Goal: Task Accomplishment & Management: Manage account settings

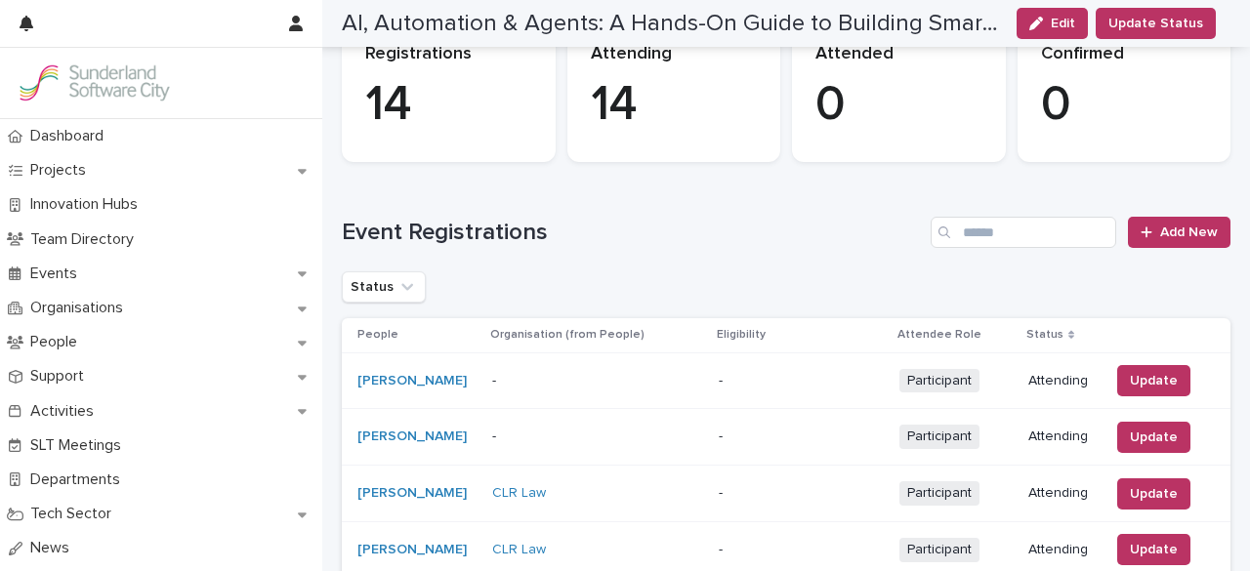
scroll to position [168, 0]
click at [1164, 244] on link "Add New" at bounding box center [1179, 233] width 103 height 31
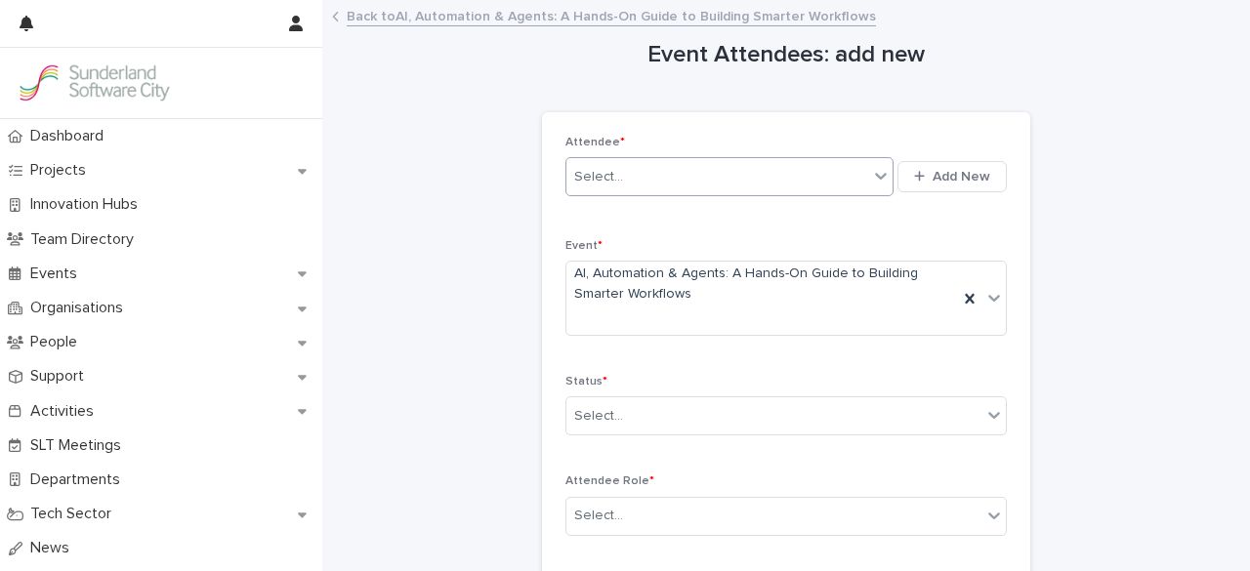
click at [785, 187] on div "Select..." at bounding box center [718, 177] width 302 height 32
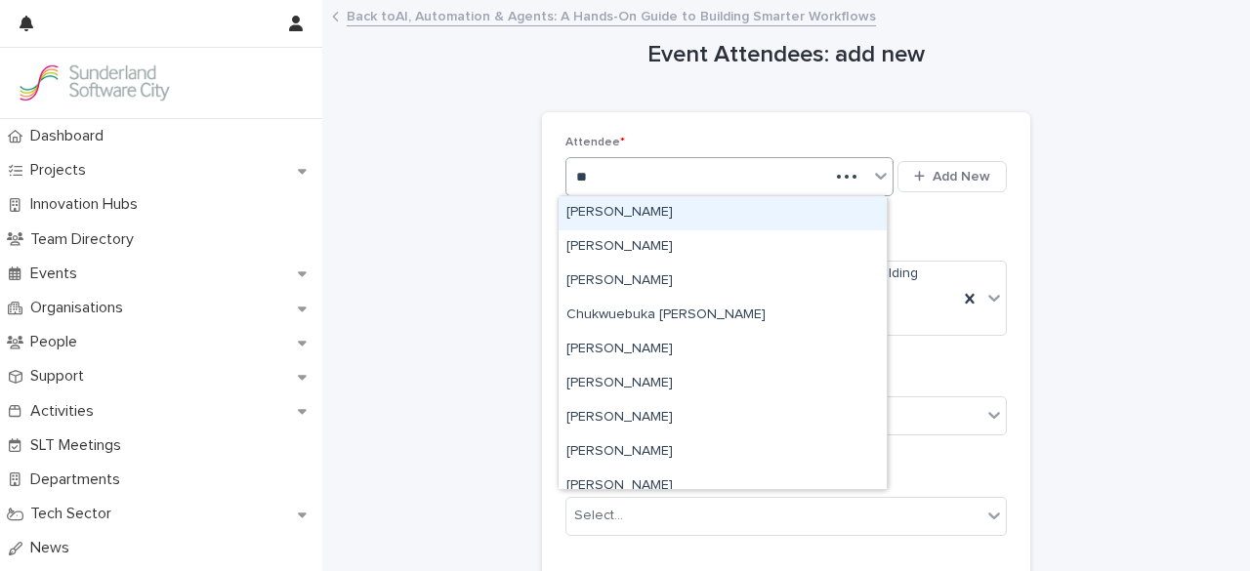
type input "*"
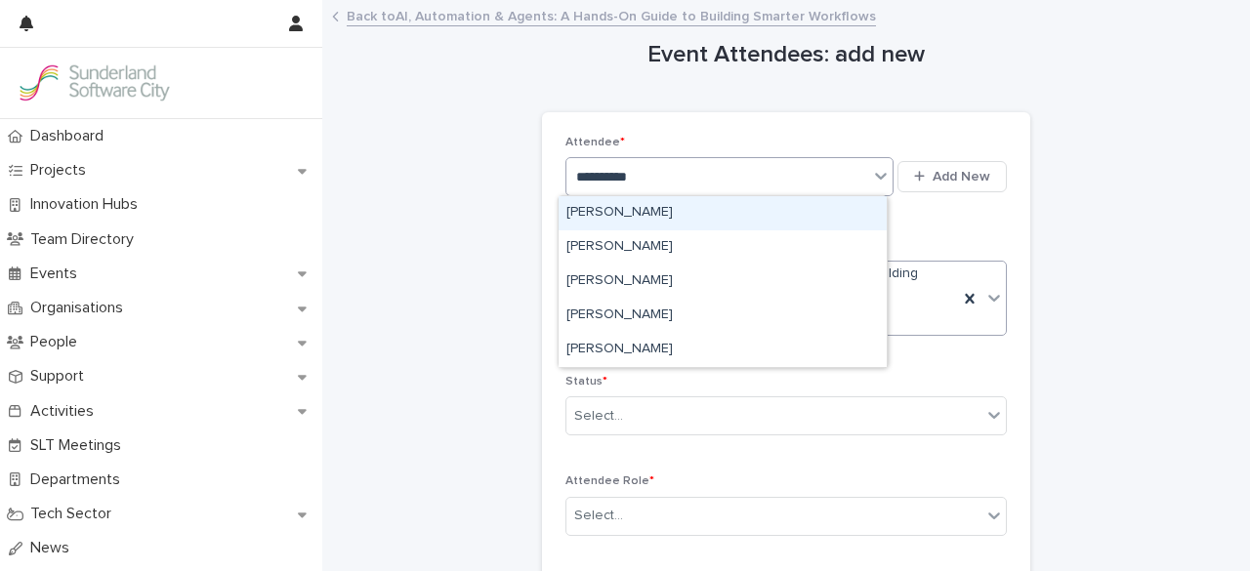
type input "**********"
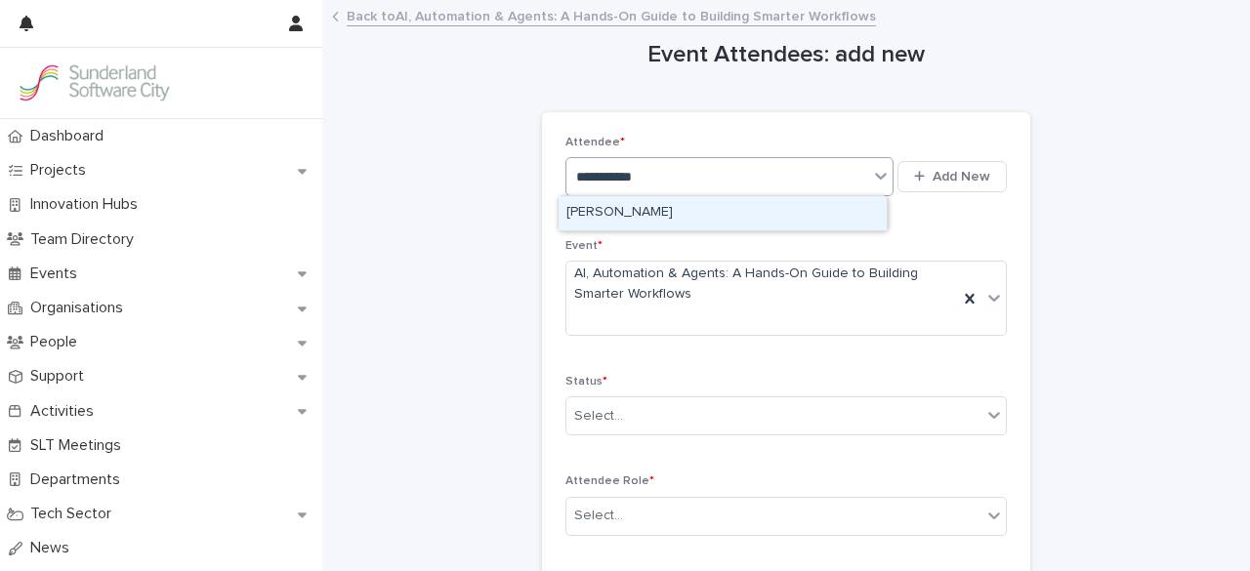
click at [686, 210] on div "[PERSON_NAME]" at bounding box center [723, 213] width 328 height 34
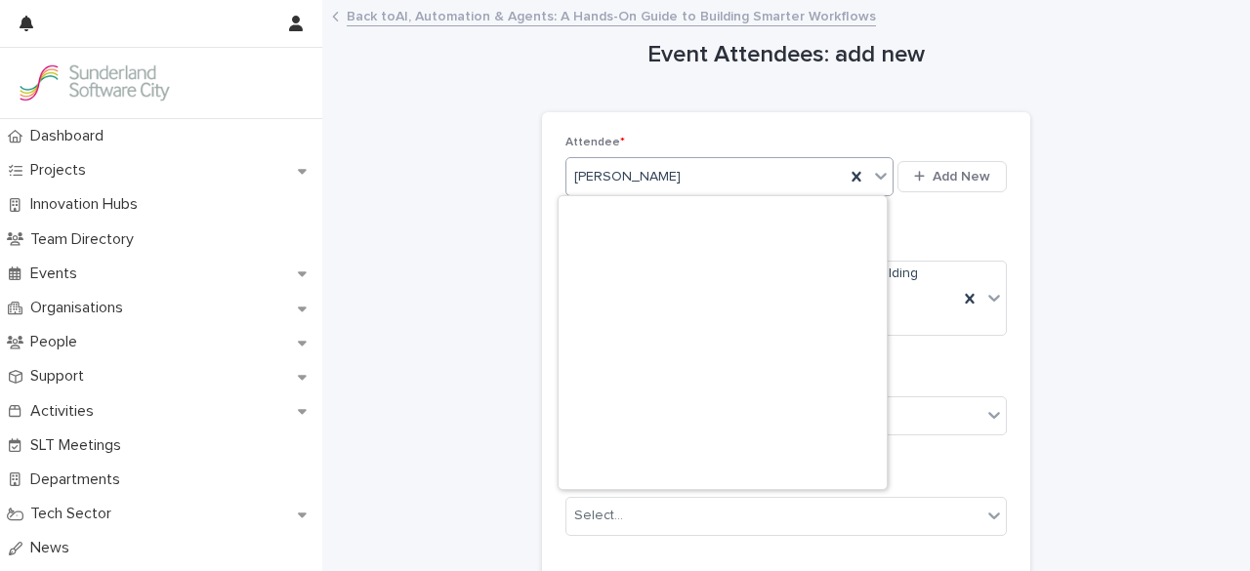
click at [701, 187] on div "[PERSON_NAME]" at bounding box center [706, 177] width 278 height 32
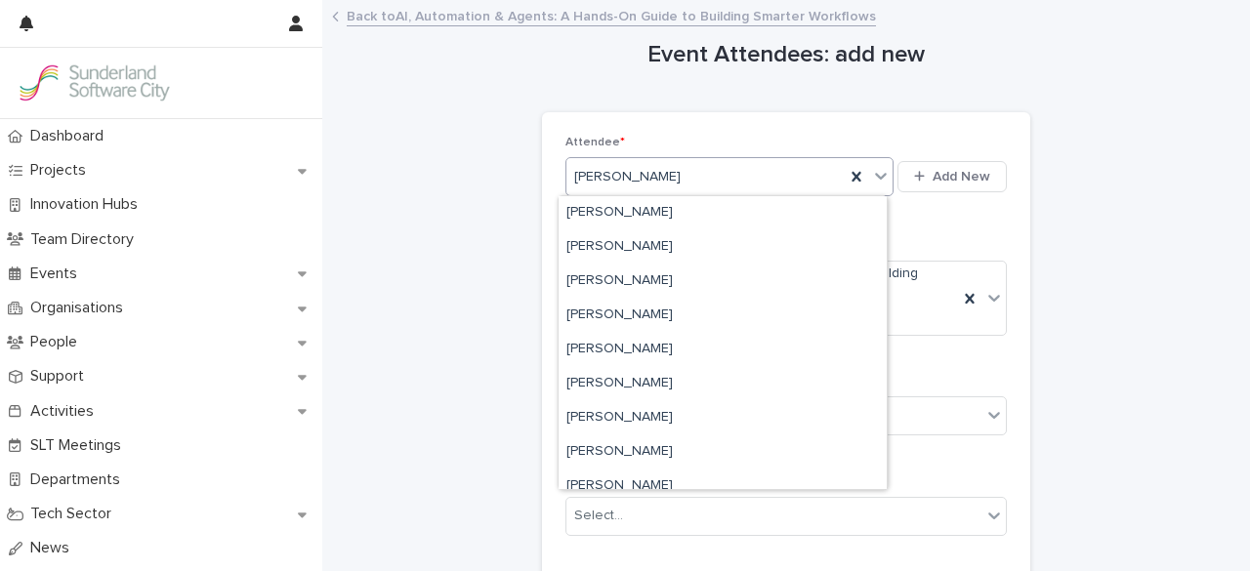
click at [813, 139] on p "Attendee *" at bounding box center [787, 143] width 442 height 14
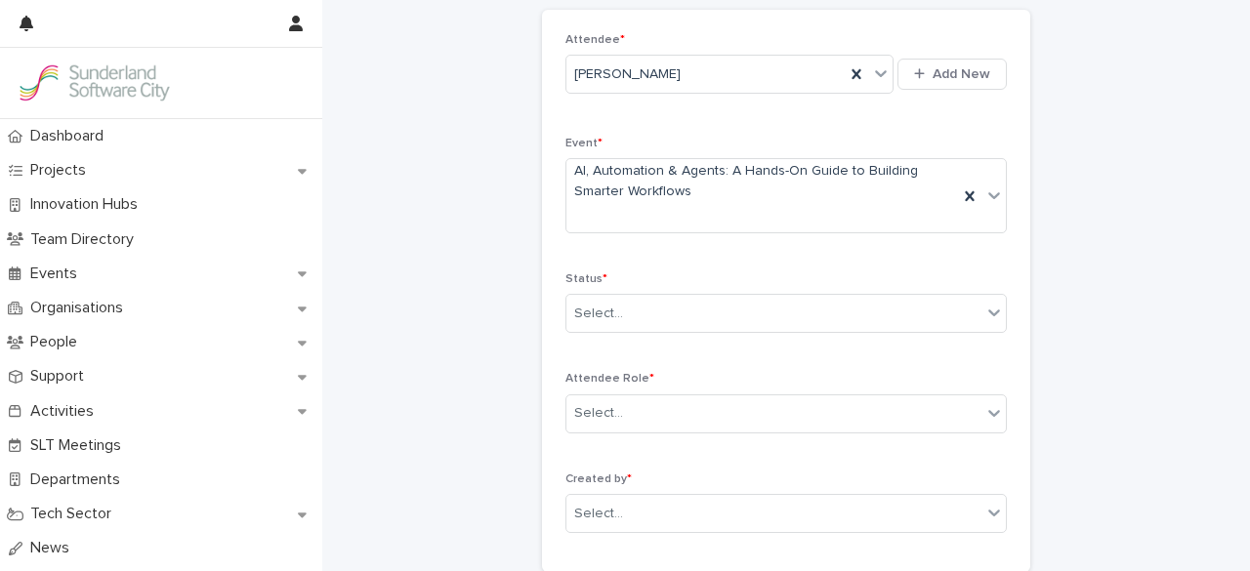
scroll to position [97, 0]
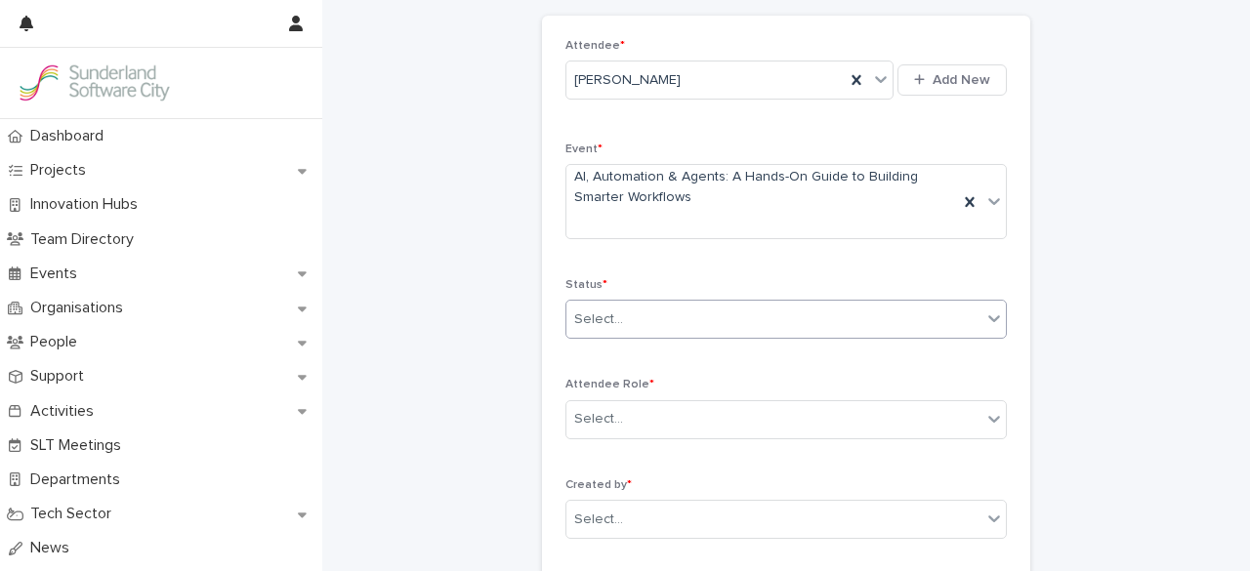
click at [753, 321] on div "Select..." at bounding box center [774, 320] width 415 height 32
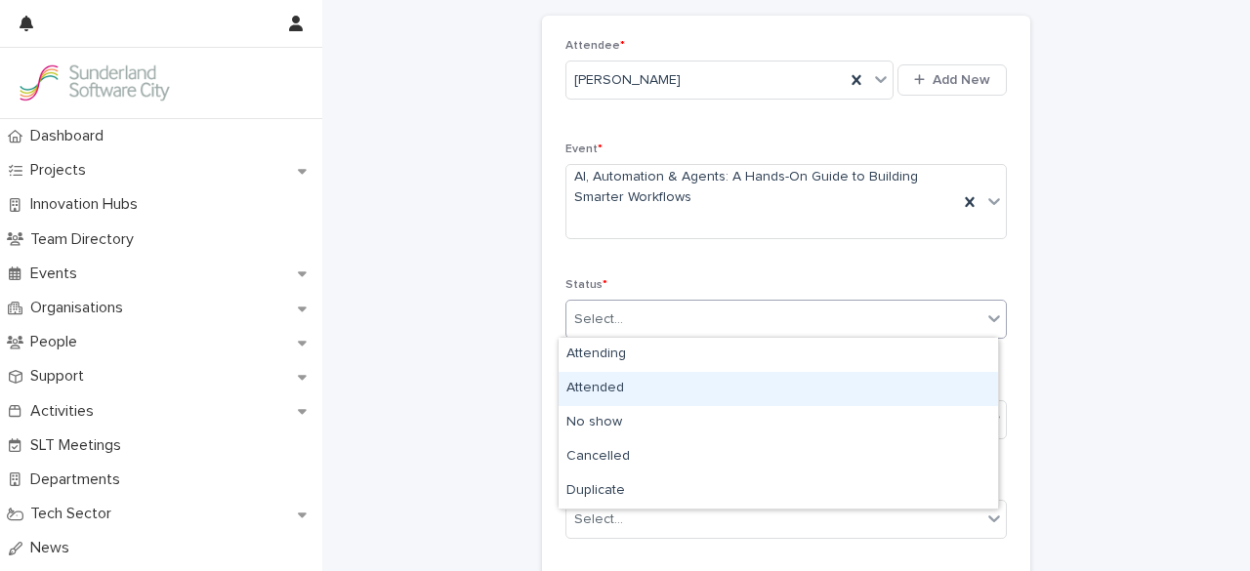
click at [725, 397] on div "Attended" at bounding box center [779, 389] width 440 height 34
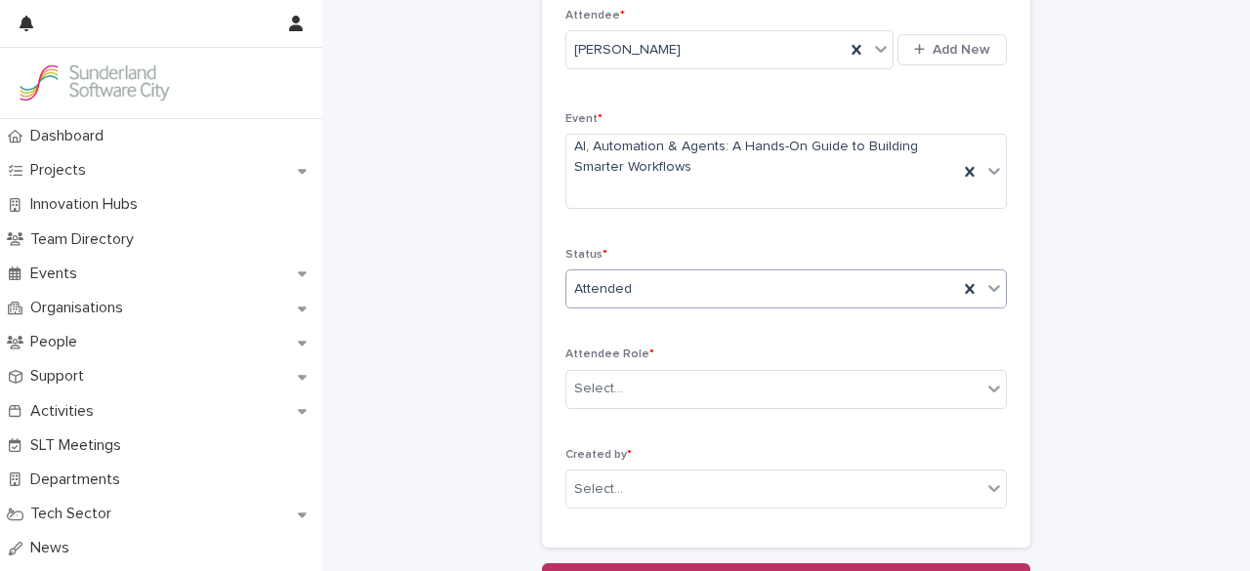
scroll to position [128, 0]
click at [725, 397] on div "Select..." at bounding box center [774, 388] width 415 height 32
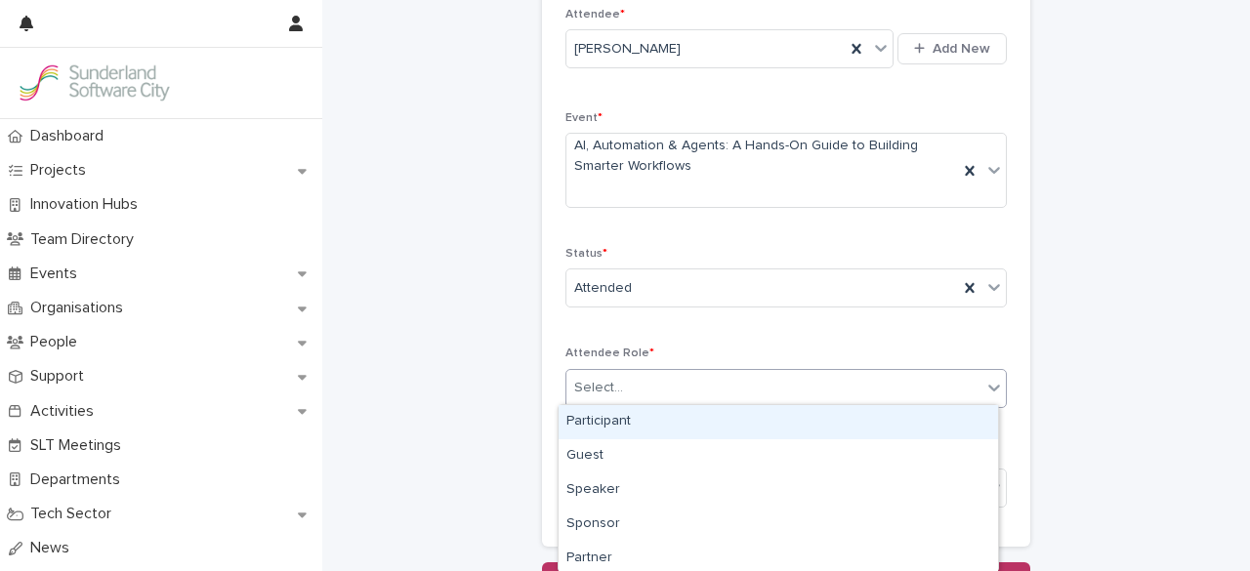
click at [716, 425] on div "Participant" at bounding box center [779, 422] width 440 height 34
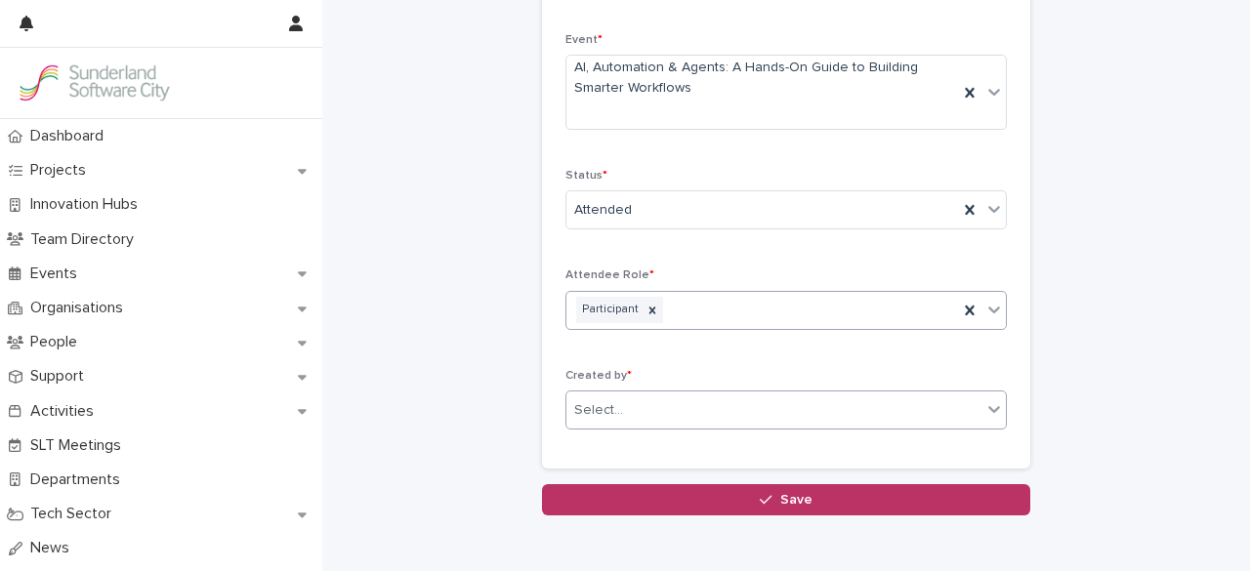
scroll to position [207, 0]
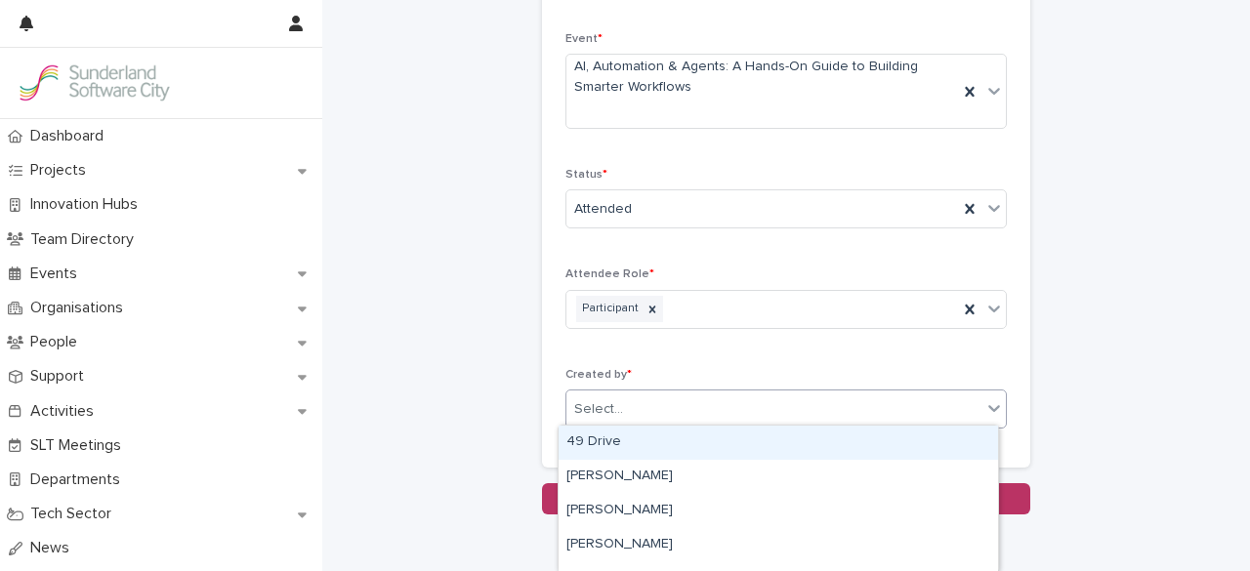
click at [728, 394] on div "Select..." at bounding box center [774, 410] width 415 height 32
type input "*******"
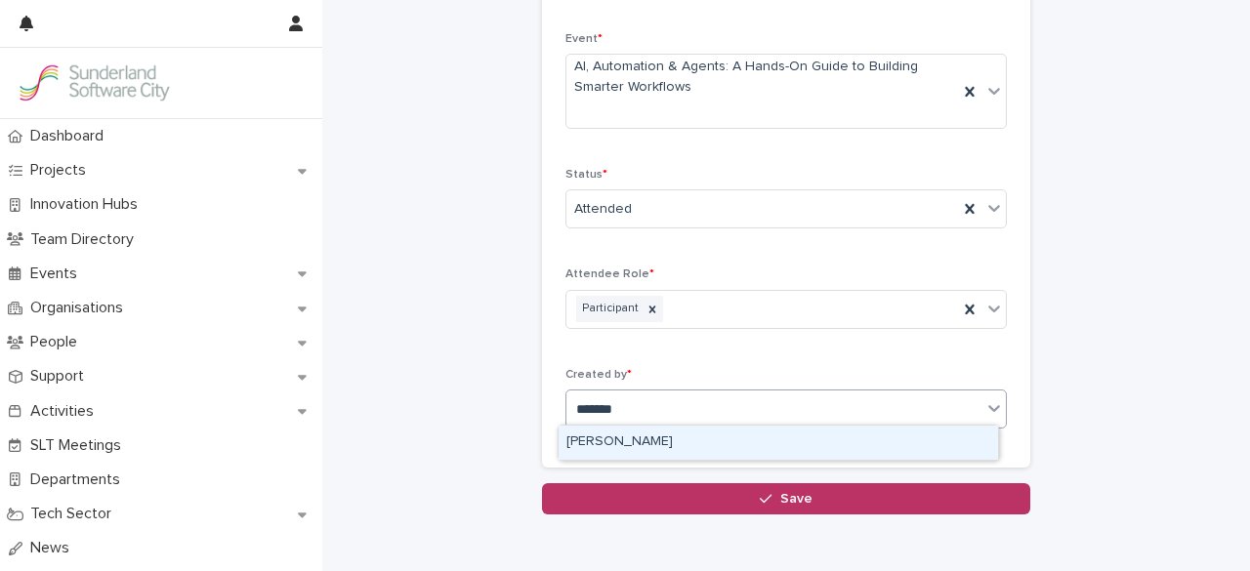
click at [664, 444] on div "[PERSON_NAME]" at bounding box center [779, 443] width 440 height 34
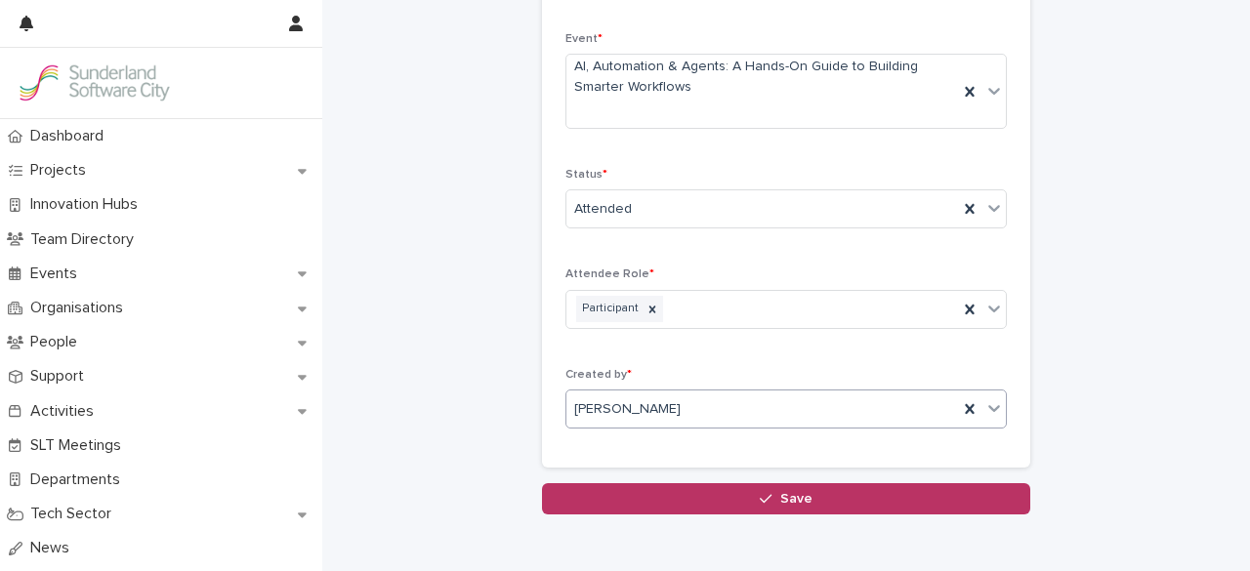
scroll to position [299, 0]
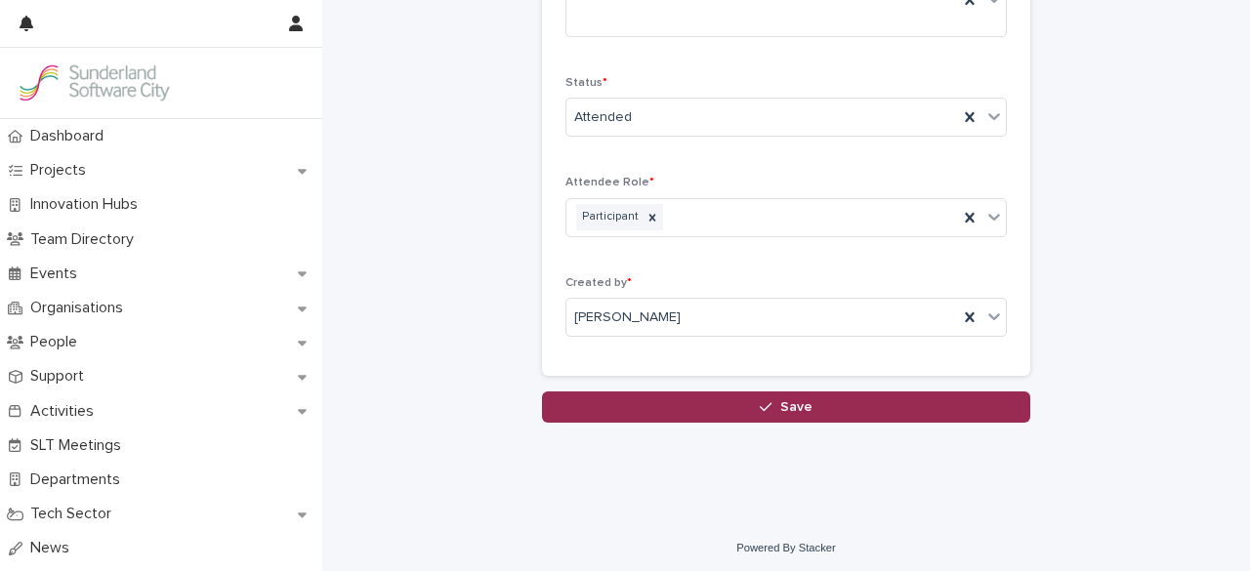
click at [717, 407] on button "Save" at bounding box center [786, 407] width 488 height 31
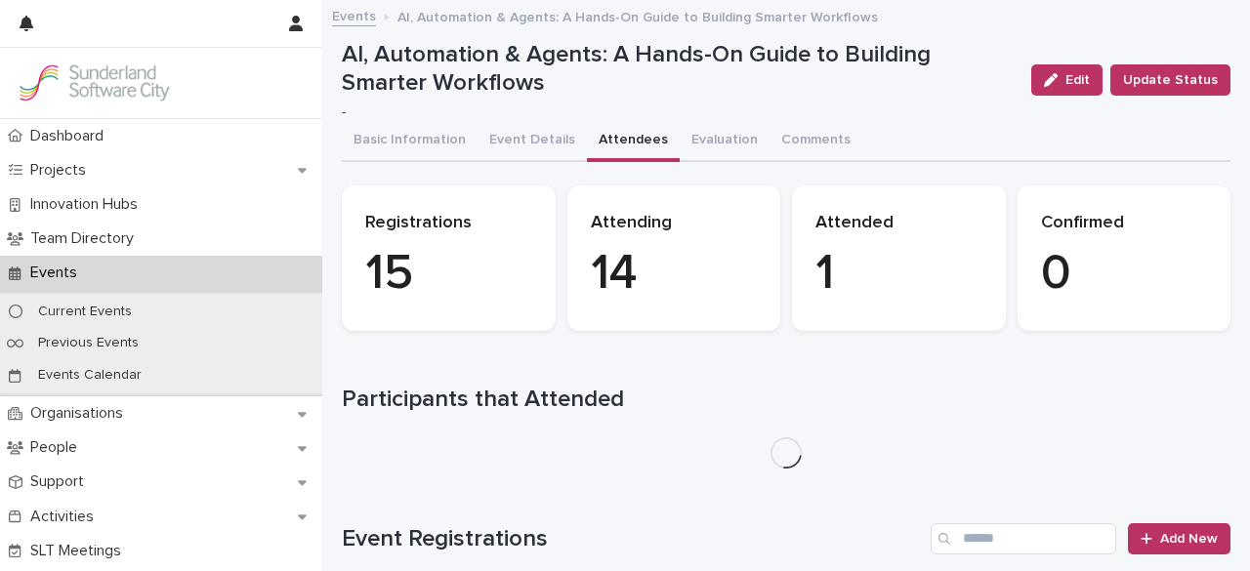
scroll to position [3, 0]
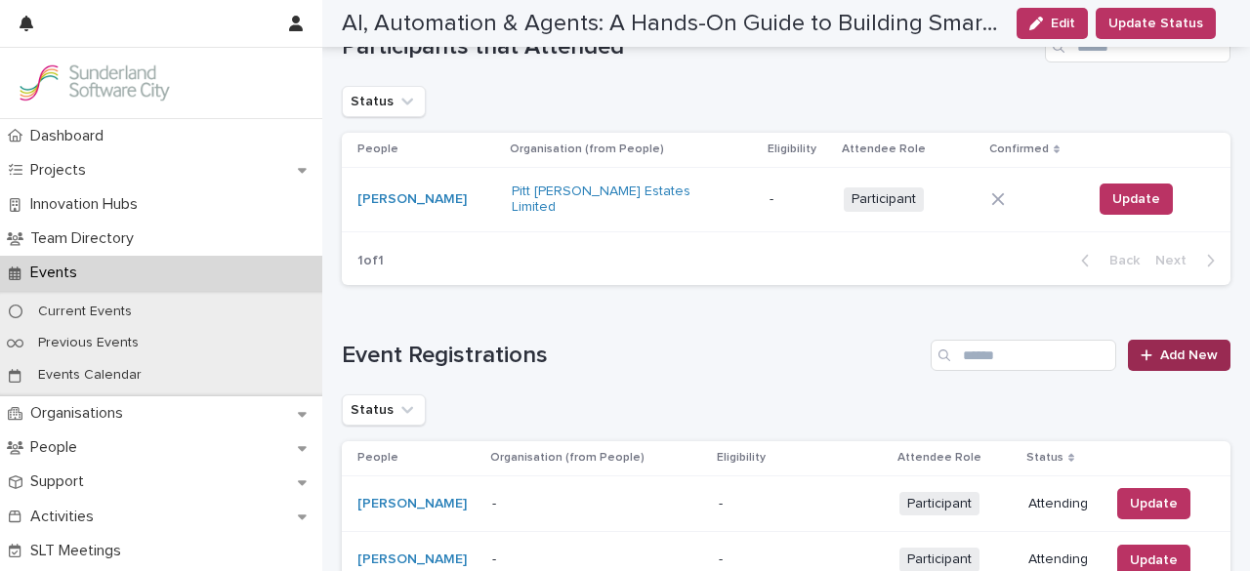
click at [1161, 349] on span "Add New" at bounding box center [1190, 356] width 58 height 14
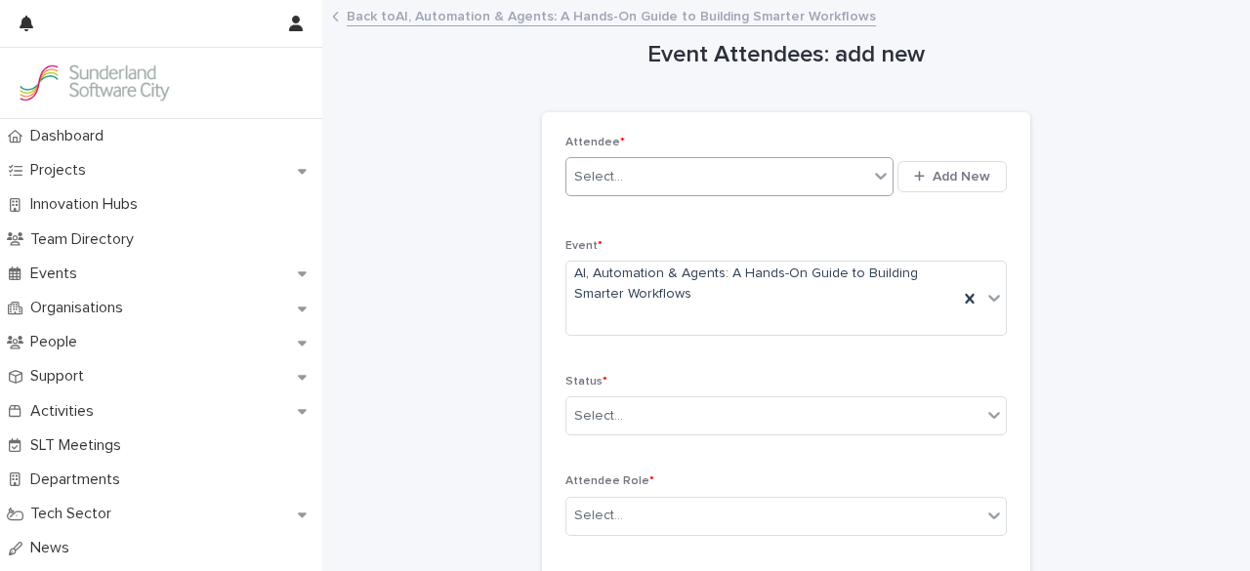
click at [741, 157] on div "Select..." at bounding box center [730, 176] width 328 height 39
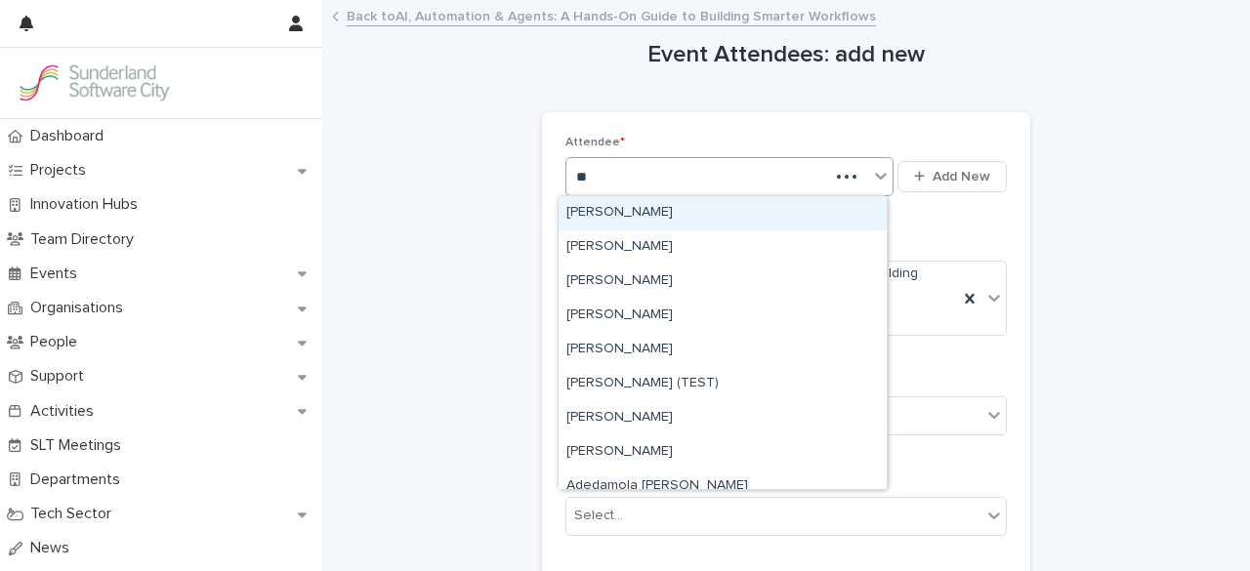
type input "*"
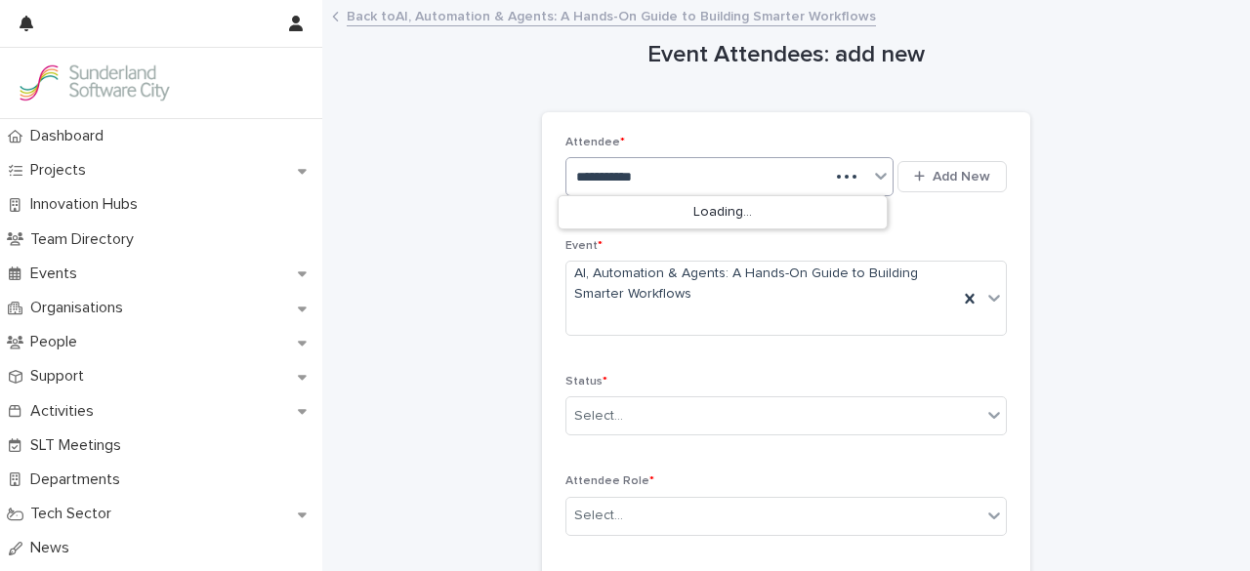
type input "**********"
drag, startPoint x: 669, startPoint y: 177, endPoint x: 528, endPoint y: 168, distance: 141.9
click at [528, 168] on div "Event Attendees: add new Loading... Saving… Loading... Saving… Loading... Savin…" at bounding box center [786, 362] width 889 height 720
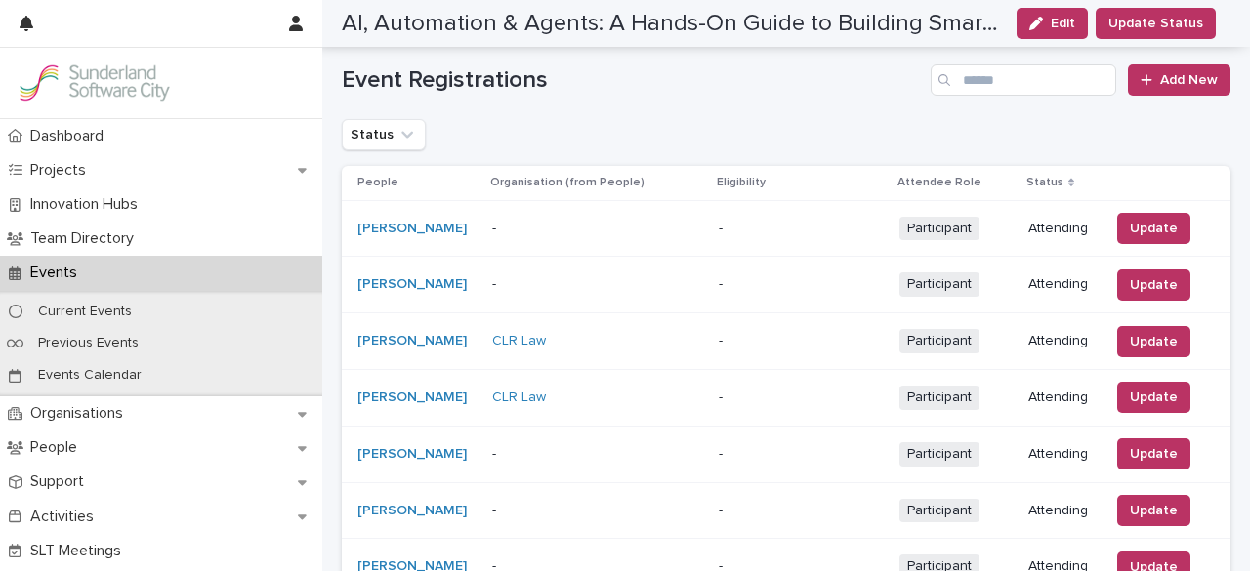
scroll to position [633, 0]
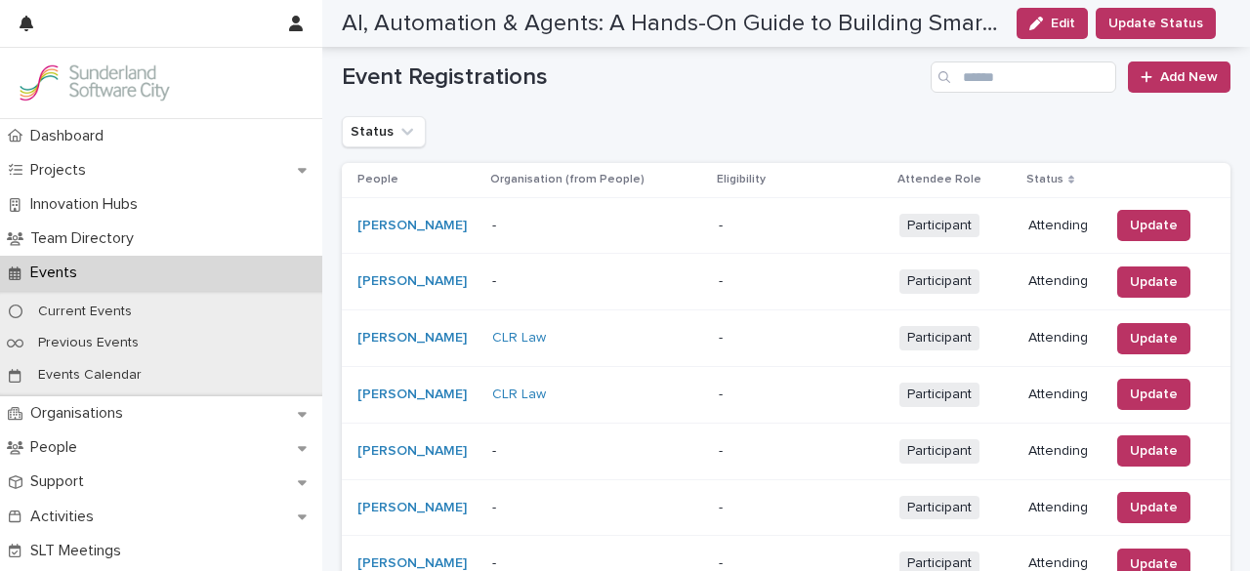
drag, startPoint x: 1143, startPoint y: 333, endPoint x: 782, endPoint y: 368, distance: 362.2
click at [782, 368] on td "-" at bounding box center [801, 394] width 181 height 57
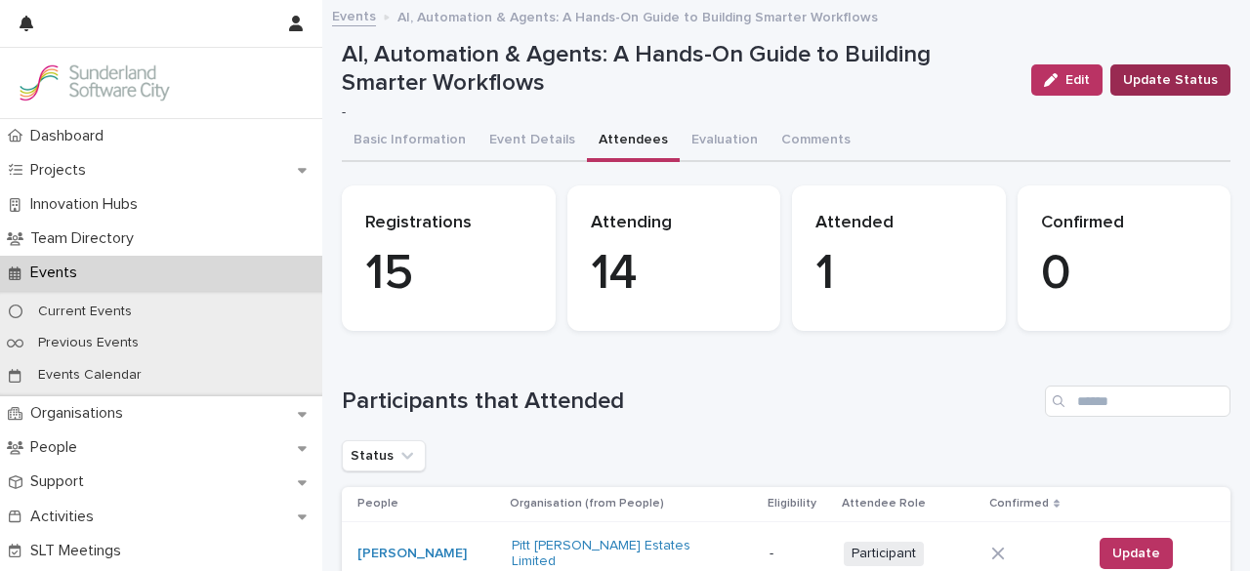
click at [1182, 87] on span "Update Status" at bounding box center [1170, 80] width 95 height 20
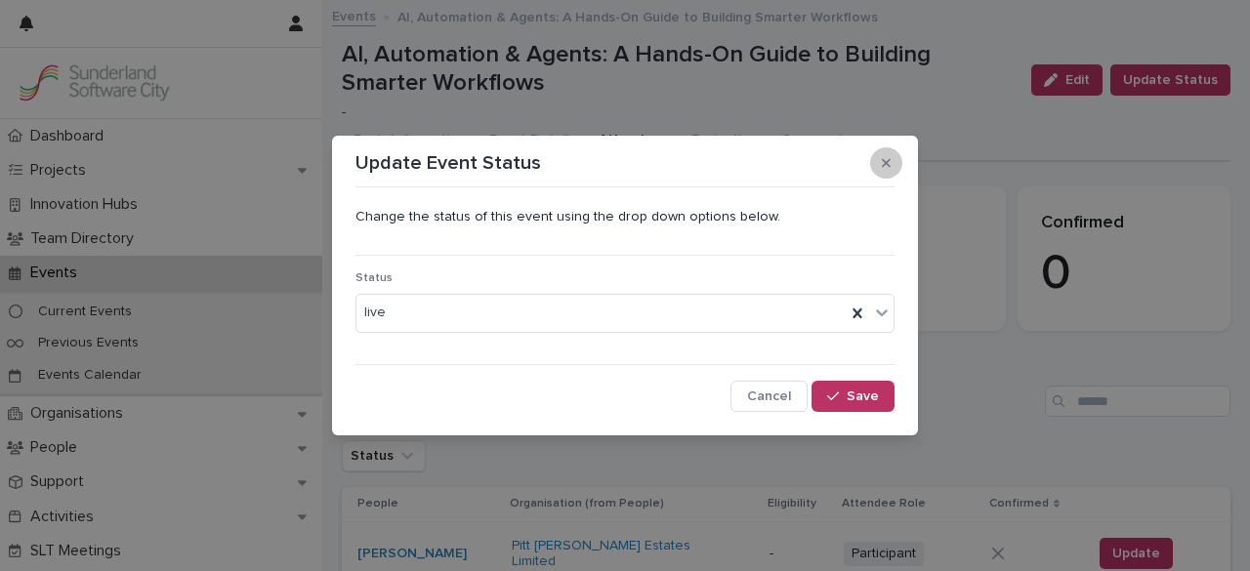
click at [889, 167] on icon "button" at bounding box center [886, 163] width 9 height 9
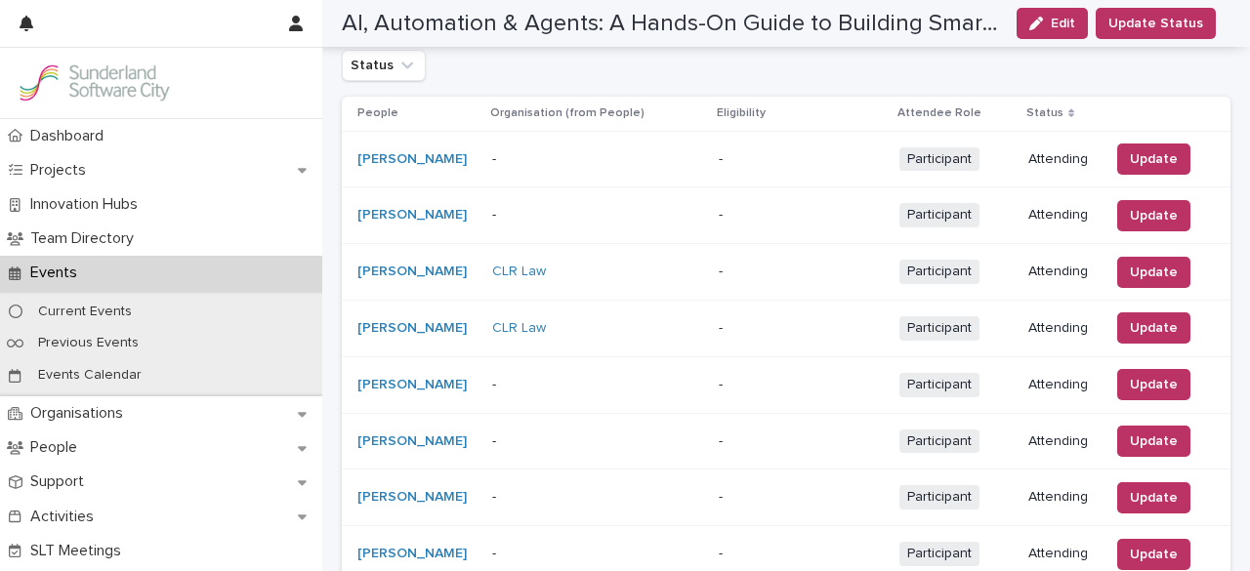
scroll to position [706, 0]
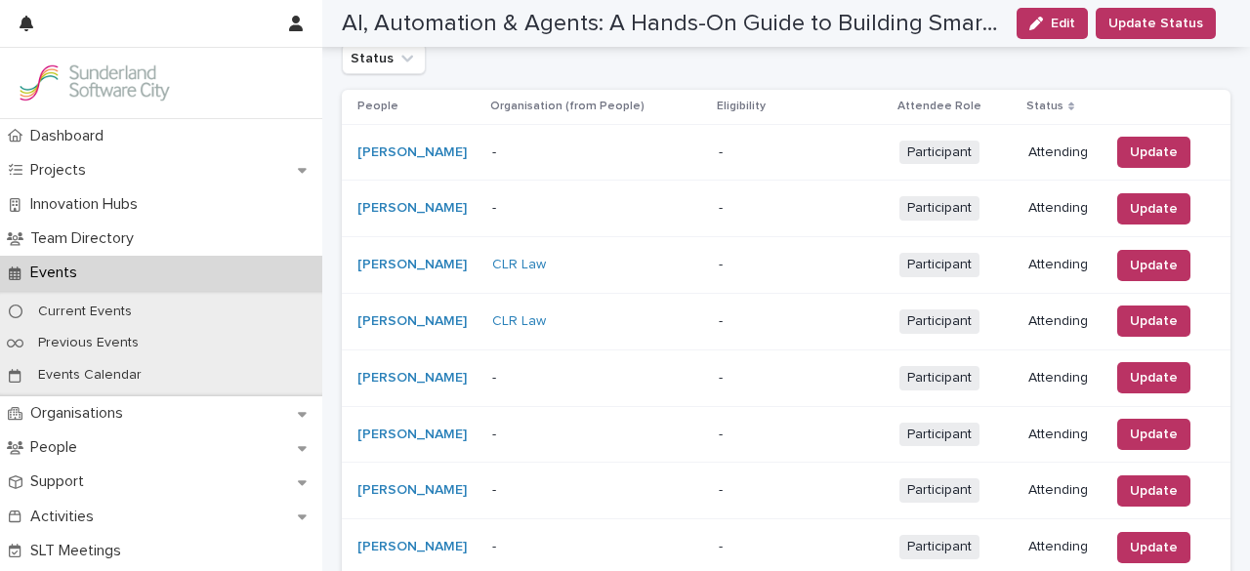
click at [931, 255] on span "Participant" at bounding box center [940, 265] width 80 height 24
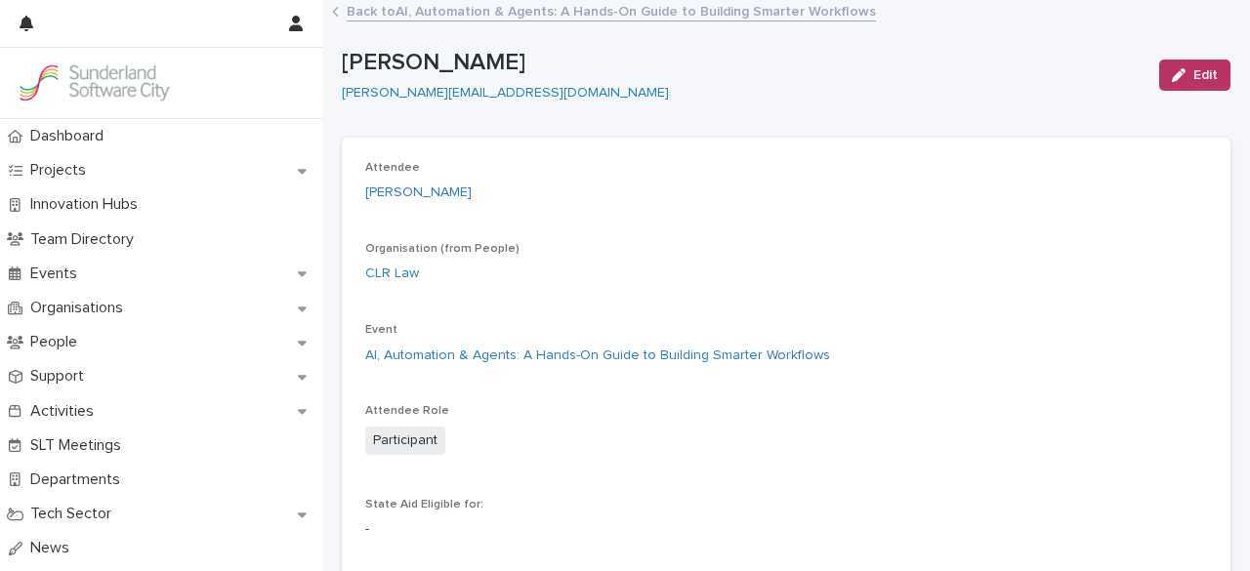
scroll to position [4, 0]
click at [1196, 76] on span "Edit" at bounding box center [1206, 76] width 24 height 14
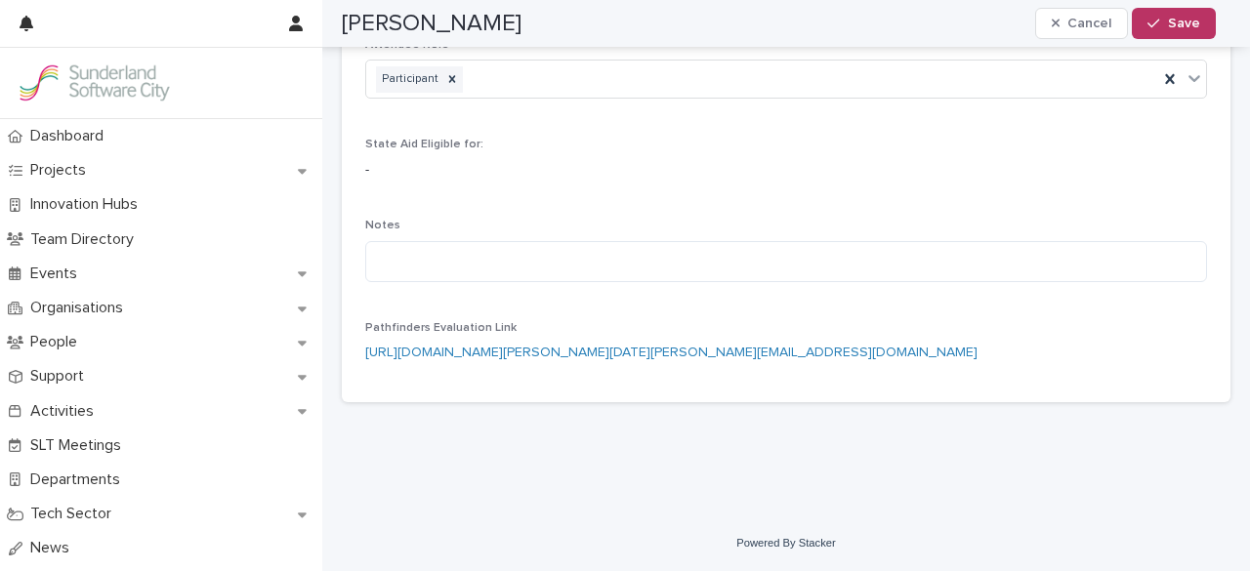
scroll to position [0, 0]
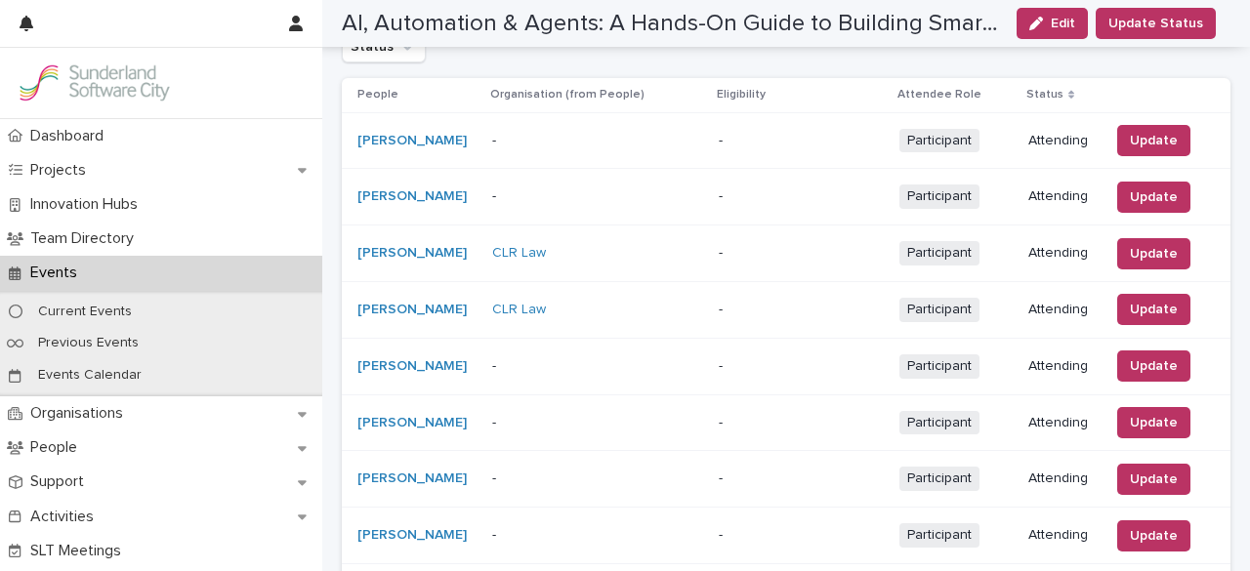
scroll to position [719, 0]
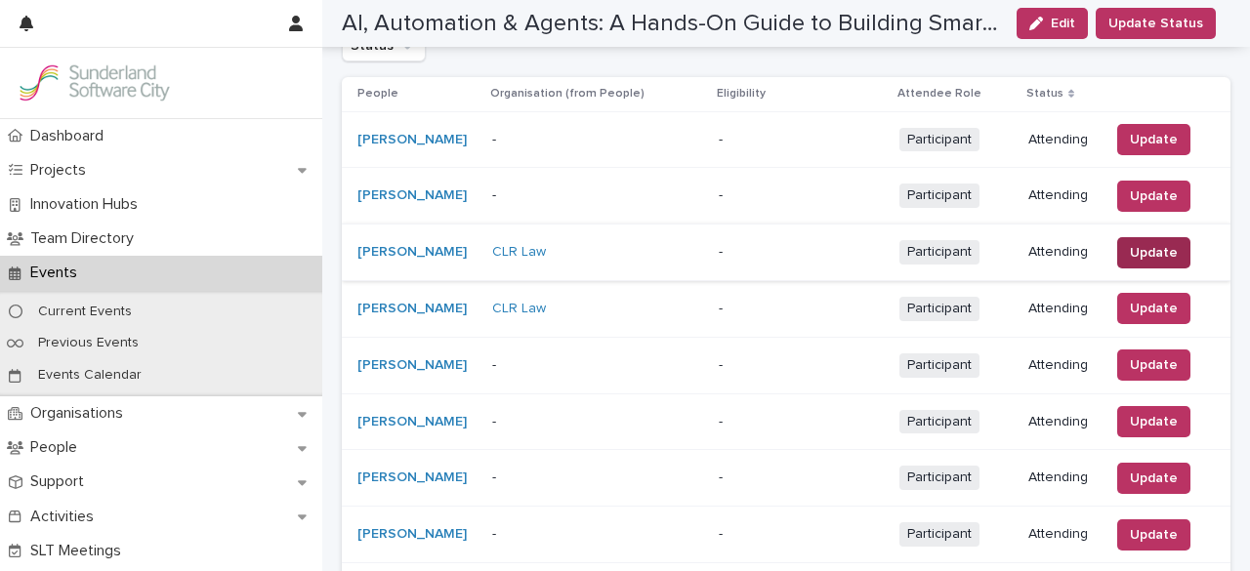
click at [1147, 245] on span "Update" at bounding box center [1154, 253] width 48 height 20
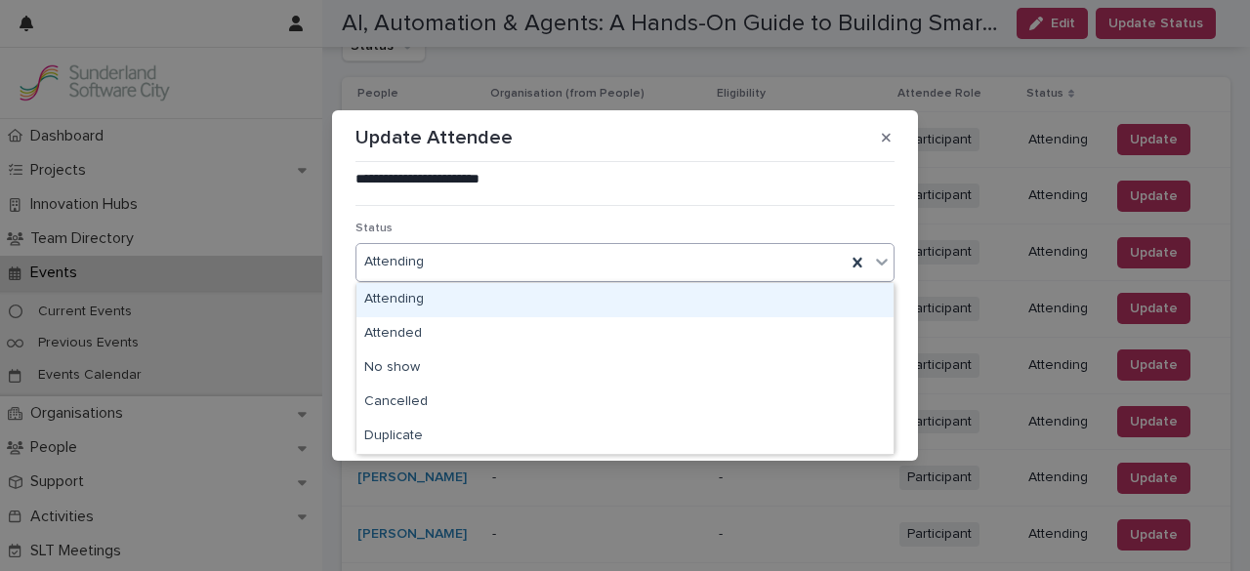
click at [677, 248] on div "Attending" at bounding box center [601, 262] width 489 height 32
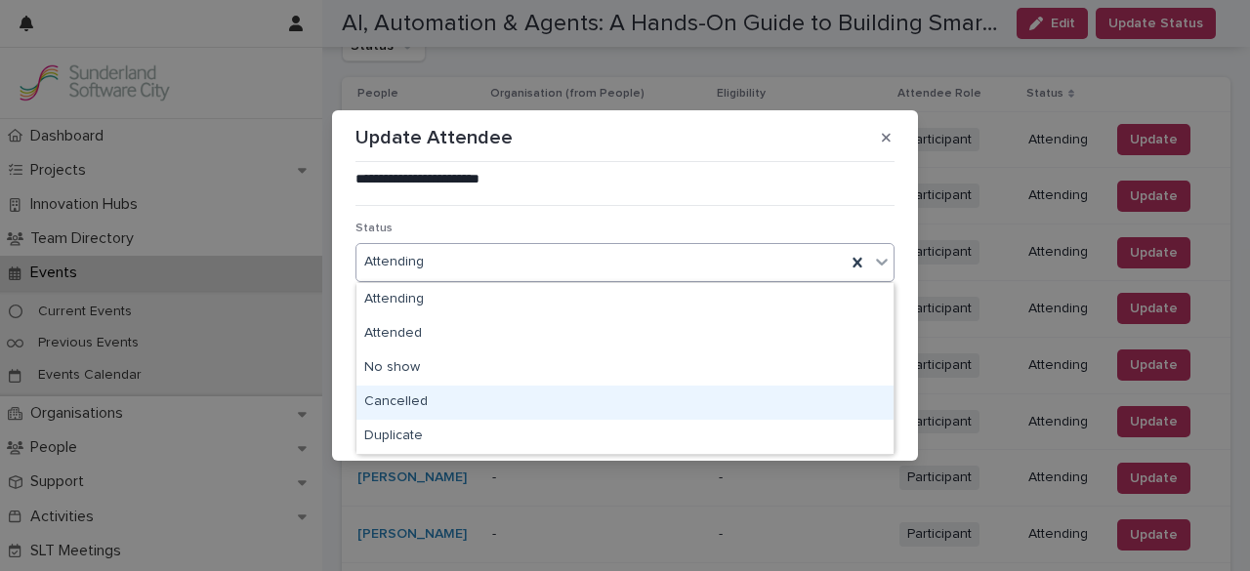
click at [588, 393] on div "Cancelled" at bounding box center [625, 403] width 537 height 34
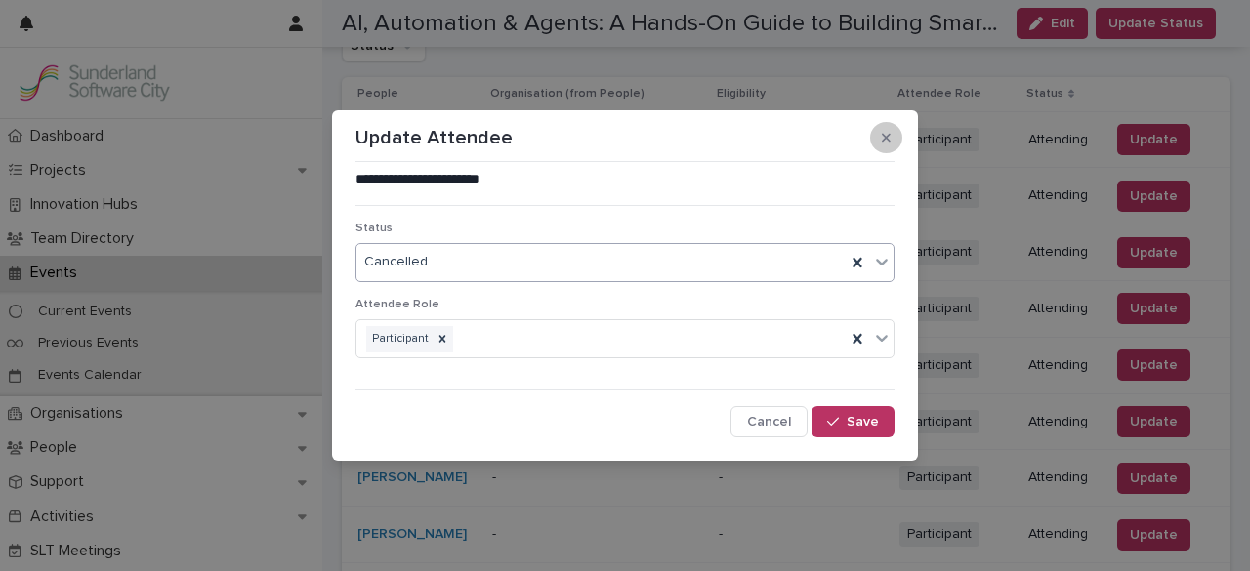
click at [884, 140] on icon "button" at bounding box center [886, 137] width 9 height 9
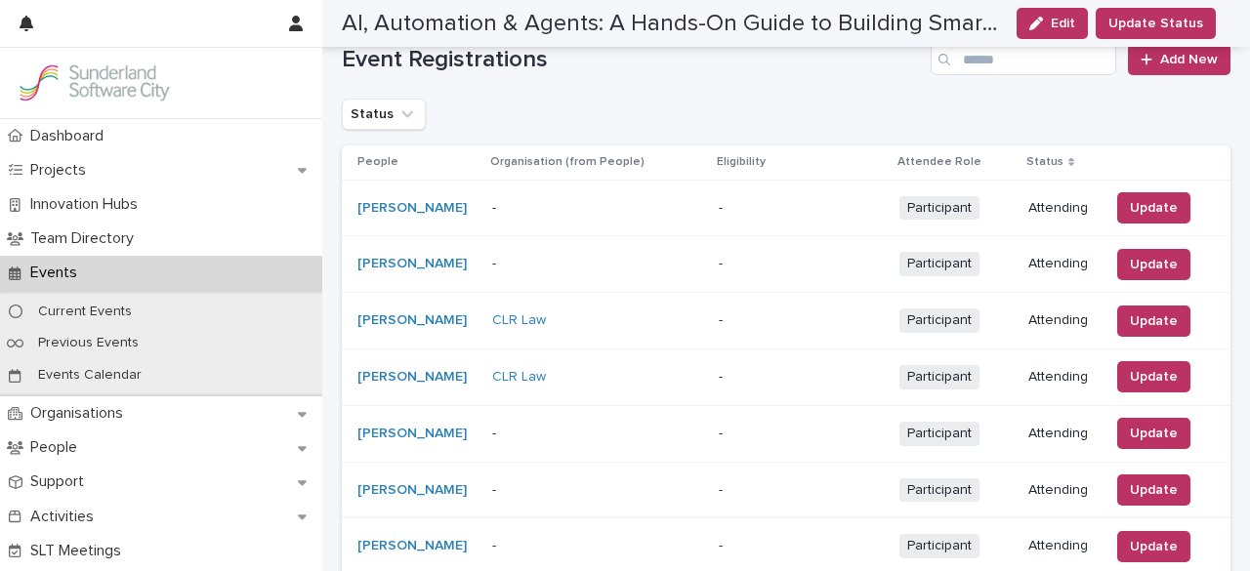
scroll to position [642, 0]
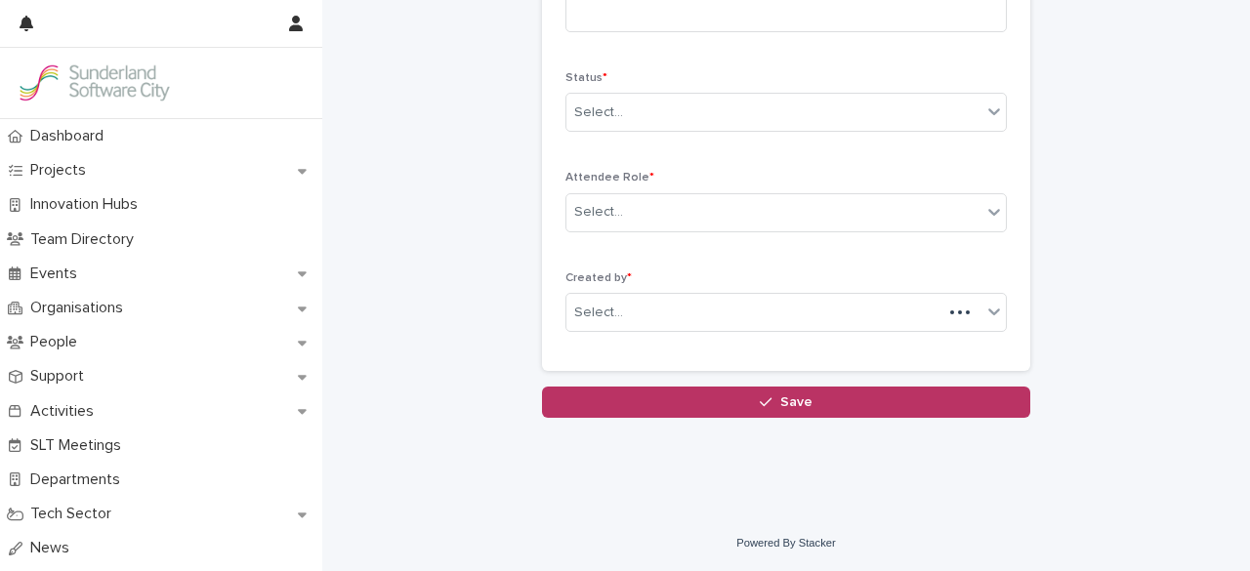
scroll to position [281, 0]
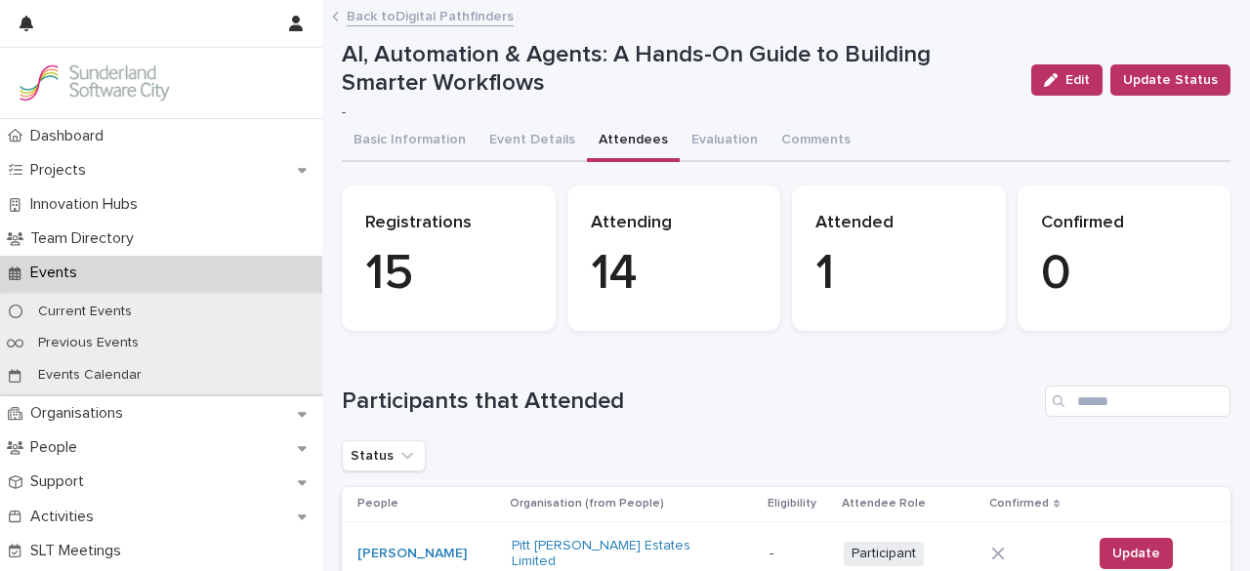
click at [96, 265] on div "Events" at bounding box center [161, 273] width 322 height 34
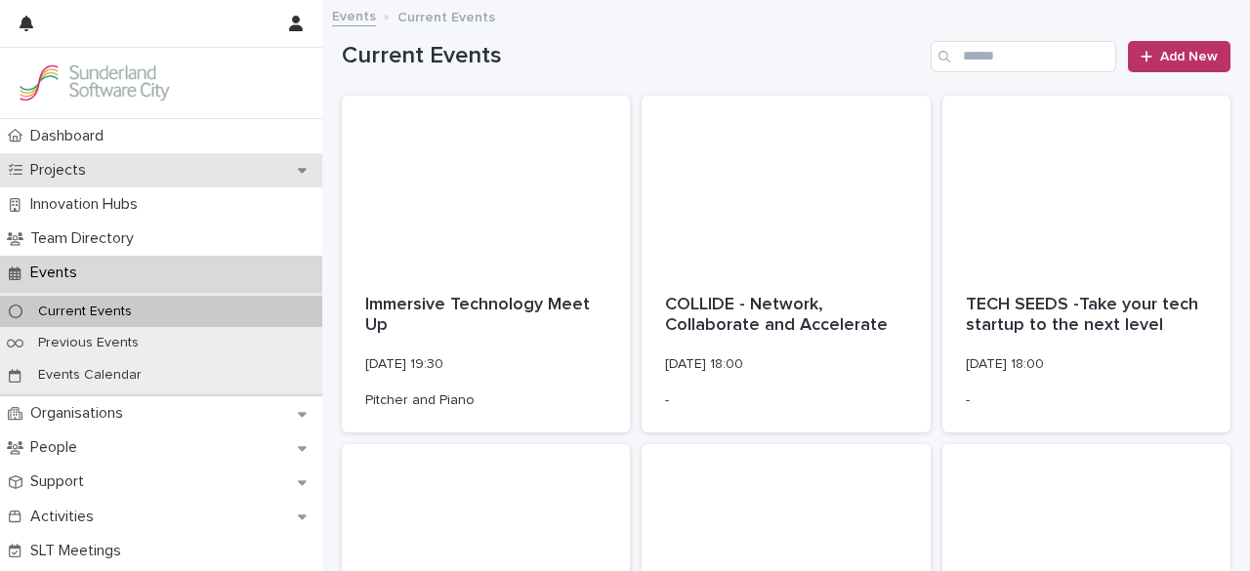
click at [79, 161] on p "Projects" at bounding box center [61, 170] width 79 height 19
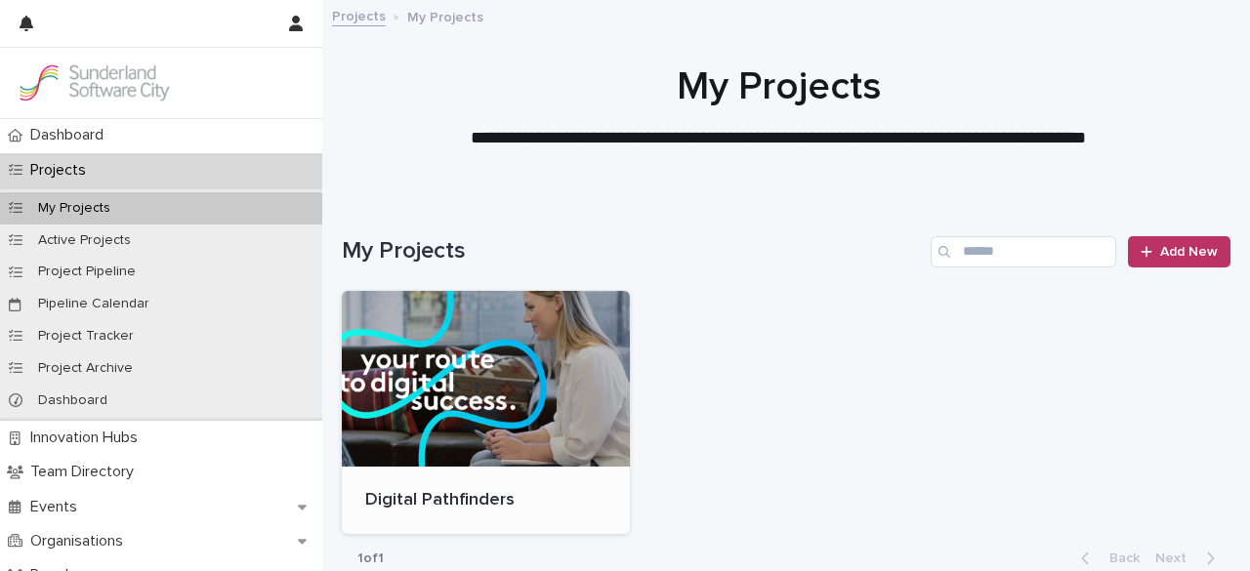
click at [477, 395] on div at bounding box center [486, 379] width 288 height 176
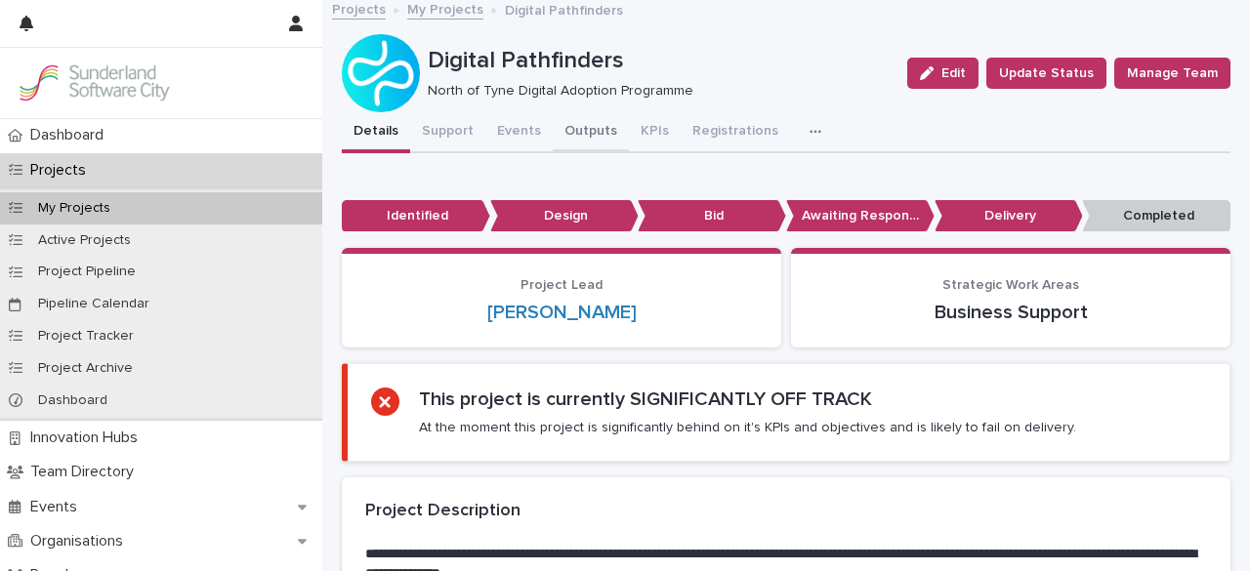
scroll to position [10, 0]
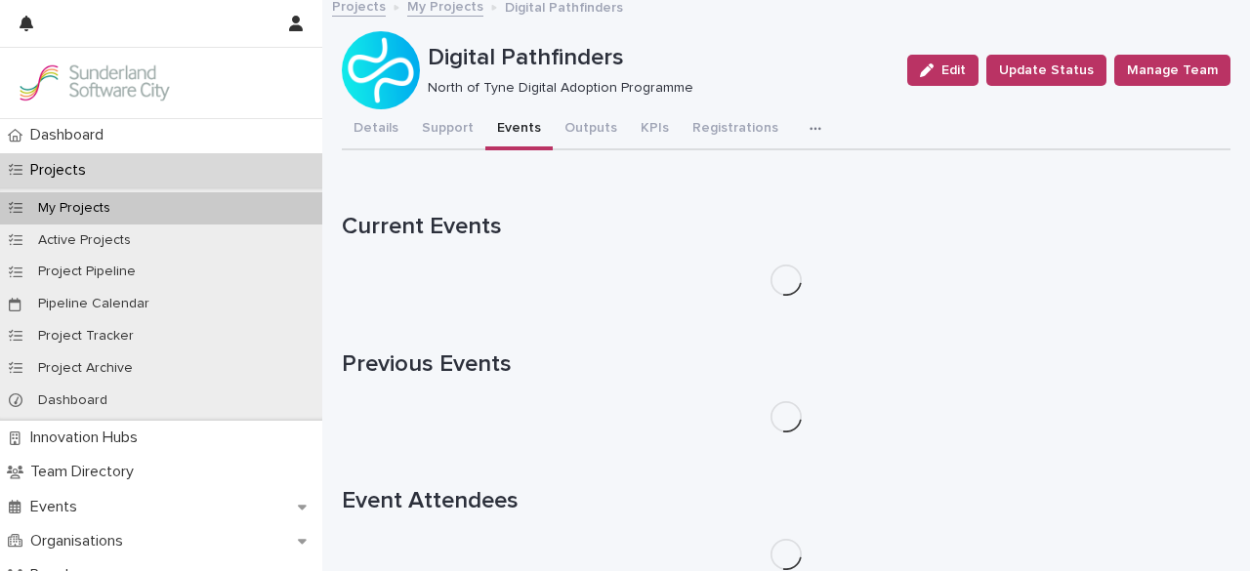
click at [528, 126] on button "Events" at bounding box center [519, 129] width 67 height 41
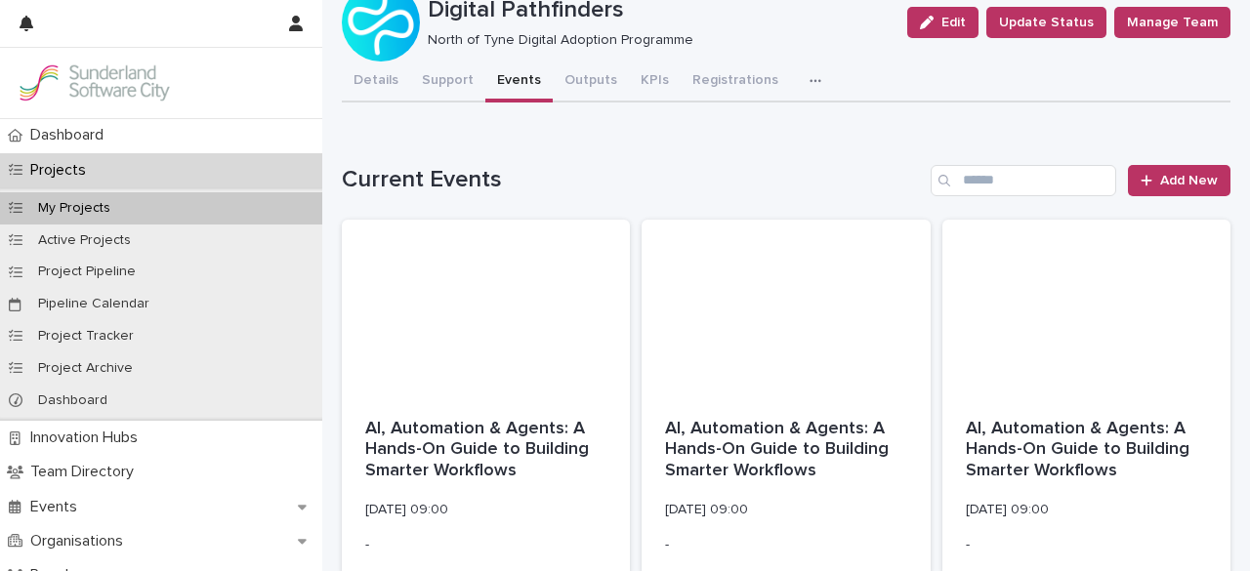
scroll to position [72, 0]
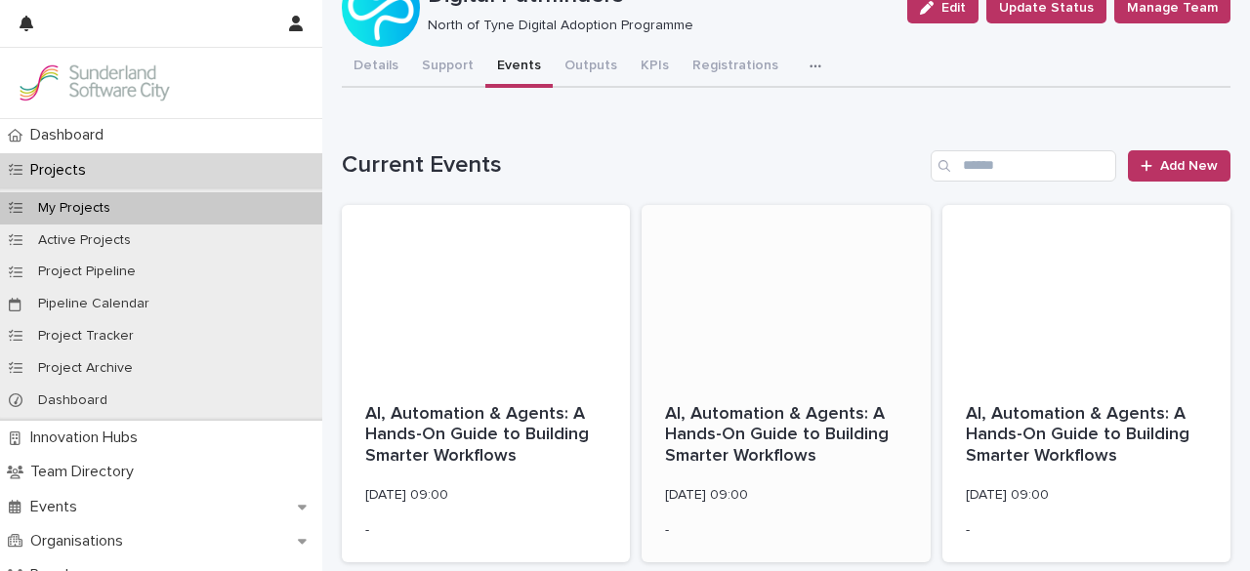
click at [801, 436] on p "AI, Automation & Agents: A Hands-On Guide to Building Smarter Workflows" at bounding box center [785, 435] width 241 height 63
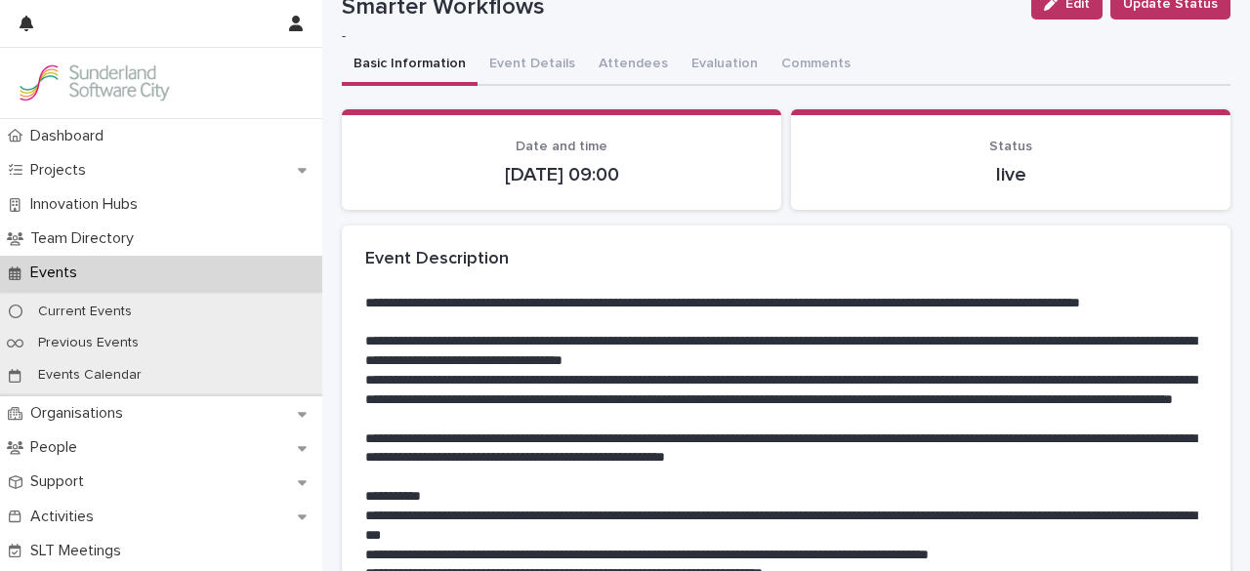
scroll to position [76, 0]
click at [608, 65] on button "Attendees" at bounding box center [633, 65] width 93 height 41
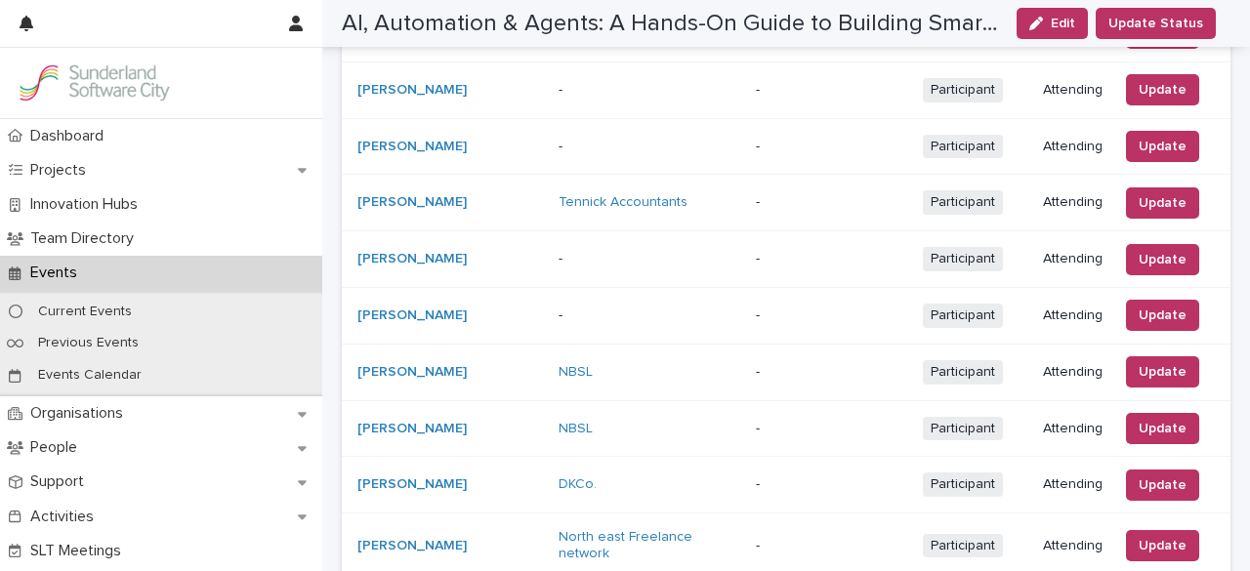
scroll to position [685, 0]
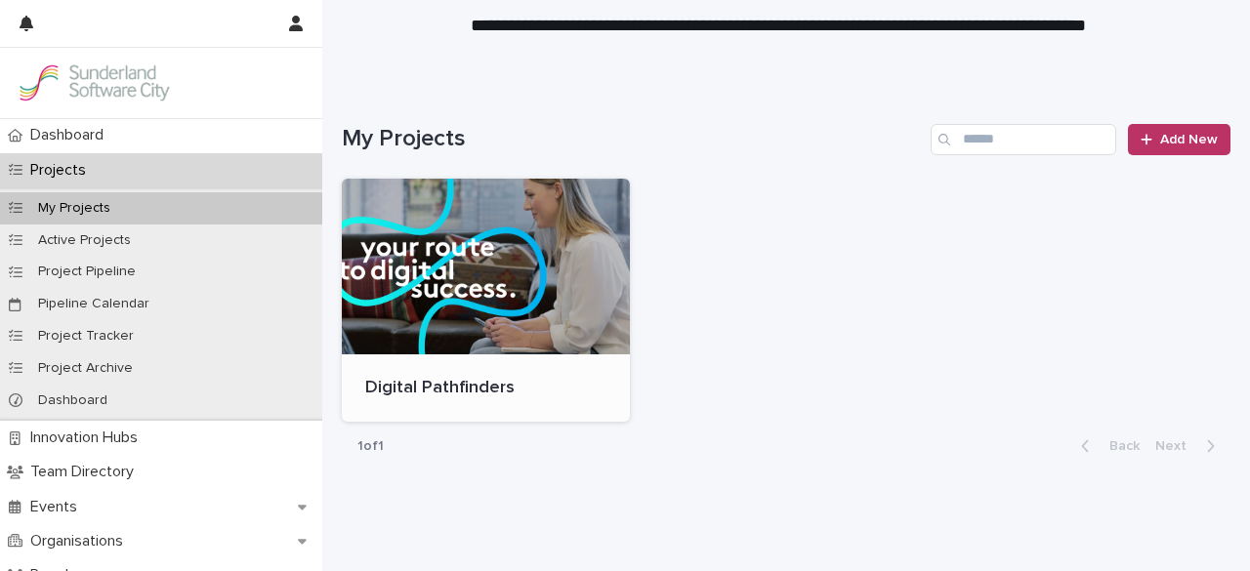
scroll to position [107, 0]
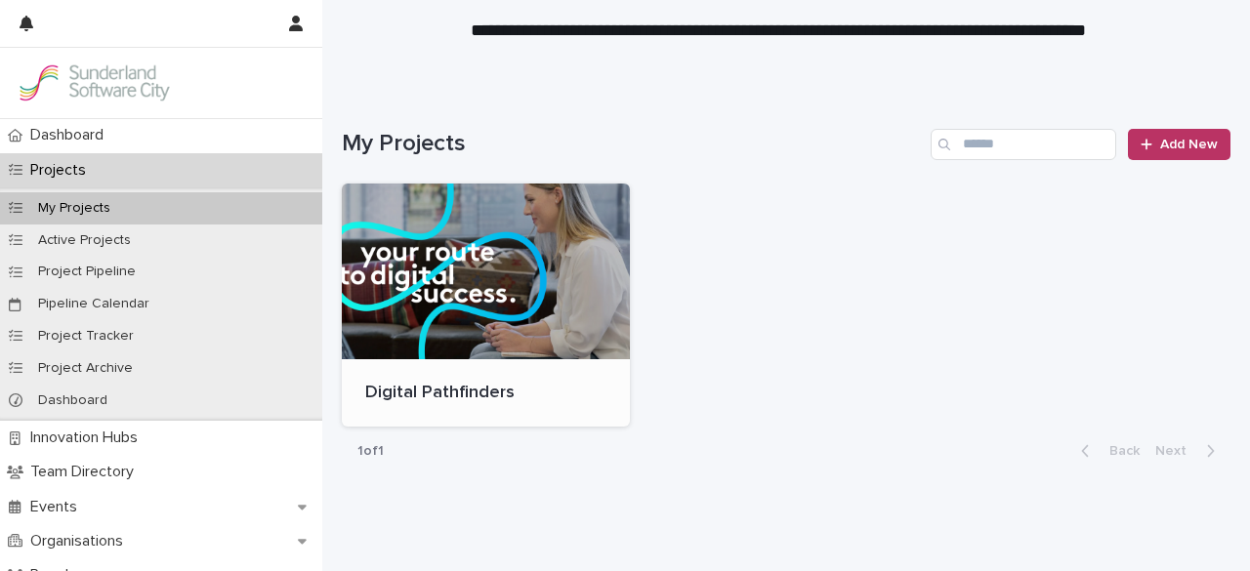
drag, startPoint x: 443, startPoint y: 294, endPoint x: 404, endPoint y: 387, distance: 100.7
click at [404, 387] on p "Digital Pathfinders" at bounding box center [485, 393] width 241 height 21
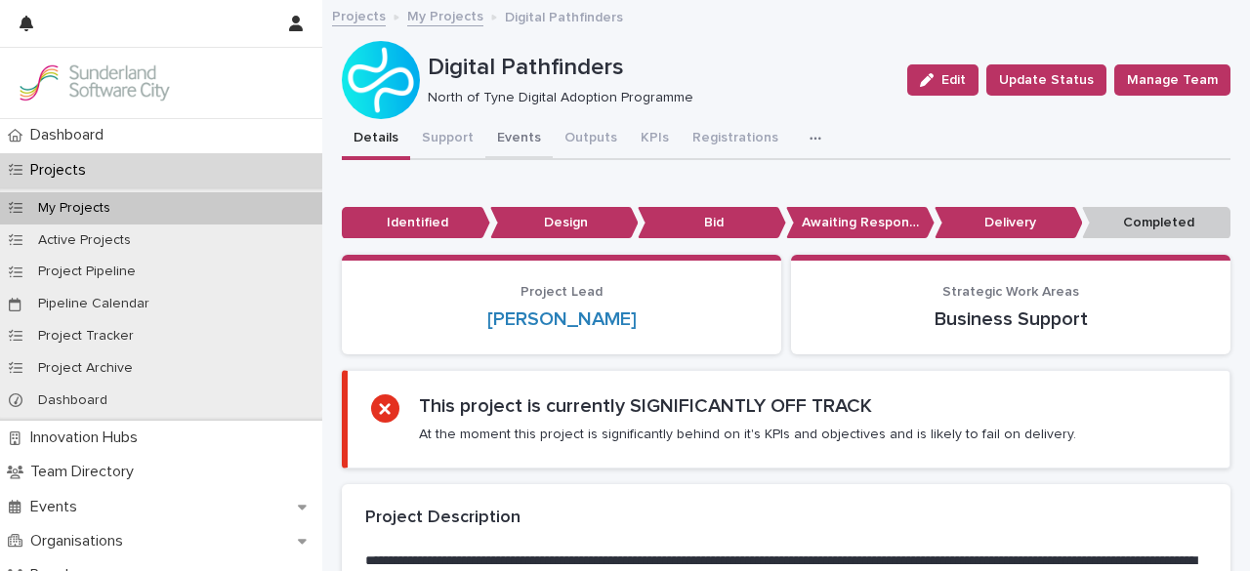
click at [514, 151] on button "Events" at bounding box center [519, 139] width 67 height 41
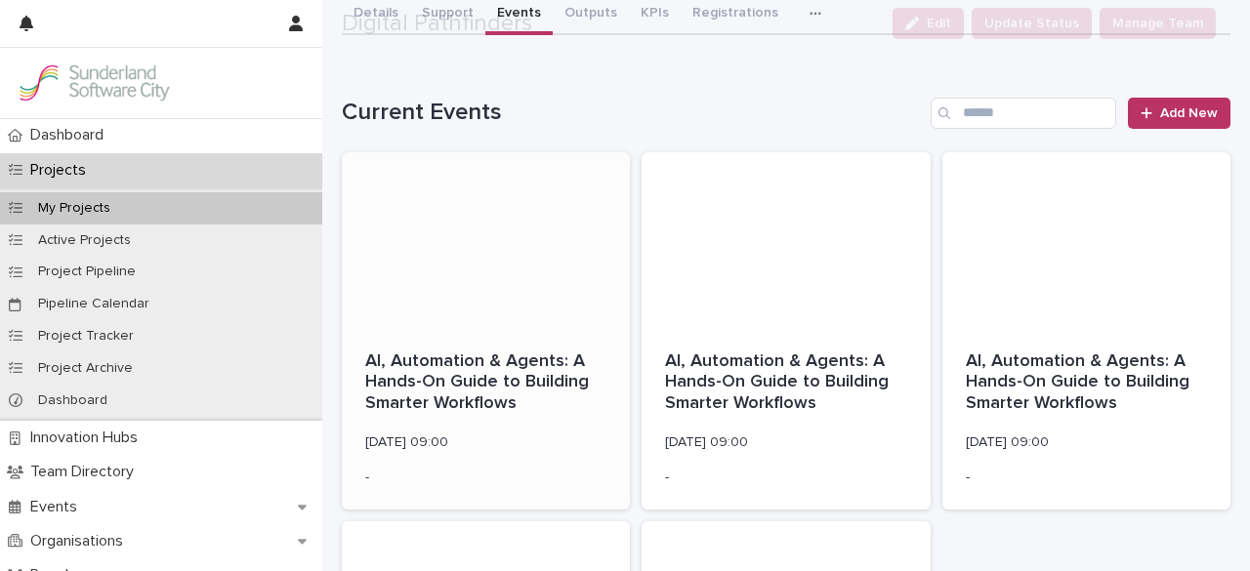
scroll to position [126, 0]
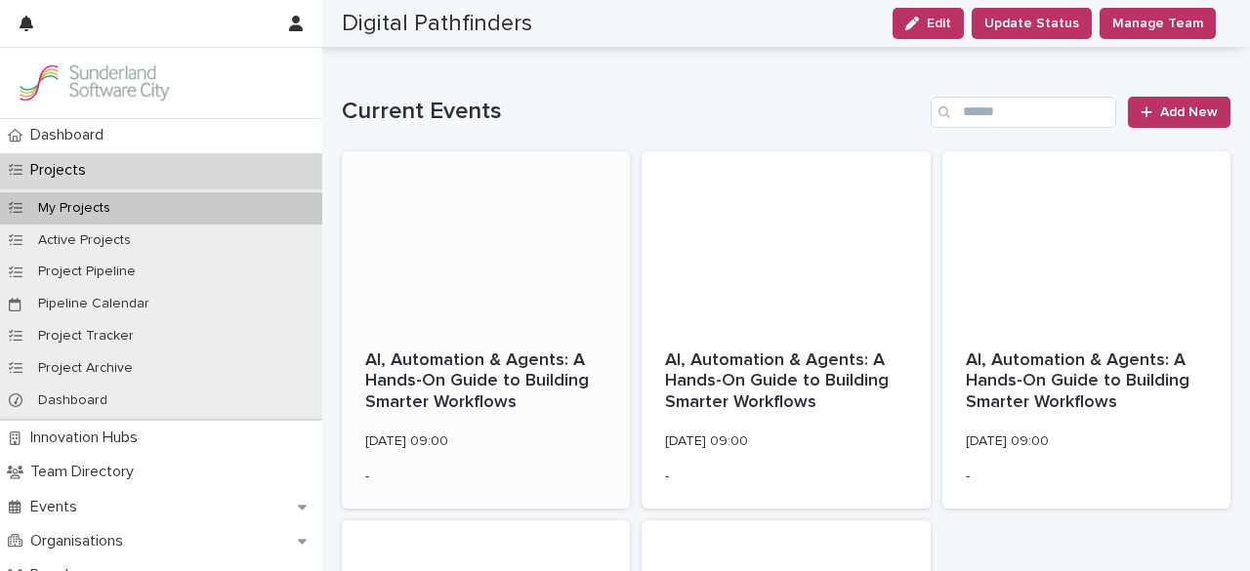
click at [465, 366] on p "AI, Automation & Agents: A Hands-On Guide to Building Smarter Workflows" at bounding box center [485, 382] width 241 height 63
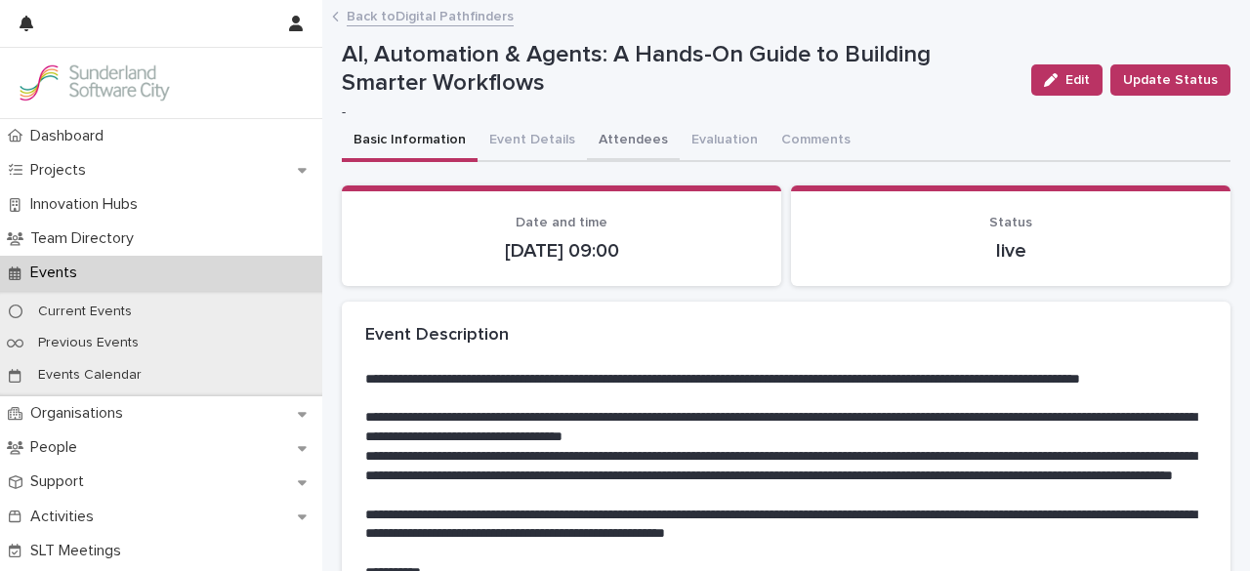
click at [610, 149] on button "Attendees" at bounding box center [633, 141] width 93 height 41
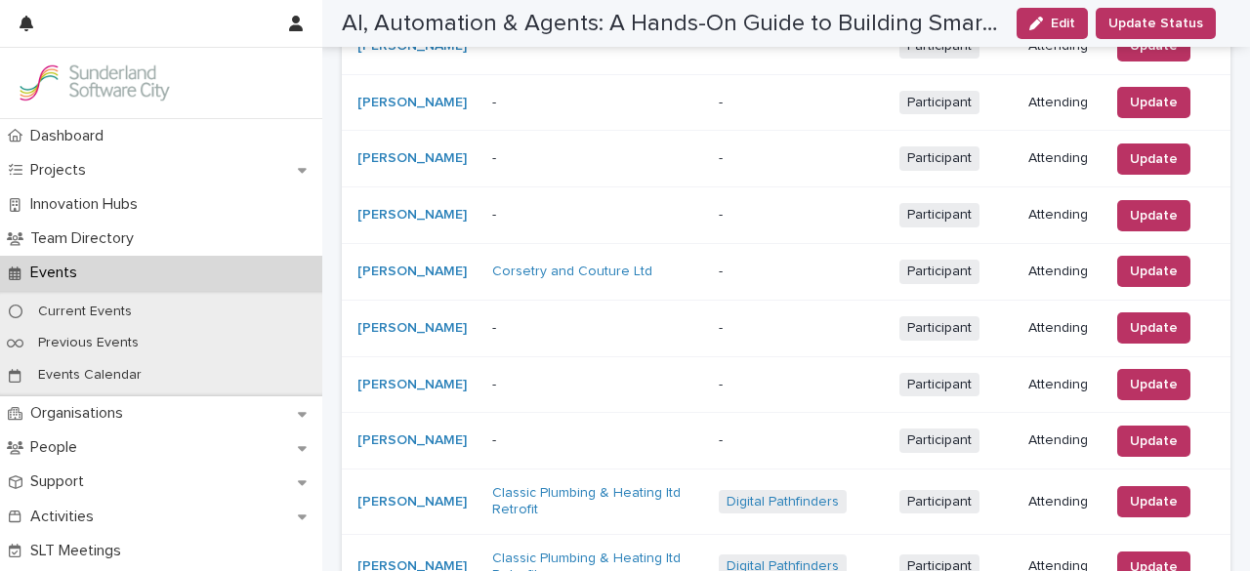
scroll to position [1275, 0]
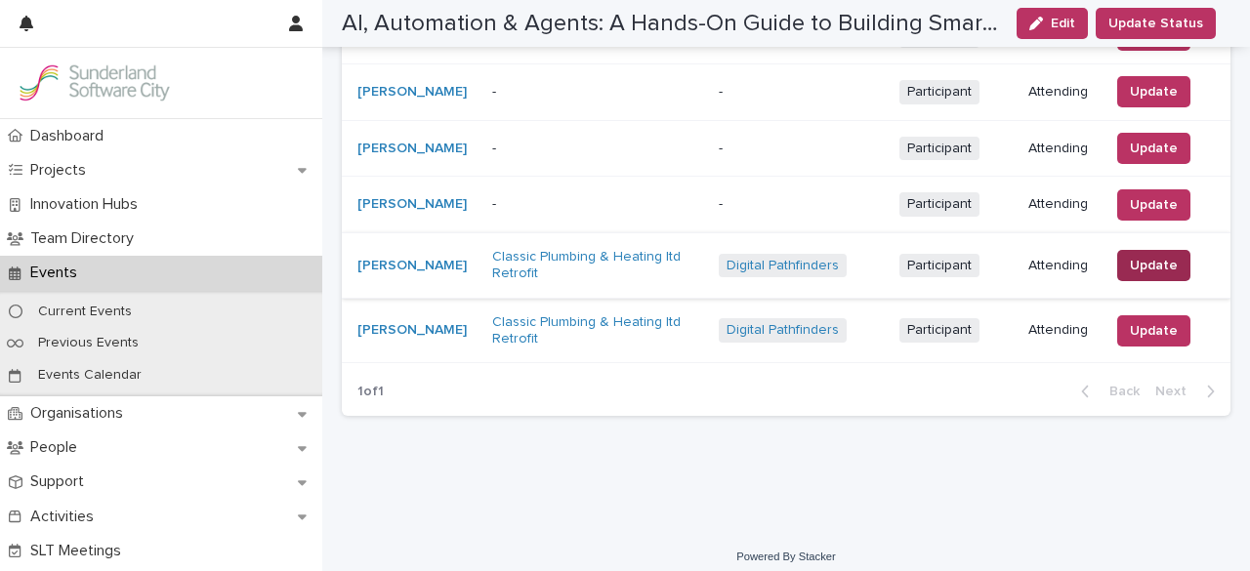
click at [1141, 257] on span "Update" at bounding box center [1154, 266] width 48 height 20
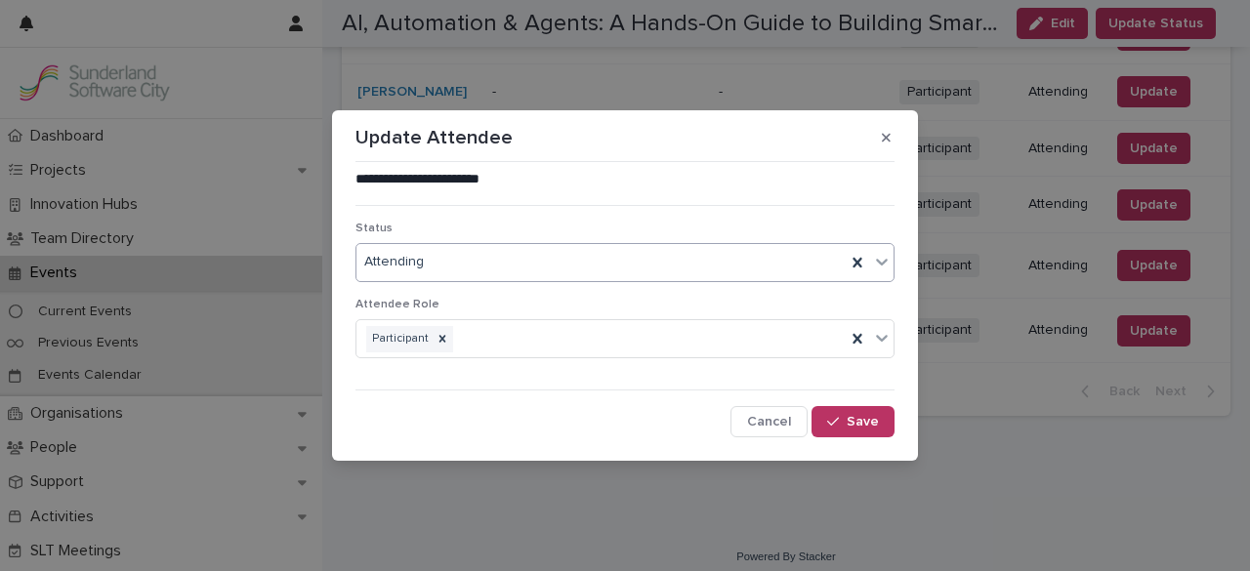
click at [639, 268] on div "Attending" at bounding box center [601, 262] width 489 height 32
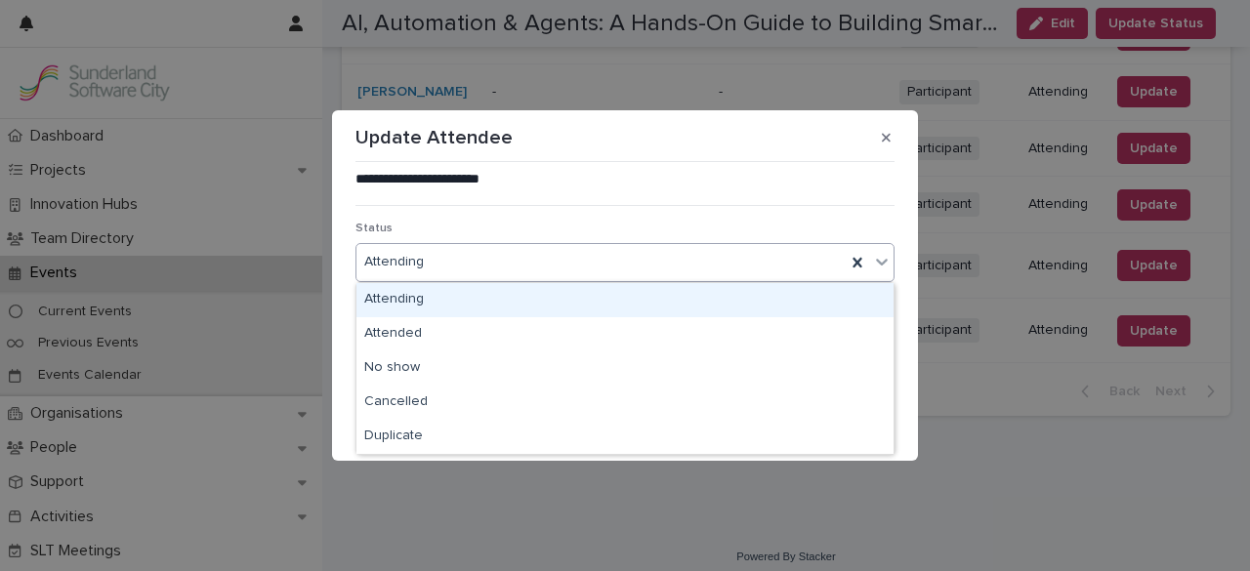
click at [654, 217] on div "**********" at bounding box center [625, 304] width 539 height 269
click at [625, 257] on div "Attending" at bounding box center [601, 262] width 489 height 32
click at [649, 224] on p "Status" at bounding box center [625, 229] width 539 height 14
click at [625, 257] on div "Attending" at bounding box center [601, 262] width 489 height 32
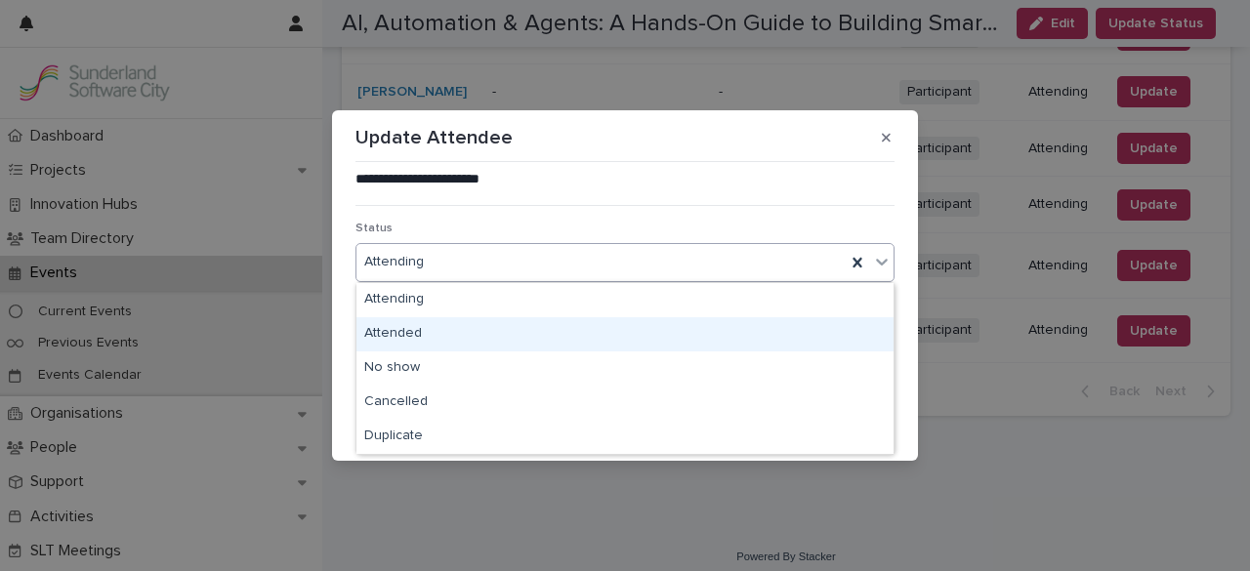
click at [573, 345] on div "Attended" at bounding box center [625, 334] width 537 height 34
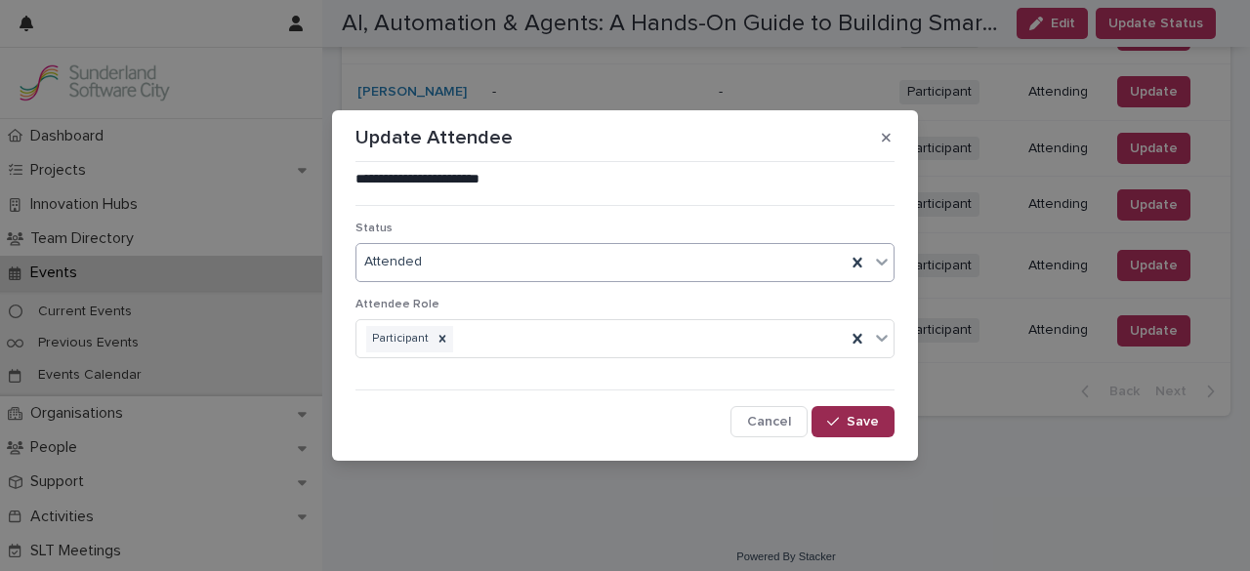
click at [839, 427] on icon "button" at bounding box center [833, 422] width 12 height 14
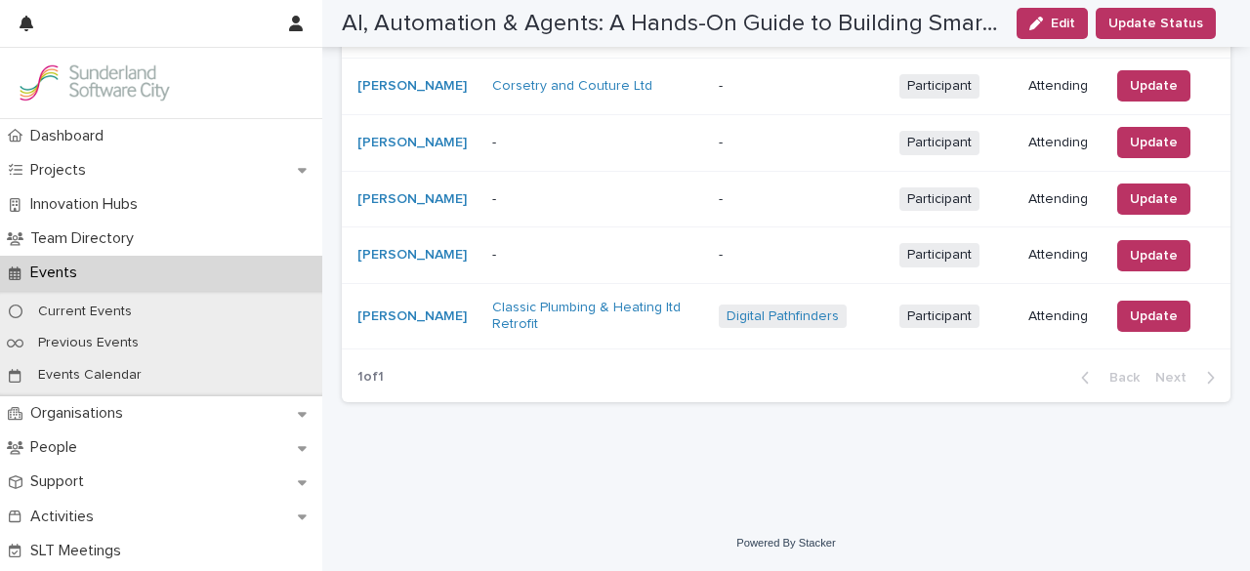
scroll to position [1209, 0]
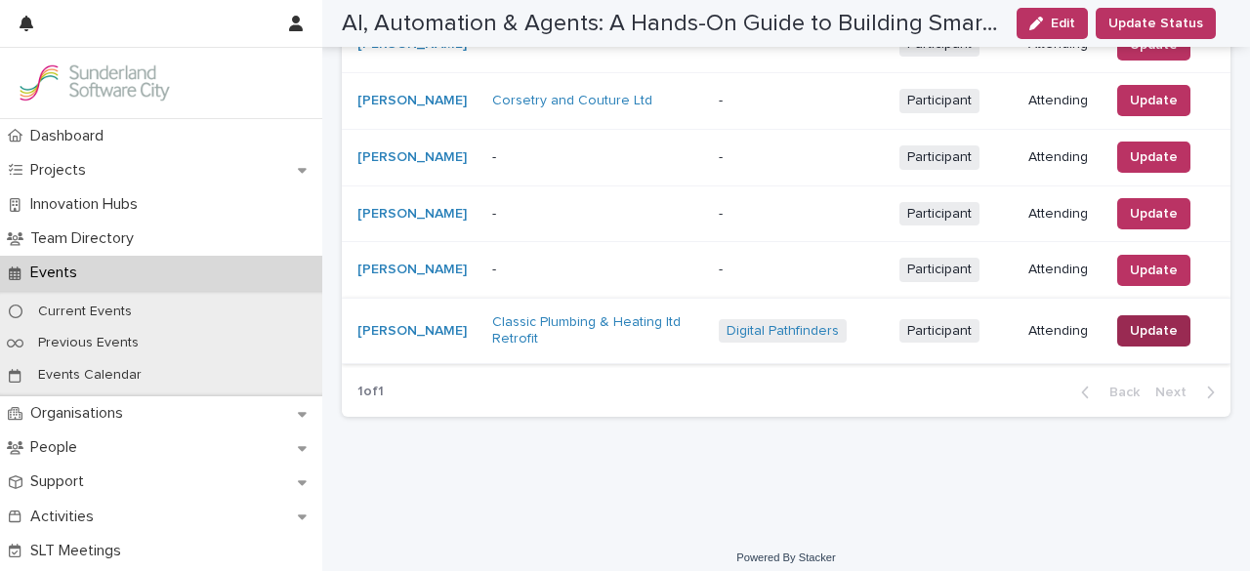
click at [1134, 325] on span "Update" at bounding box center [1154, 331] width 48 height 20
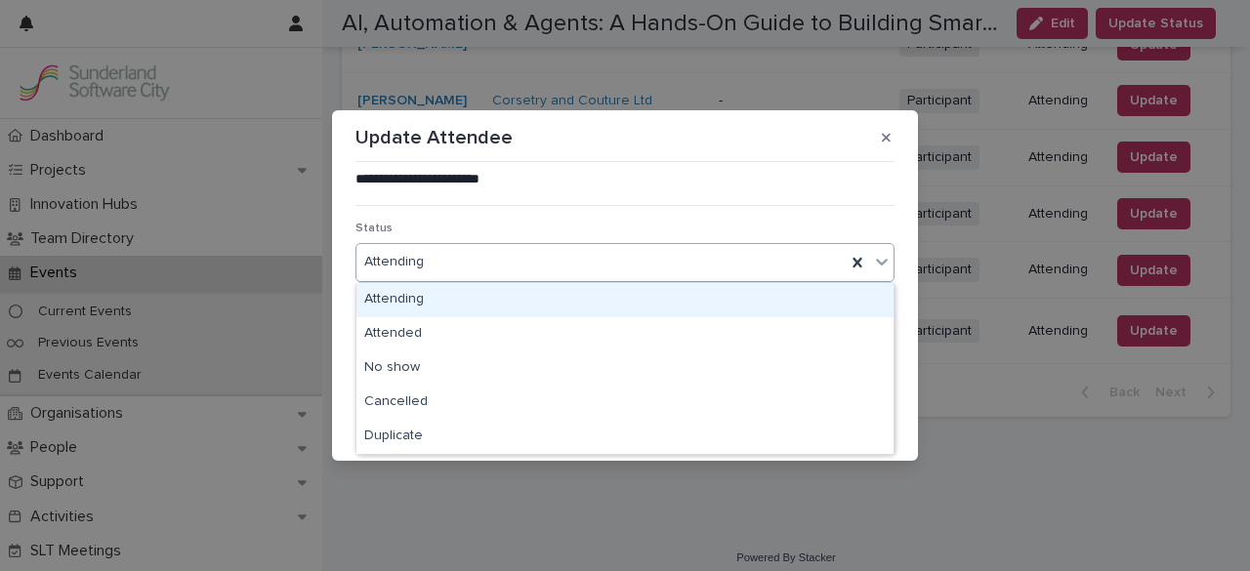
click at [522, 268] on div "Attending" at bounding box center [601, 262] width 489 height 32
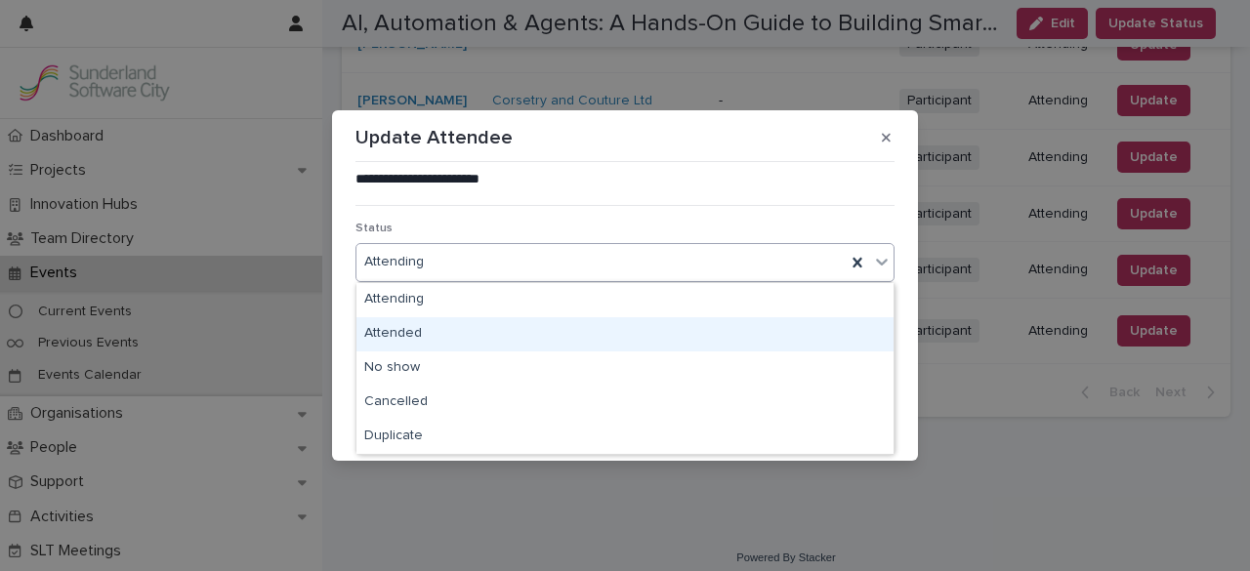
click at [499, 325] on div "Attended" at bounding box center [625, 334] width 537 height 34
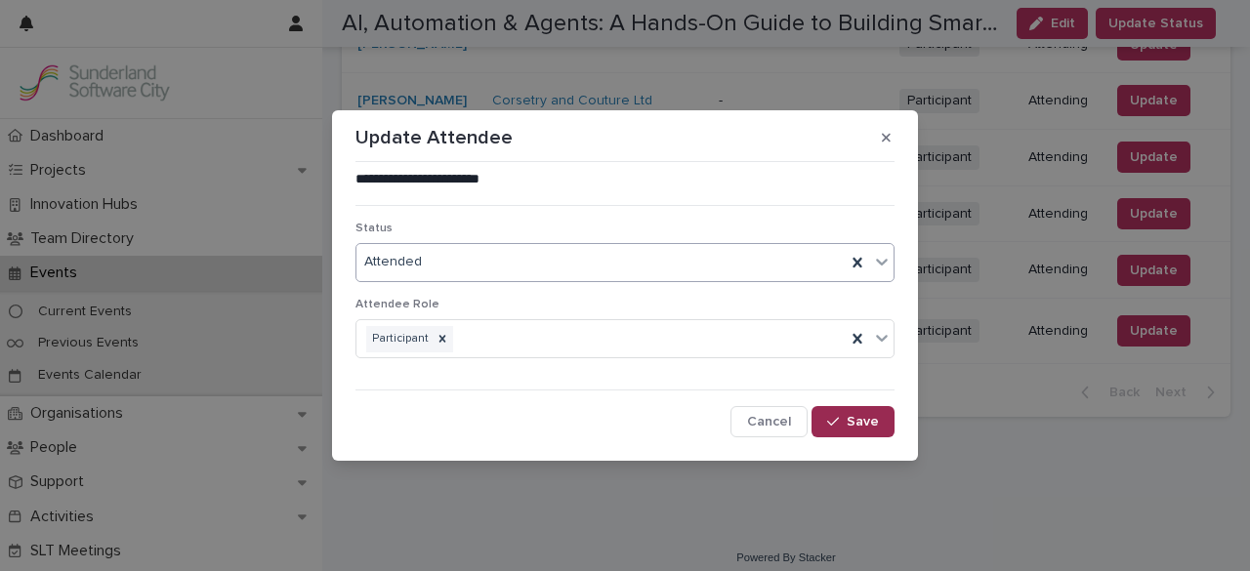
click at [857, 427] on span "Save" at bounding box center [863, 422] width 32 height 14
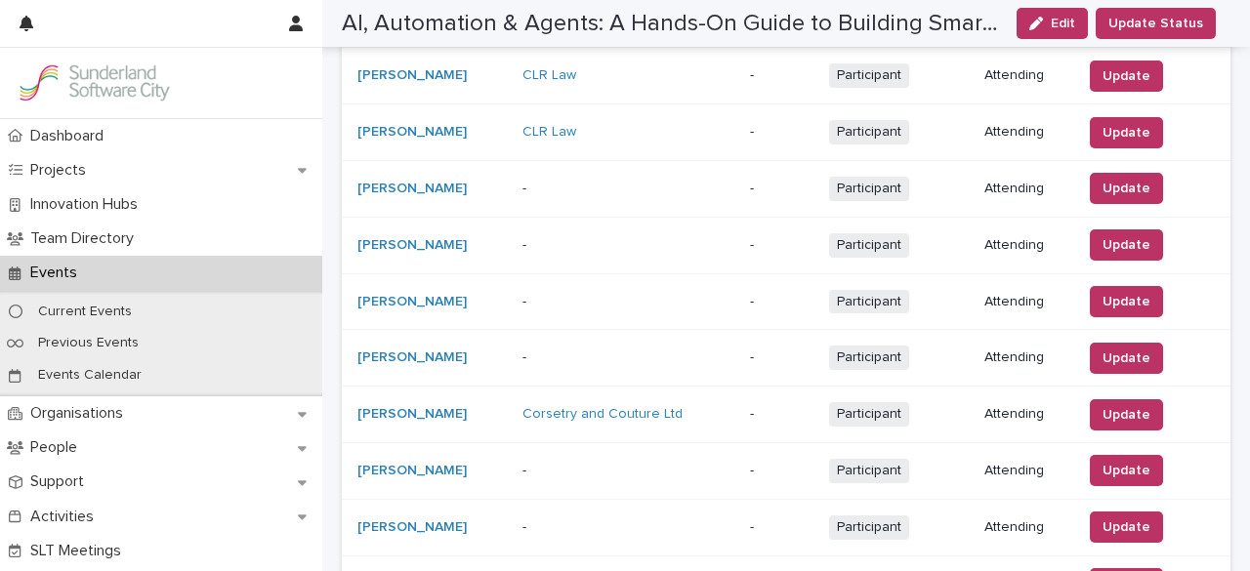
scroll to position [1028, 0]
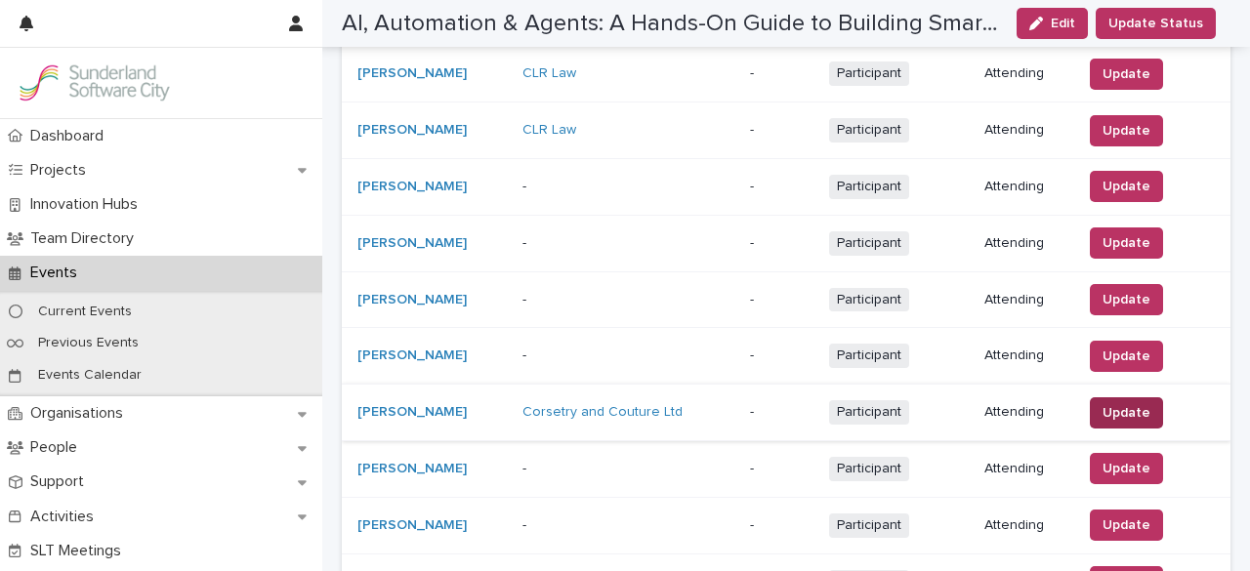
click at [1119, 406] on span "Update" at bounding box center [1127, 413] width 48 height 20
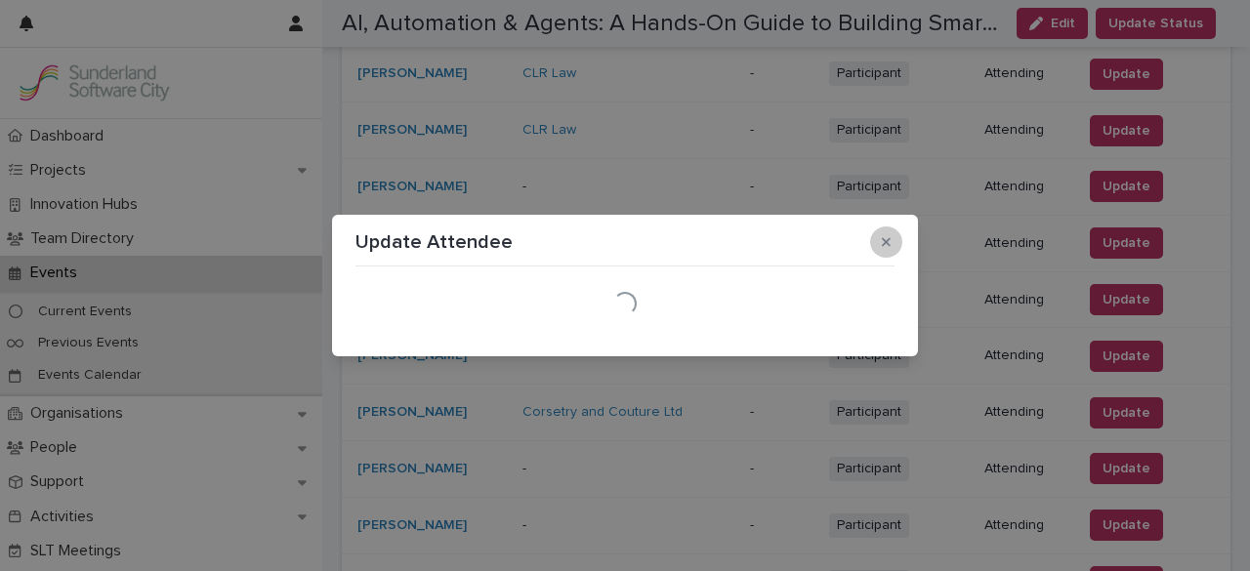
click at [890, 250] on button "button" at bounding box center [886, 242] width 32 height 31
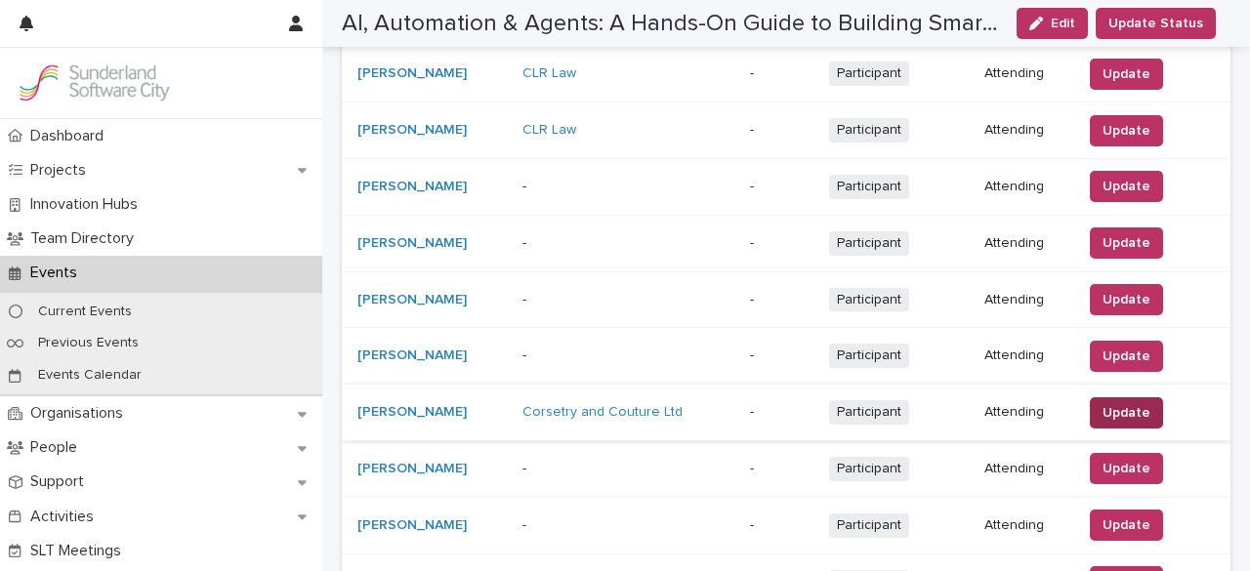
click at [1104, 398] on button "Update" at bounding box center [1126, 413] width 73 height 31
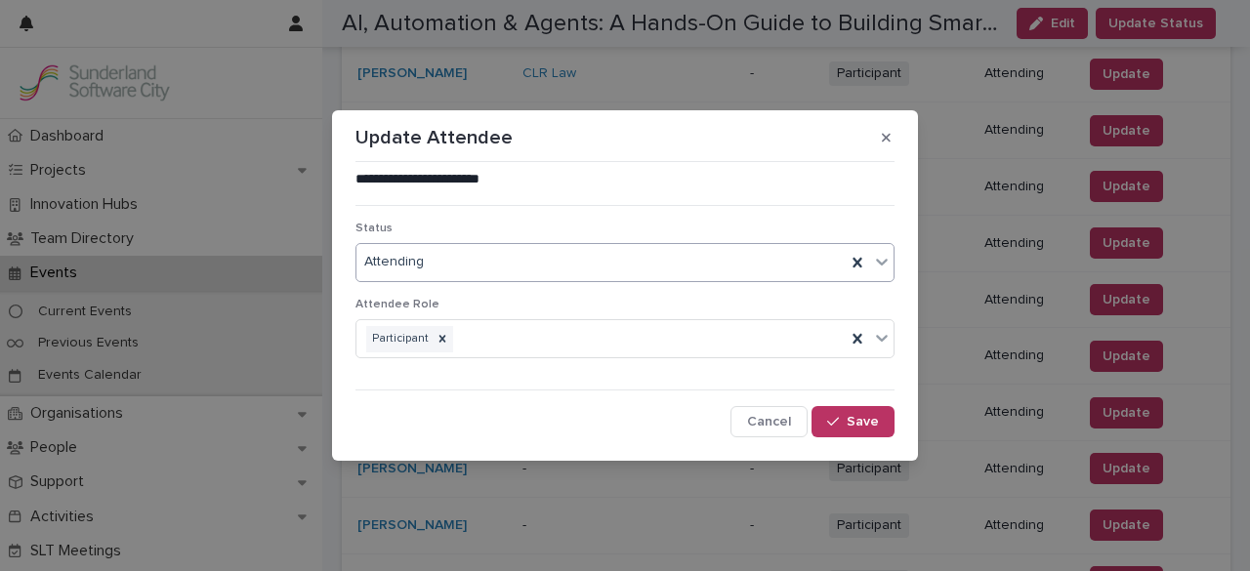
click at [737, 266] on div "Attending" at bounding box center [601, 262] width 489 height 32
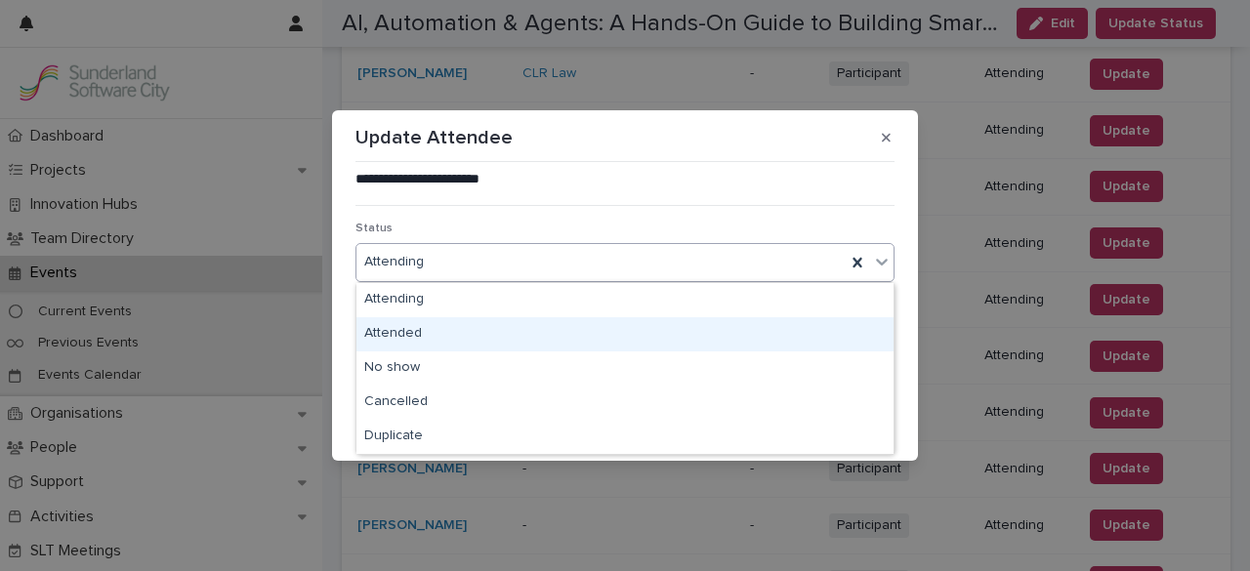
click at [690, 331] on div "Attended" at bounding box center [625, 334] width 537 height 34
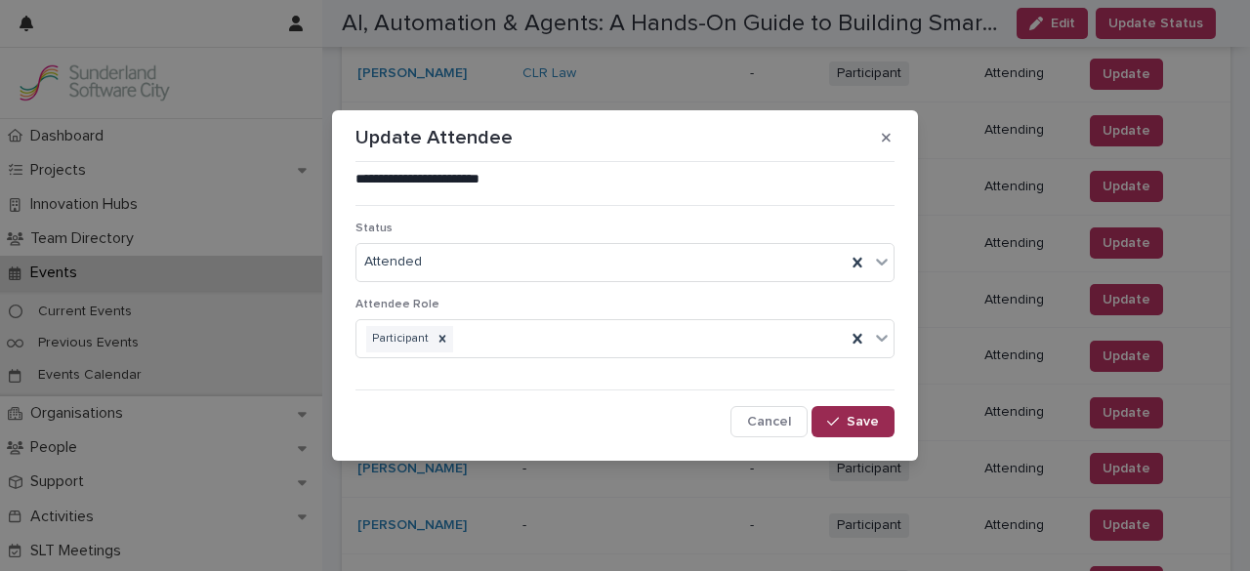
click at [857, 416] on span "Save" at bounding box center [863, 422] width 32 height 14
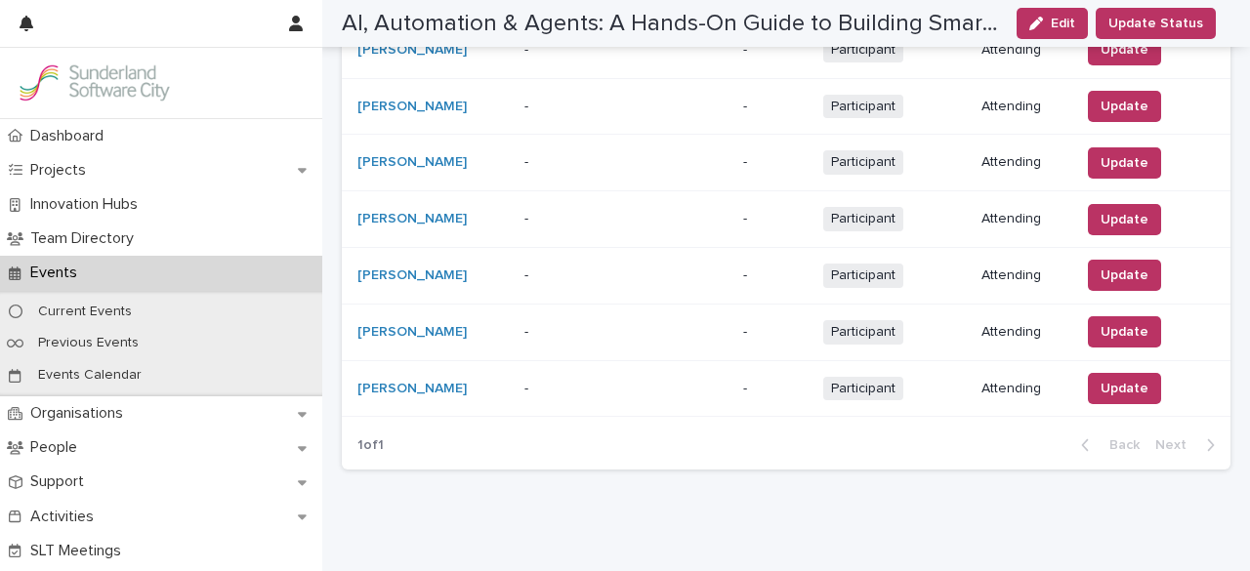
scroll to position [1223, 0]
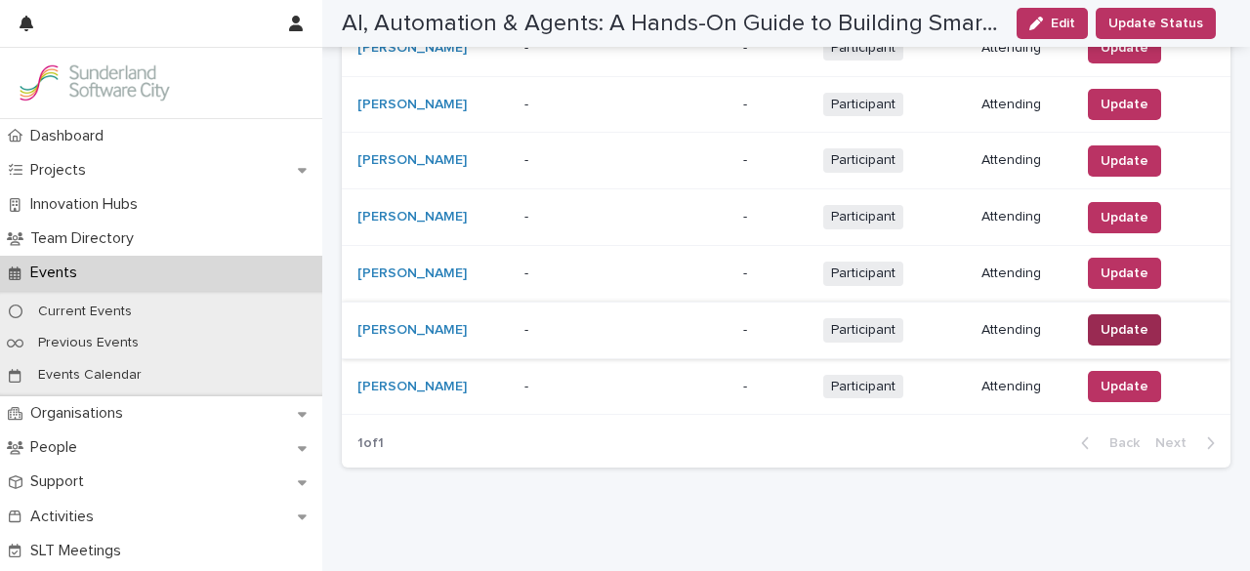
click at [1132, 321] on span "Update" at bounding box center [1125, 330] width 48 height 20
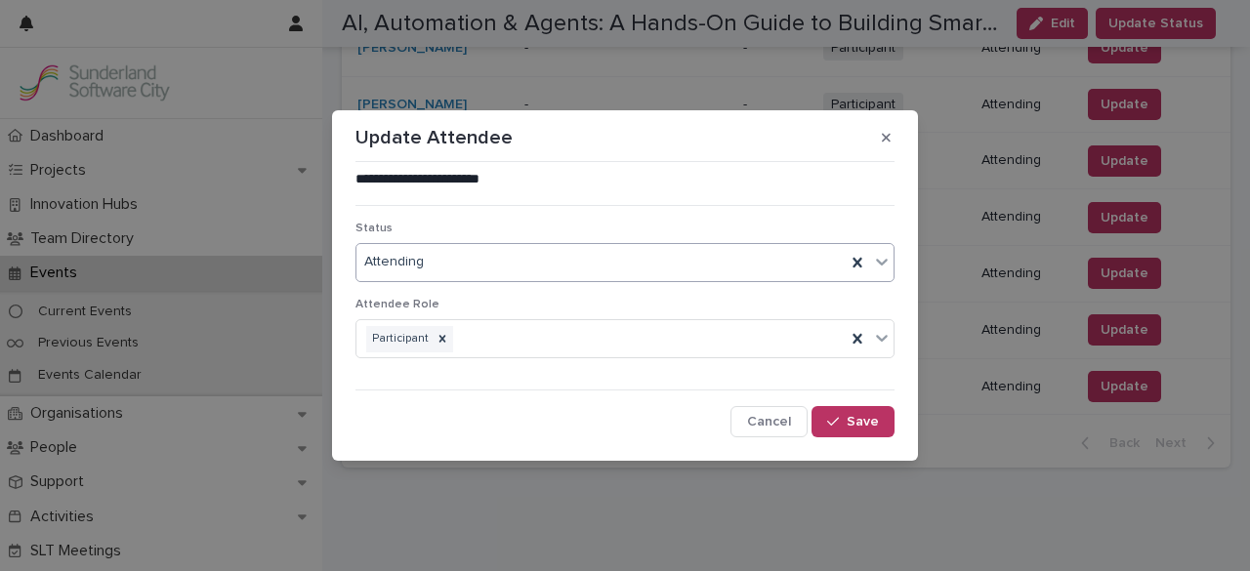
click at [719, 262] on div "Attending" at bounding box center [601, 262] width 489 height 32
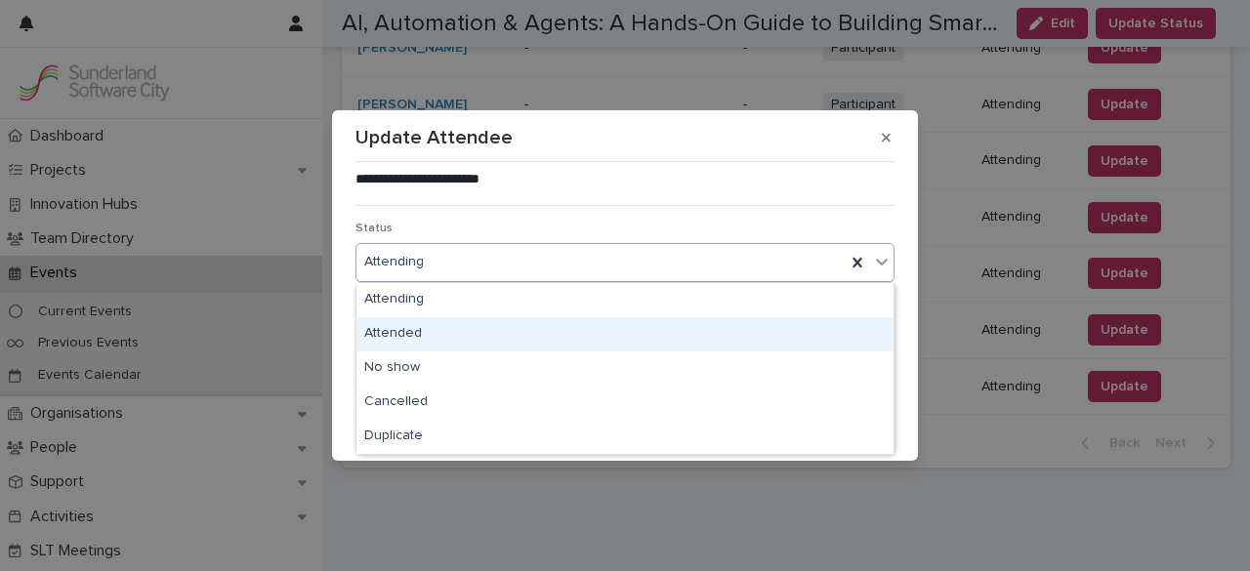
click at [693, 329] on div "Attended" at bounding box center [625, 334] width 537 height 34
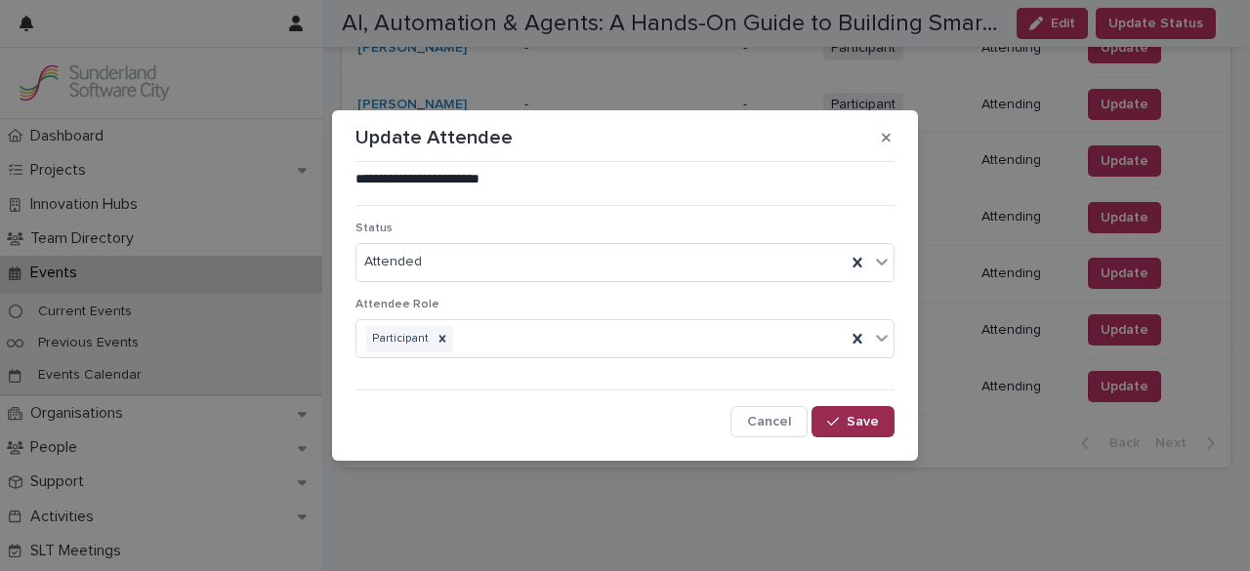
click at [846, 421] on div "button" at bounding box center [837, 422] width 20 height 14
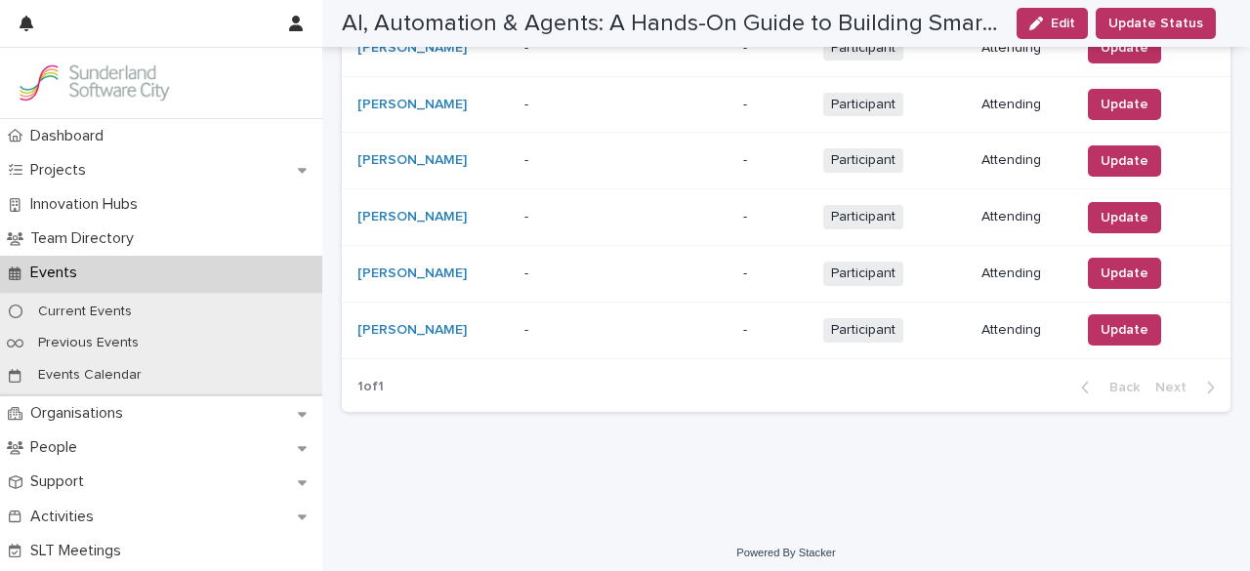
scroll to position [1219, 0]
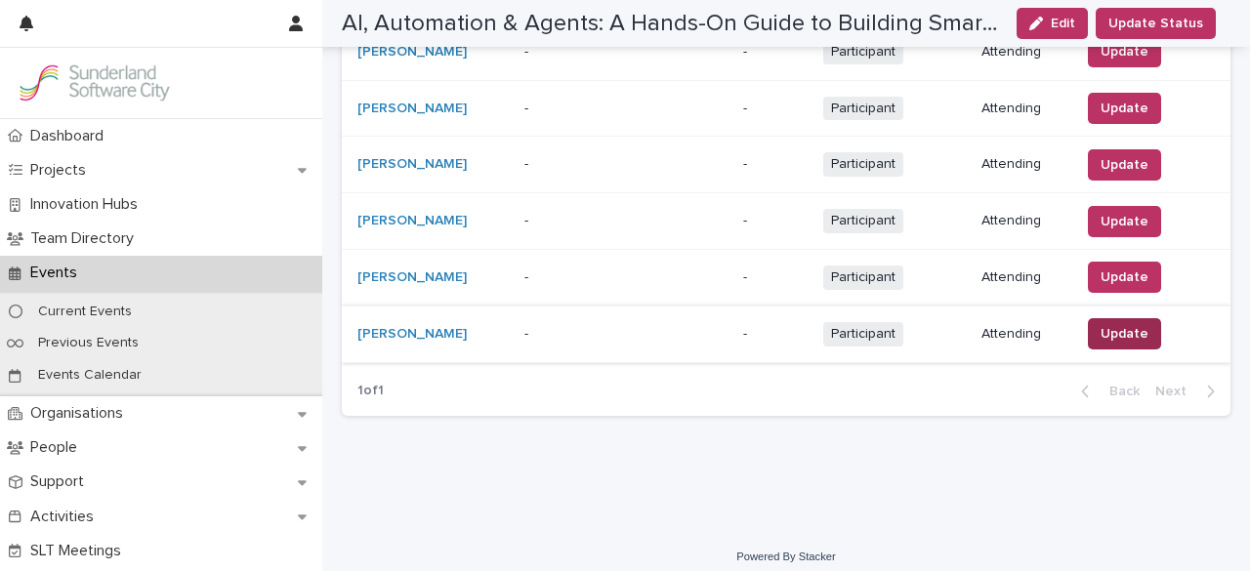
click at [1119, 324] on span "Update" at bounding box center [1125, 334] width 48 height 20
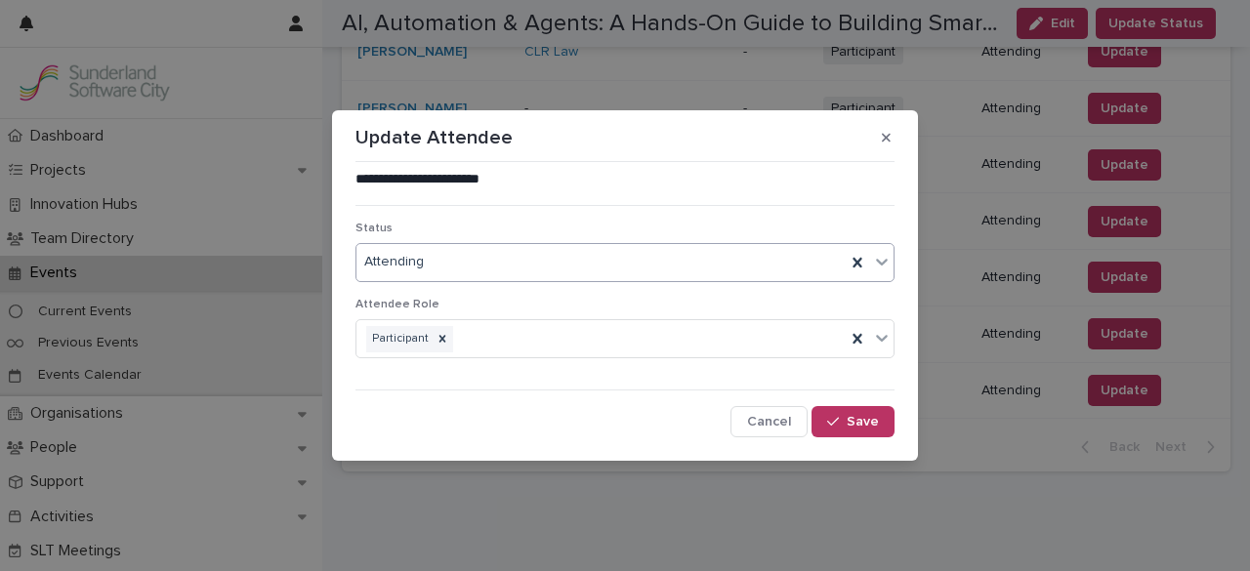
click at [771, 261] on div "Attending" at bounding box center [601, 262] width 489 height 32
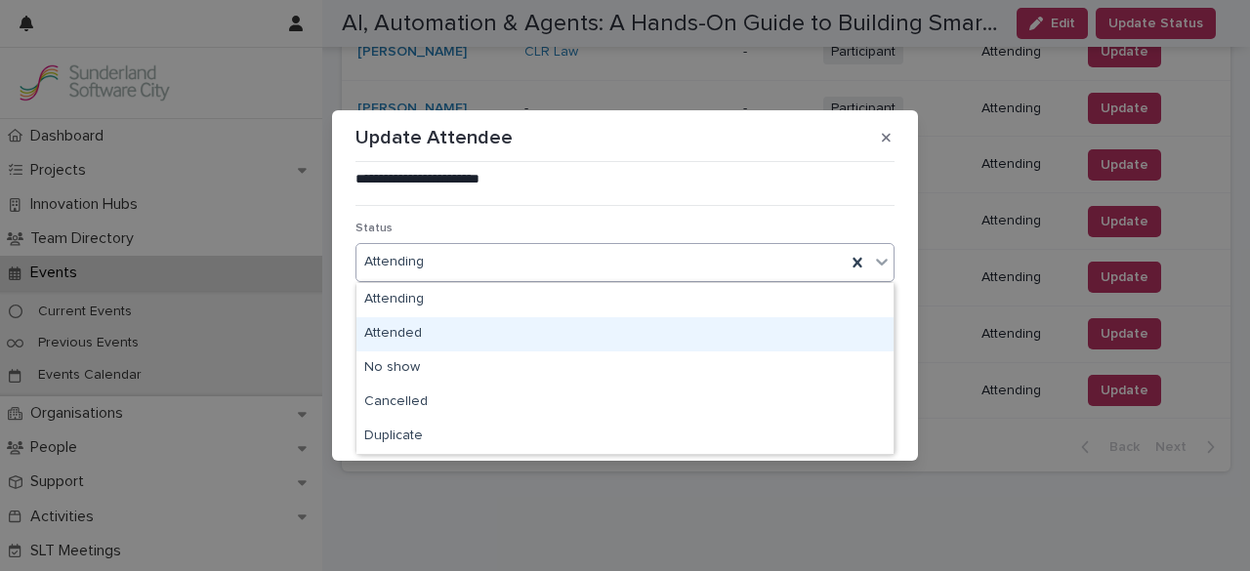
click at [739, 336] on div "Attended" at bounding box center [625, 334] width 537 height 34
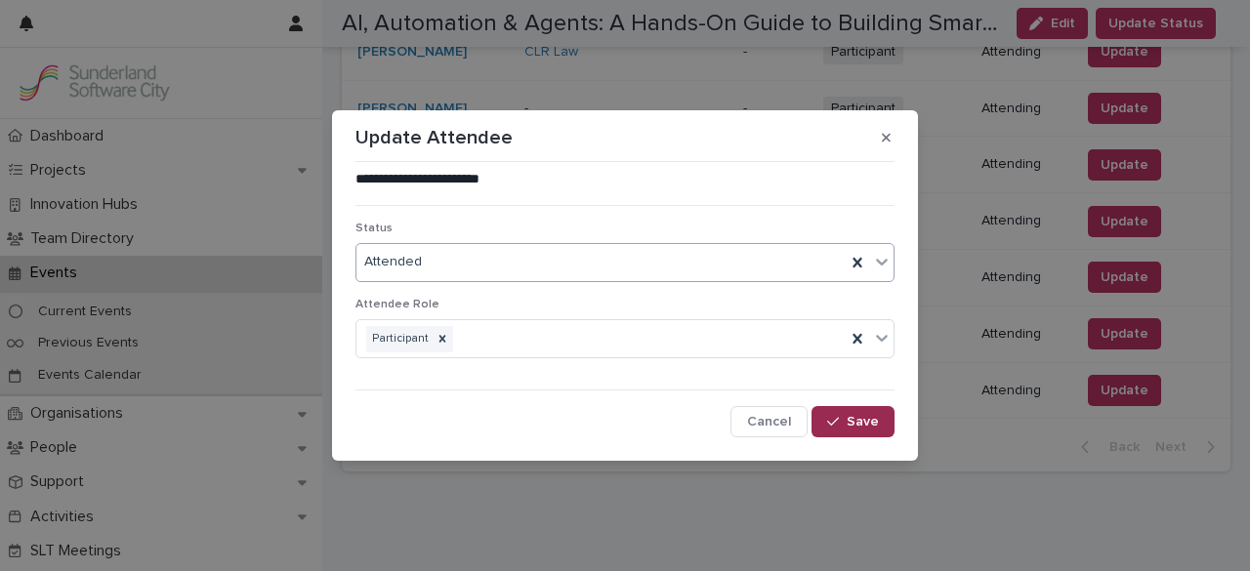
click at [854, 420] on span "Save" at bounding box center [863, 422] width 32 height 14
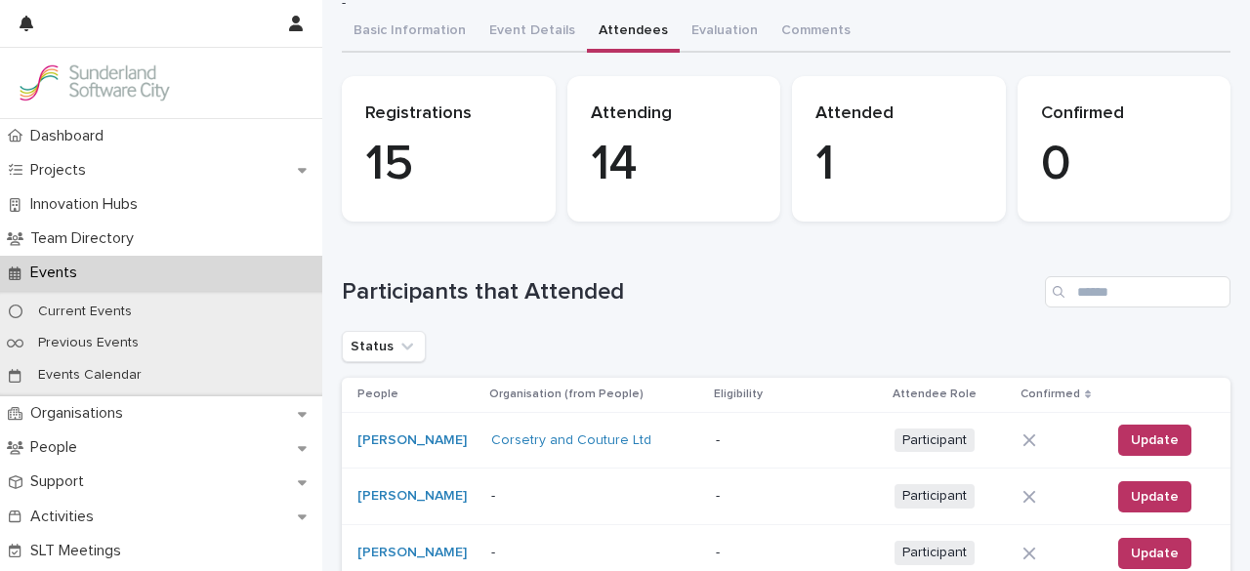
scroll to position [0, 0]
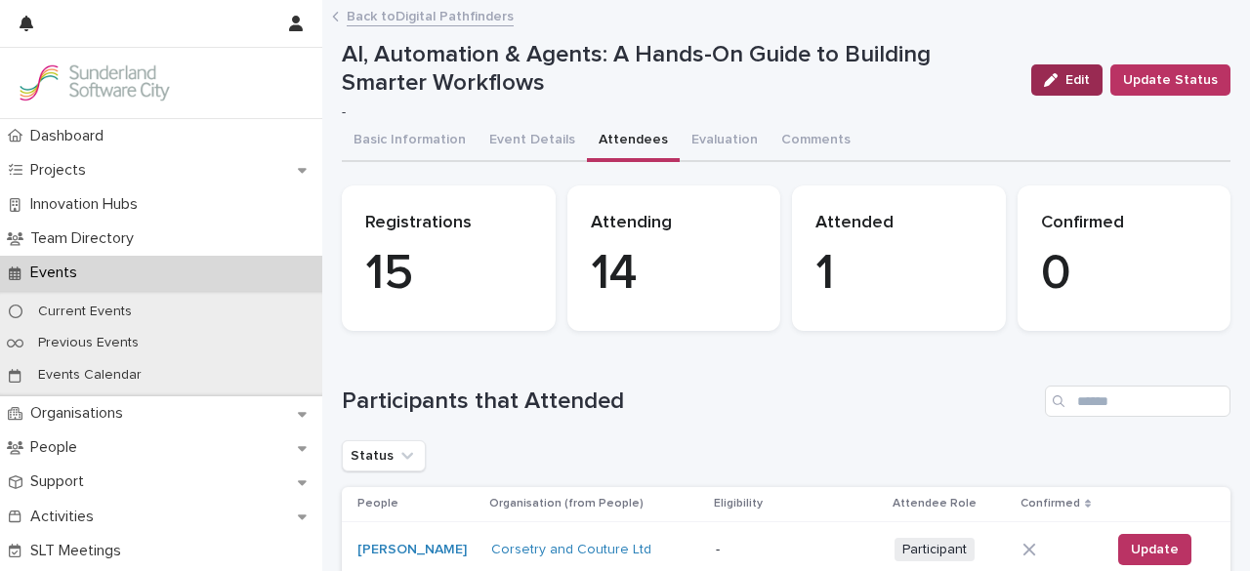
click at [1044, 86] on icon "button" at bounding box center [1051, 80] width 14 height 14
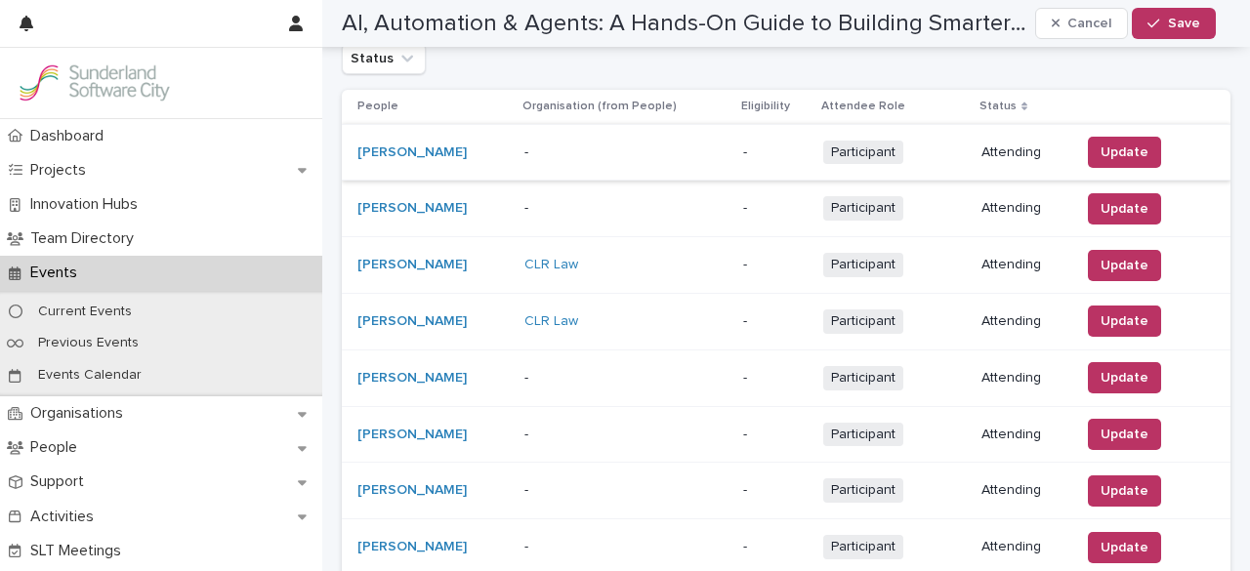
scroll to position [1064, 0]
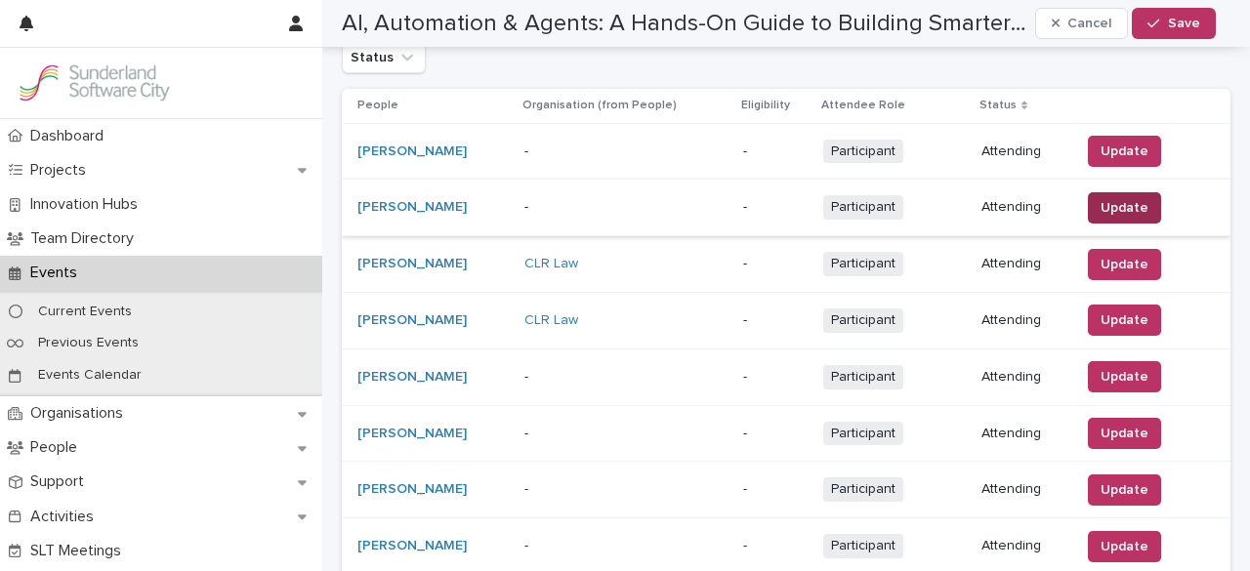
click at [1101, 198] on span "Update" at bounding box center [1125, 208] width 48 height 20
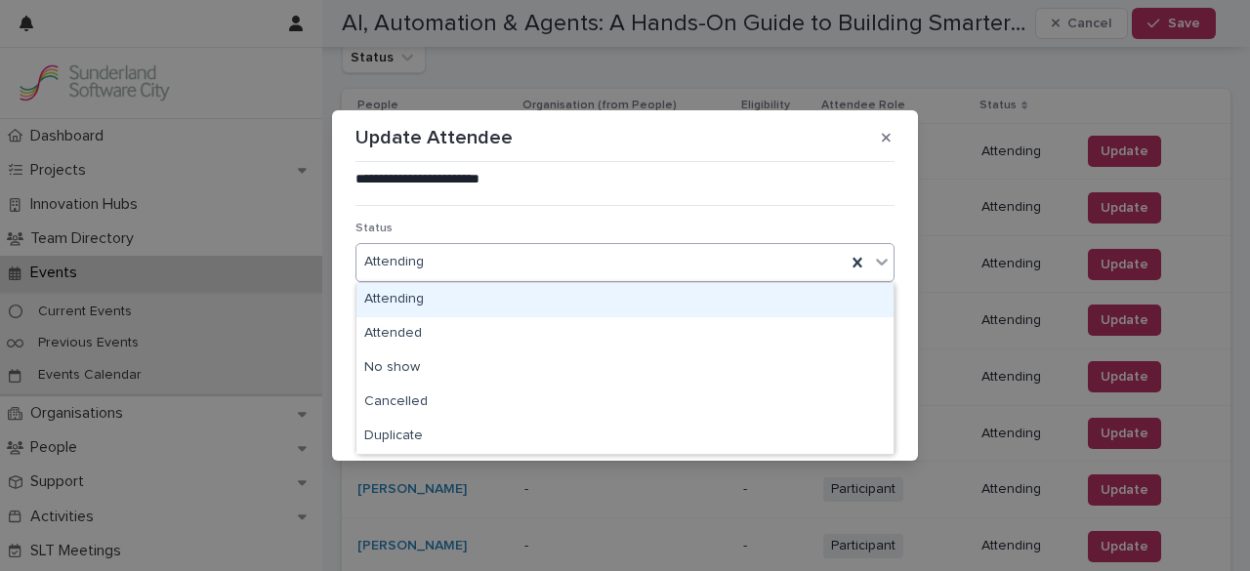
click at [721, 273] on div "Attending" at bounding box center [601, 262] width 489 height 32
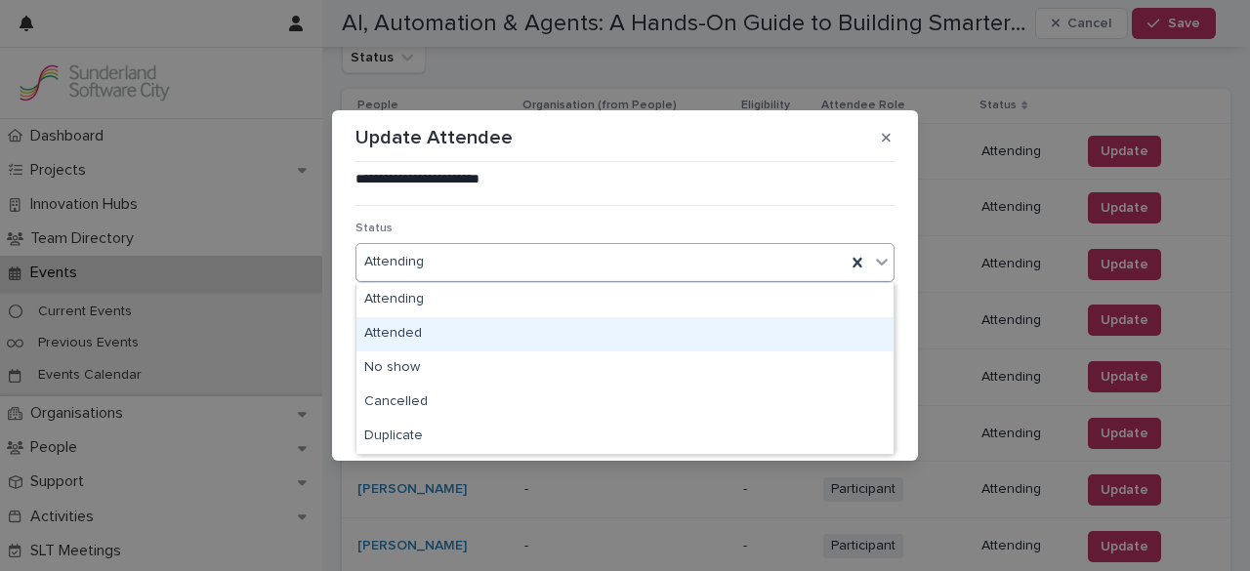
click at [696, 343] on div "Attended" at bounding box center [625, 334] width 537 height 34
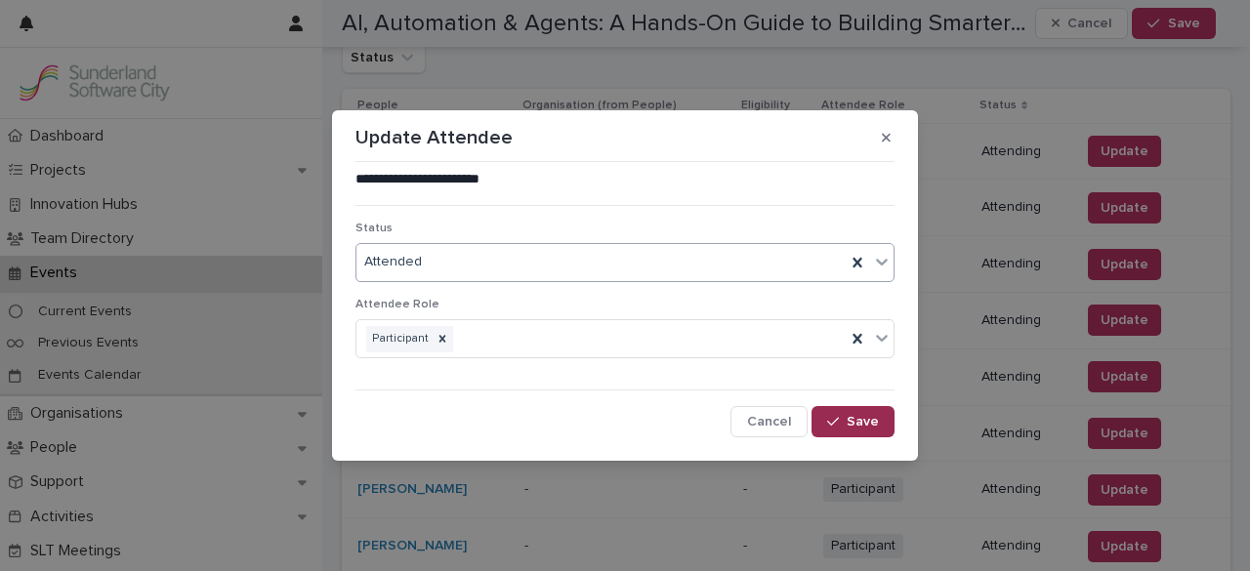
click at [873, 421] on span "Save" at bounding box center [863, 422] width 32 height 14
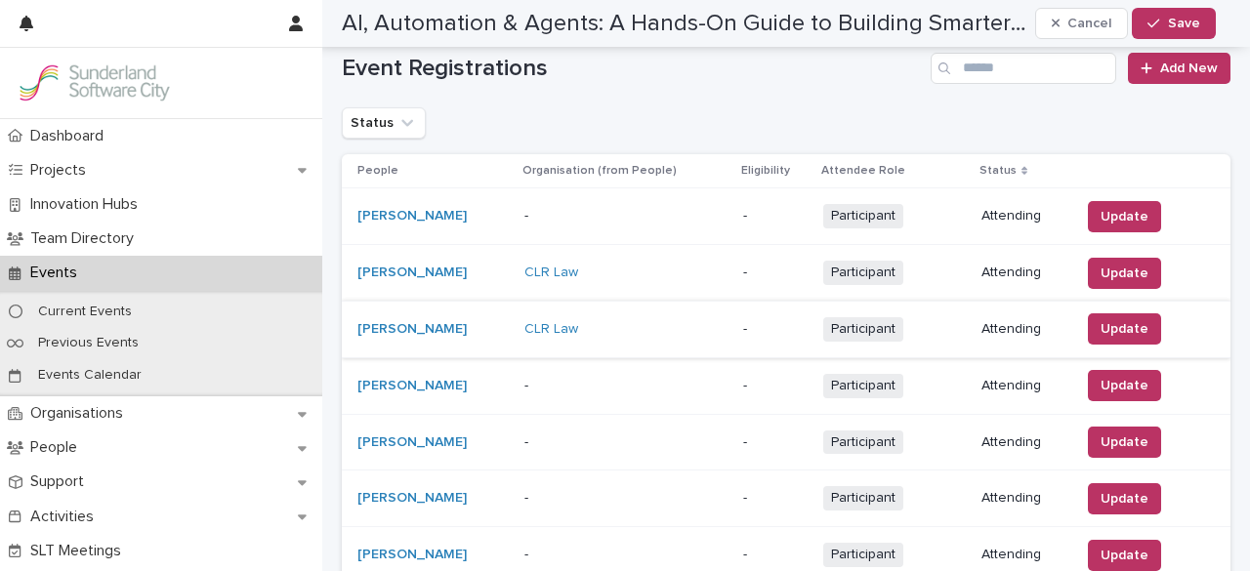
scroll to position [1056, 0]
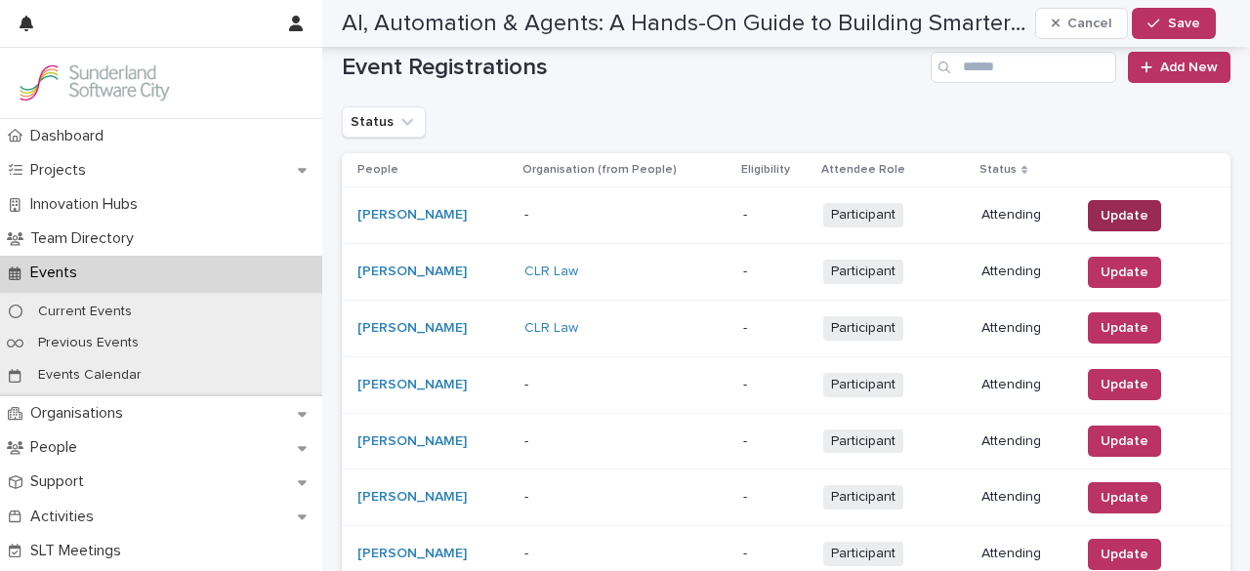
click at [1125, 220] on td "Update" at bounding box center [1152, 216] width 158 height 57
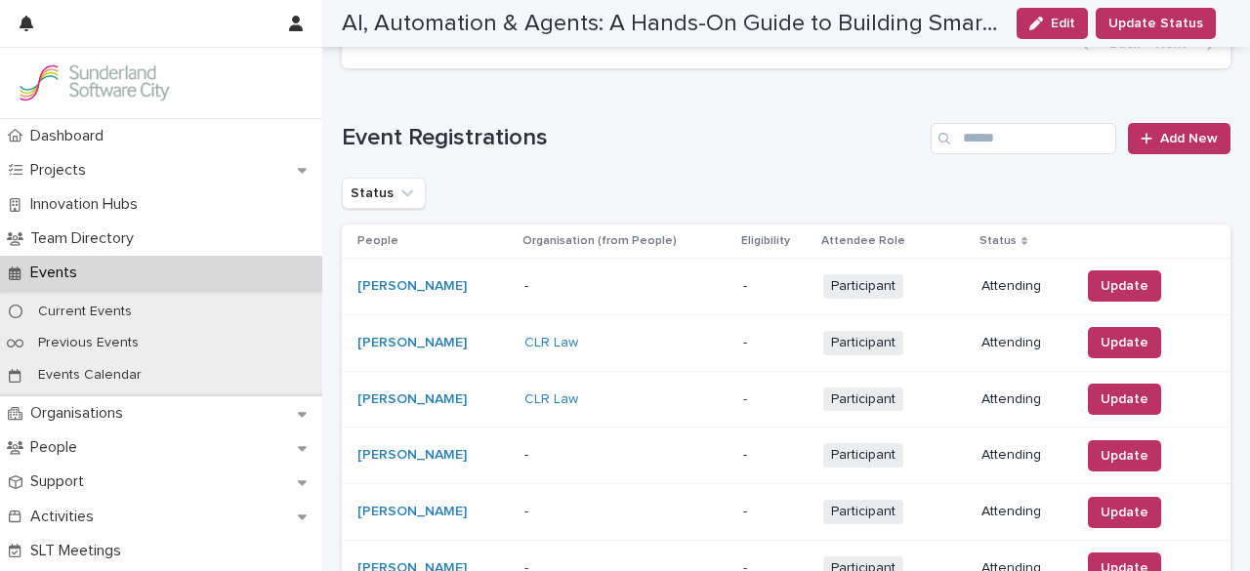
scroll to position [935, 0]
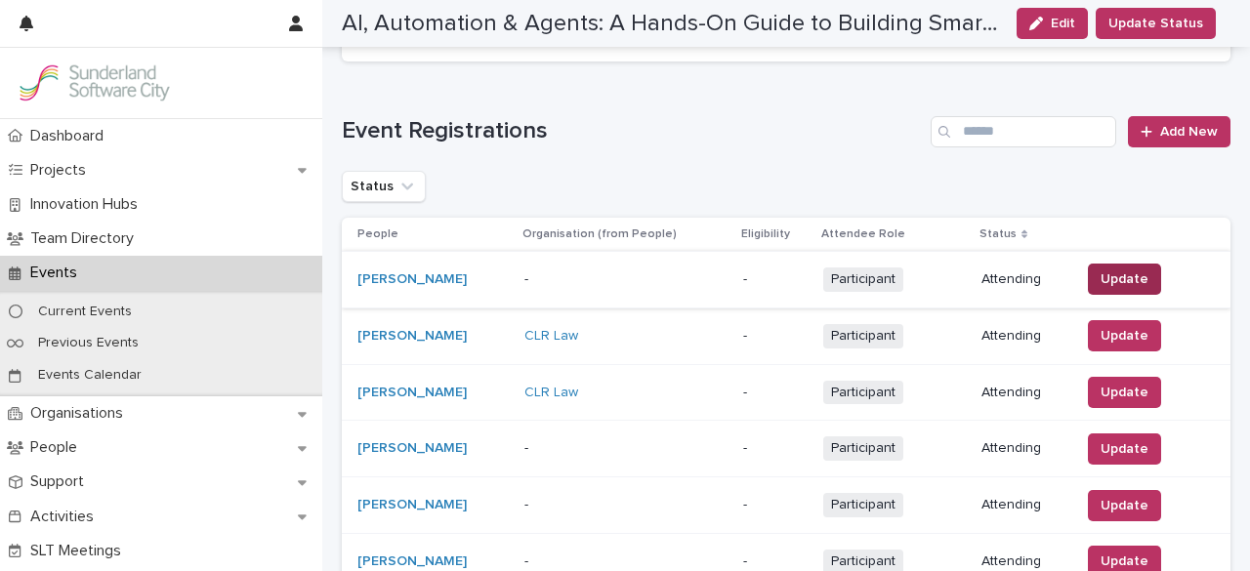
click at [1098, 278] on button "Update" at bounding box center [1124, 279] width 73 height 31
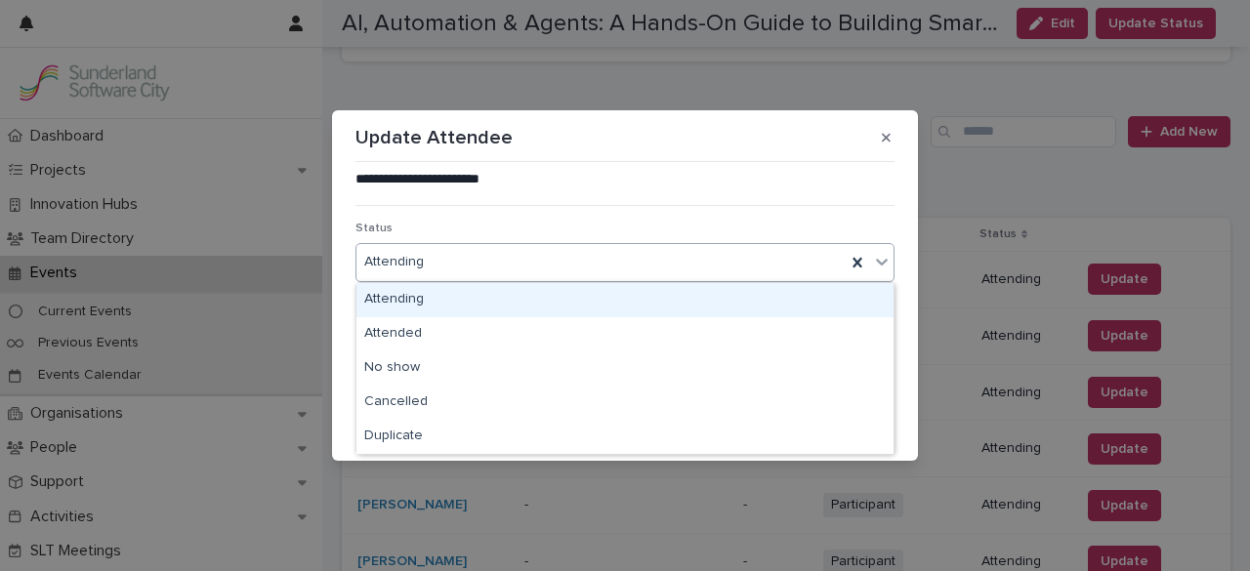
click at [713, 276] on div "Attending" at bounding box center [601, 262] width 489 height 32
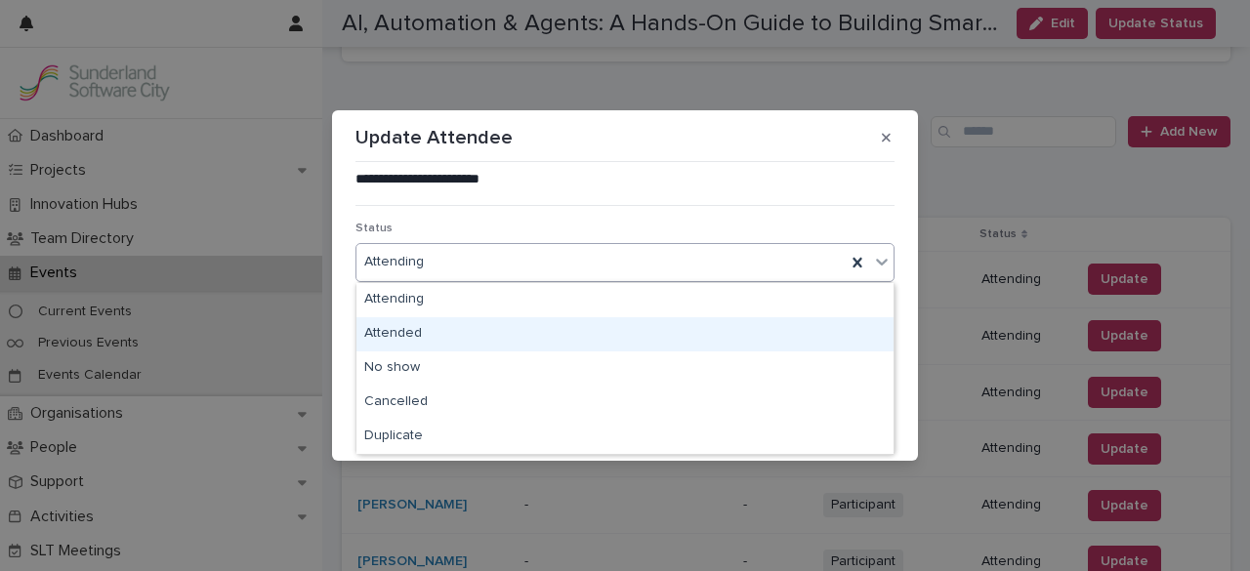
click at [702, 335] on div "Attended" at bounding box center [625, 334] width 537 height 34
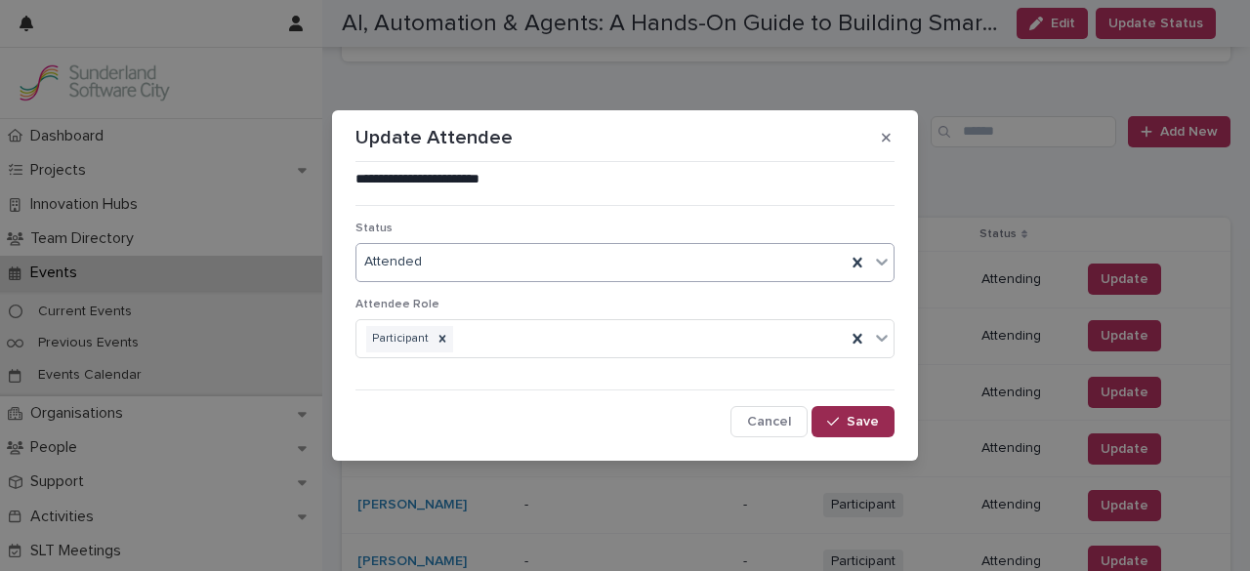
click at [878, 419] on span "Save" at bounding box center [863, 422] width 32 height 14
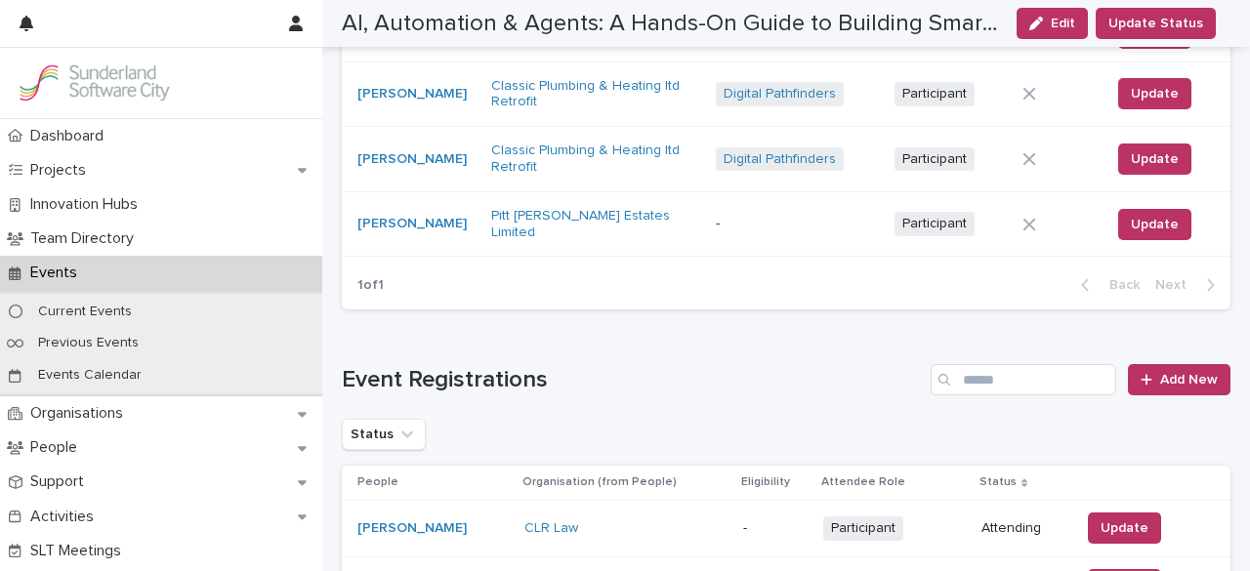
scroll to position [703, 0]
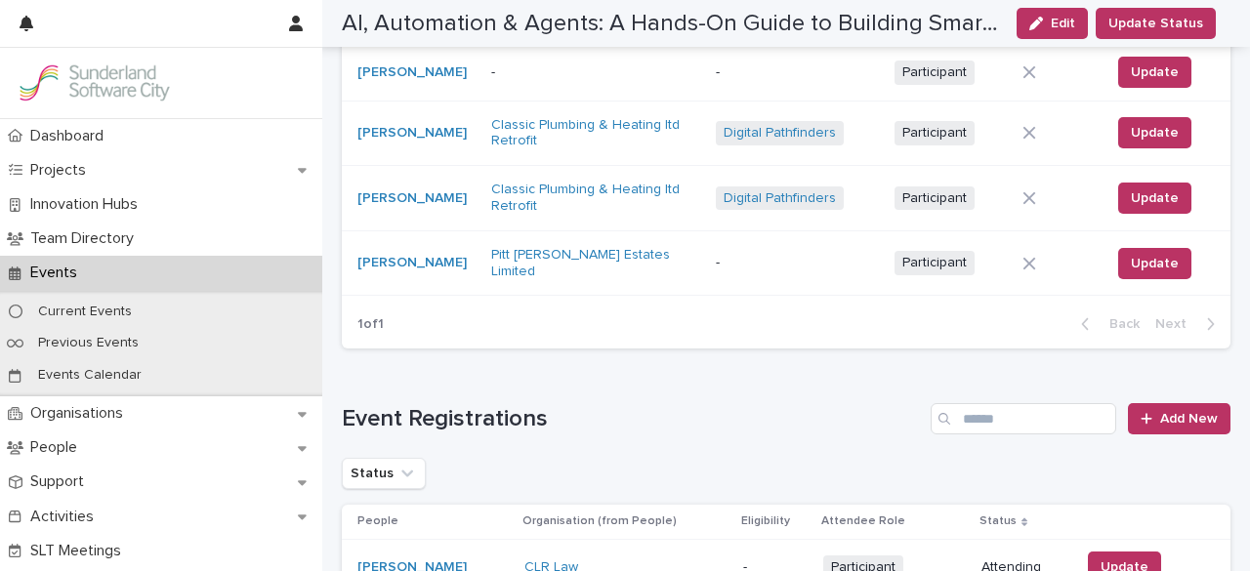
drag, startPoint x: 1157, startPoint y: 405, endPoint x: 834, endPoint y: 368, distance: 324.5
click at [1145, 403] on link "Add New" at bounding box center [1179, 418] width 103 height 31
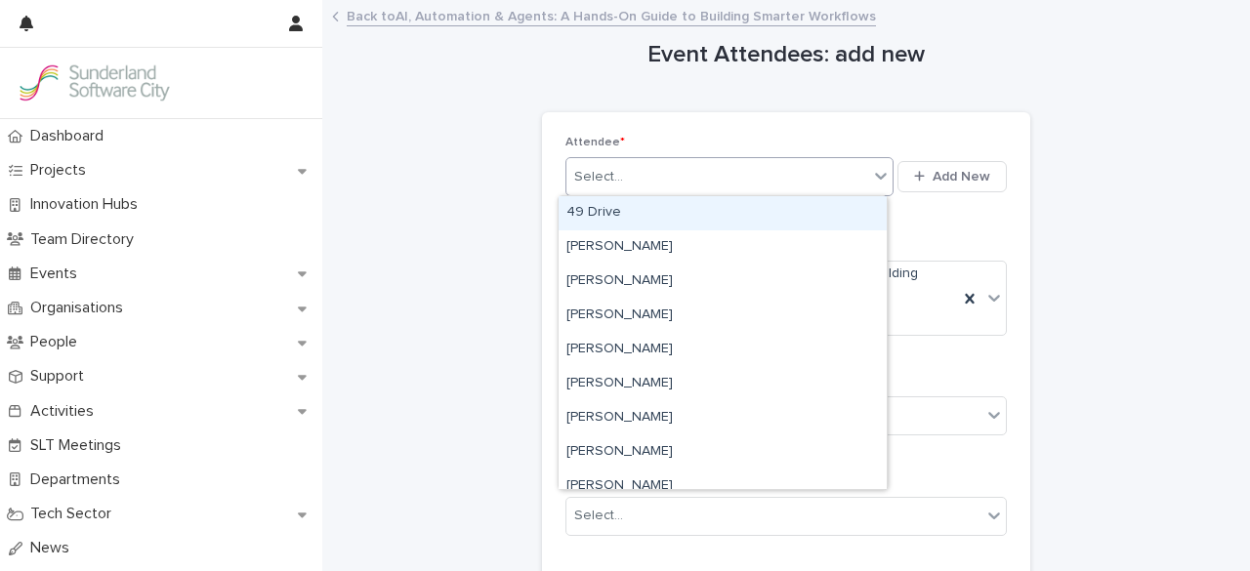
click at [649, 177] on div "Select..." at bounding box center [718, 177] width 302 height 32
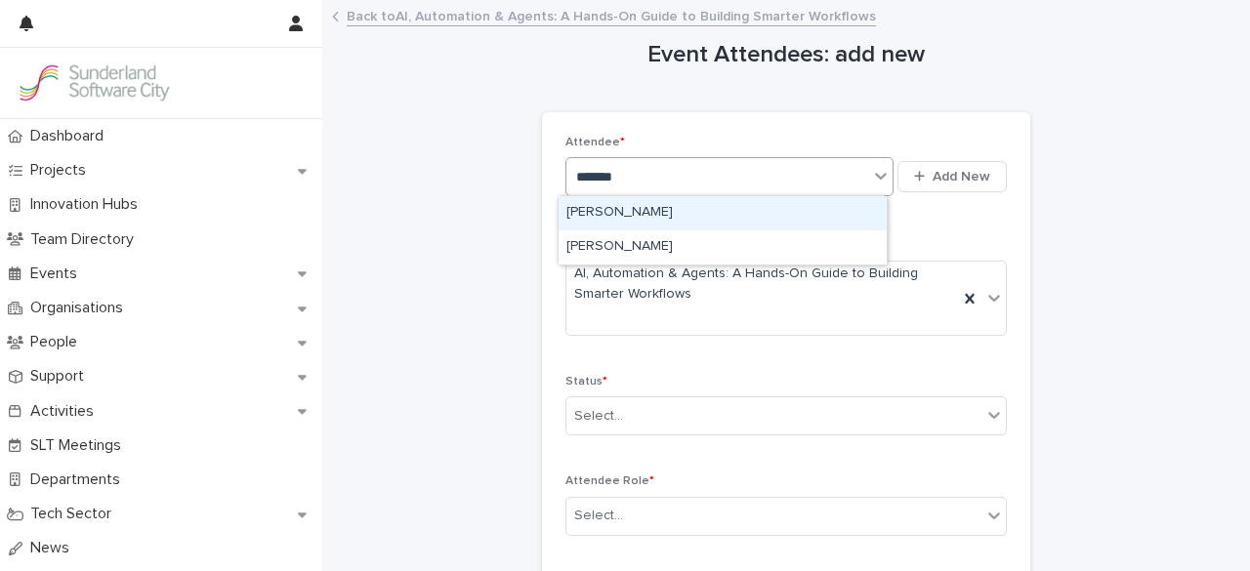
type input "********"
click at [650, 210] on div "[PERSON_NAME]" at bounding box center [723, 213] width 328 height 34
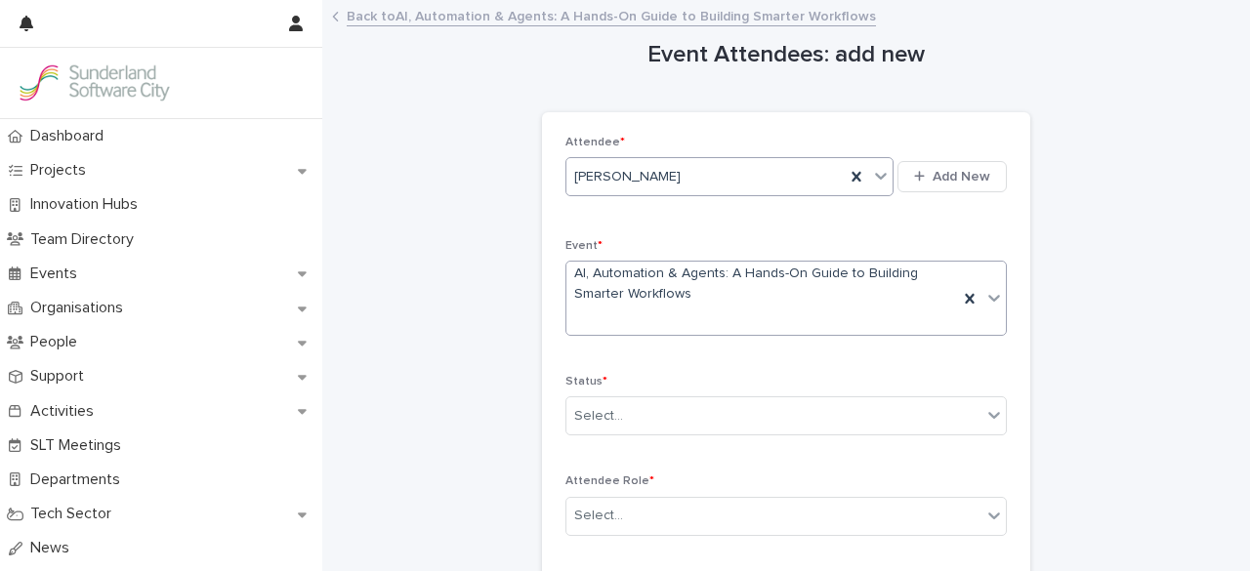
scroll to position [110, 0]
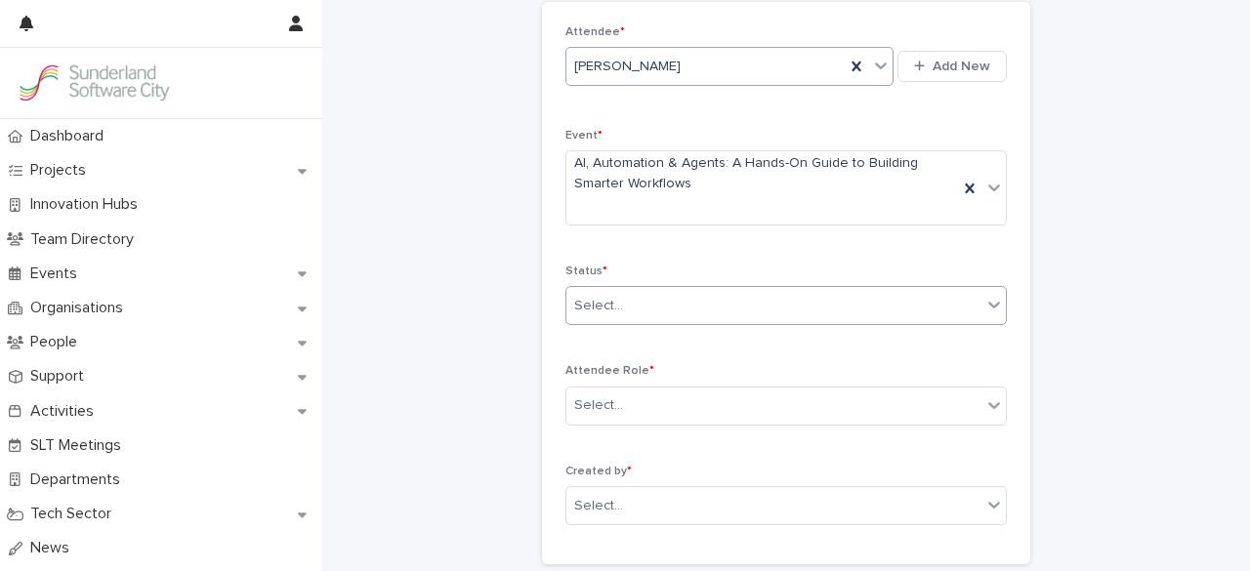
click at [660, 291] on div "Select..." at bounding box center [774, 306] width 415 height 32
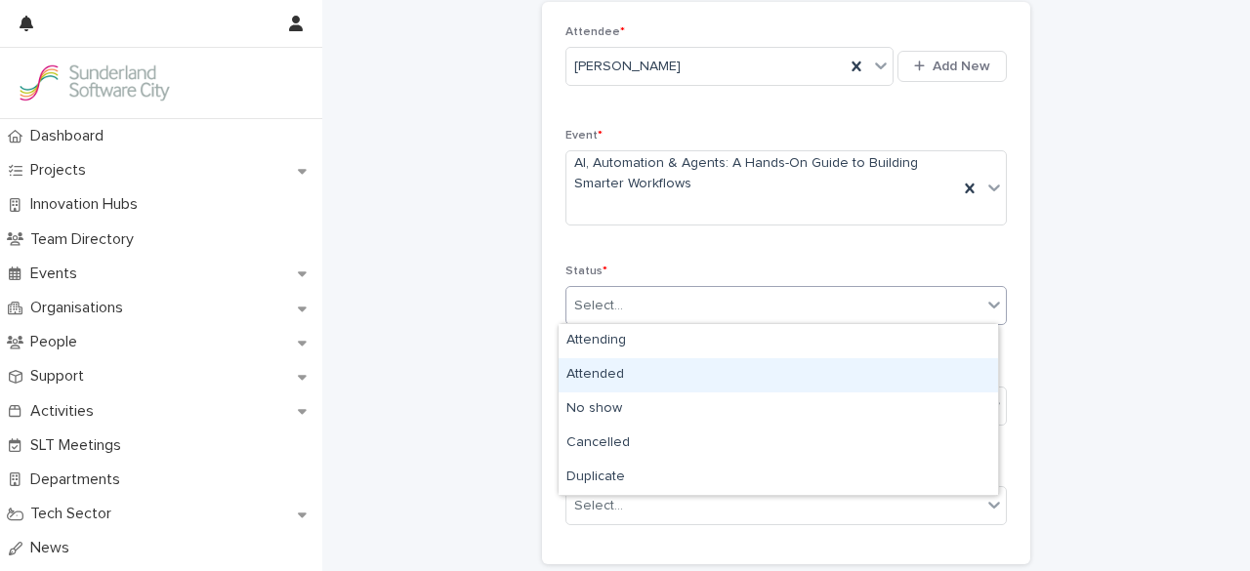
click at [663, 374] on div "Attended" at bounding box center [779, 376] width 440 height 34
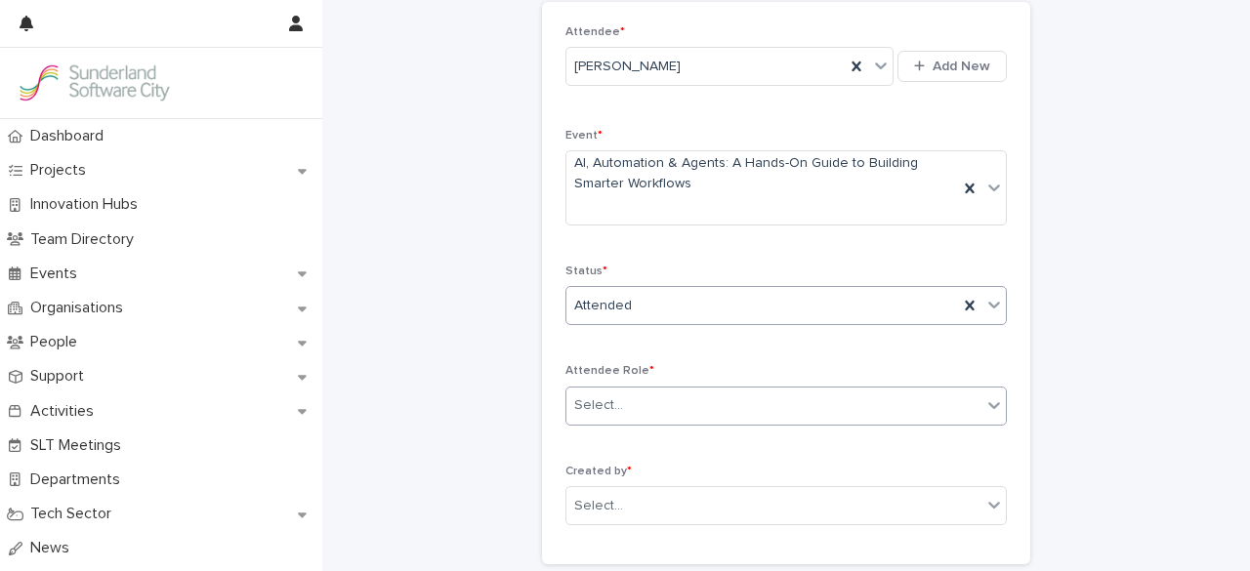
click at [670, 409] on div "Select..." at bounding box center [774, 406] width 415 height 32
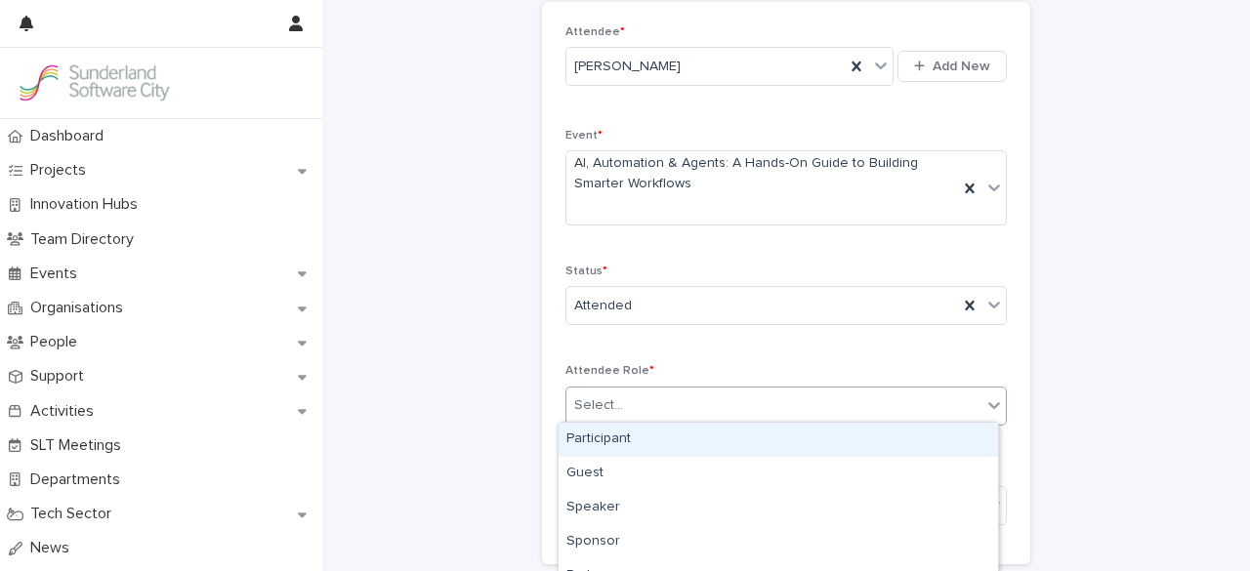
click at [659, 443] on div "Participant" at bounding box center [779, 440] width 440 height 34
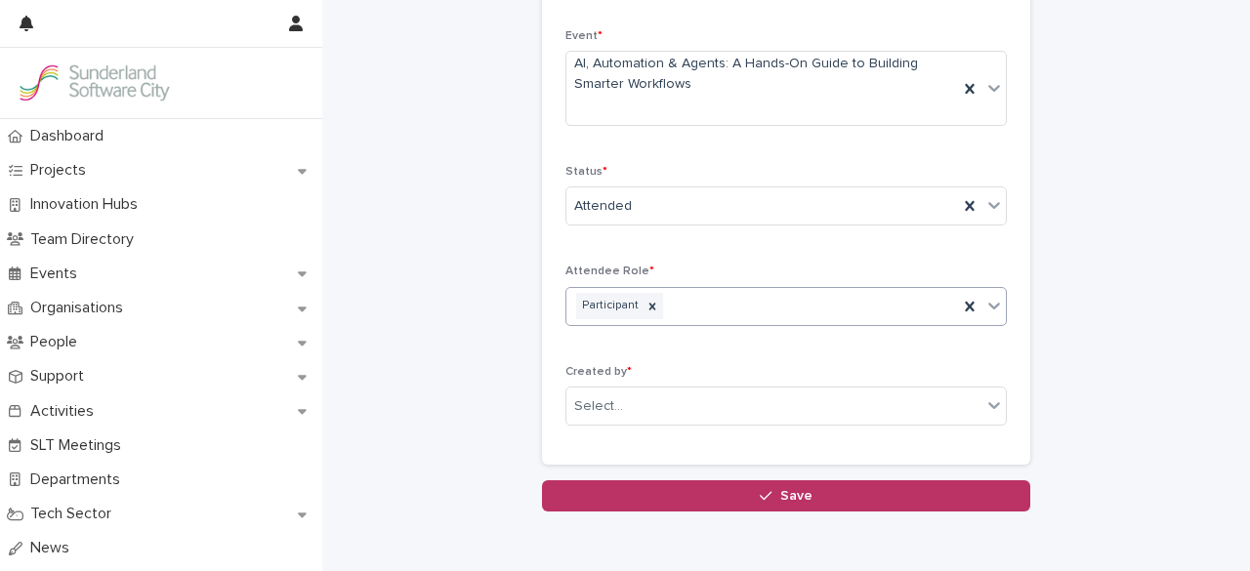
scroll to position [210, 0]
click at [647, 403] on div "Select..." at bounding box center [774, 407] width 415 height 32
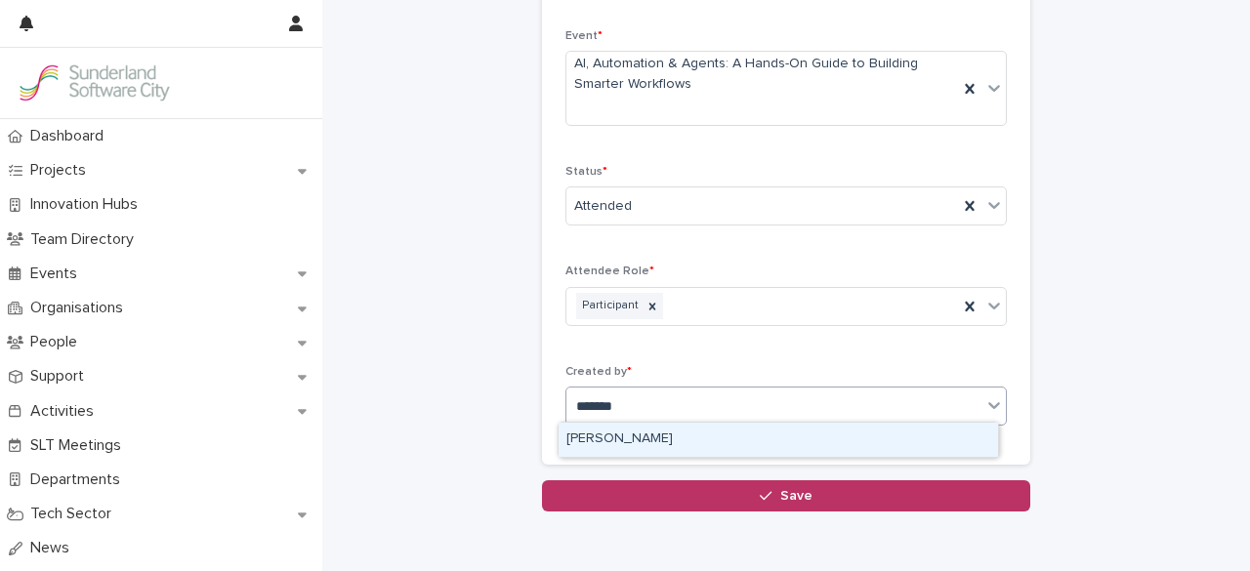
type input "********"
click at [678, 436] on div "[PERSON_NAME]" at bounding box center [779, 440] width 440 height 34
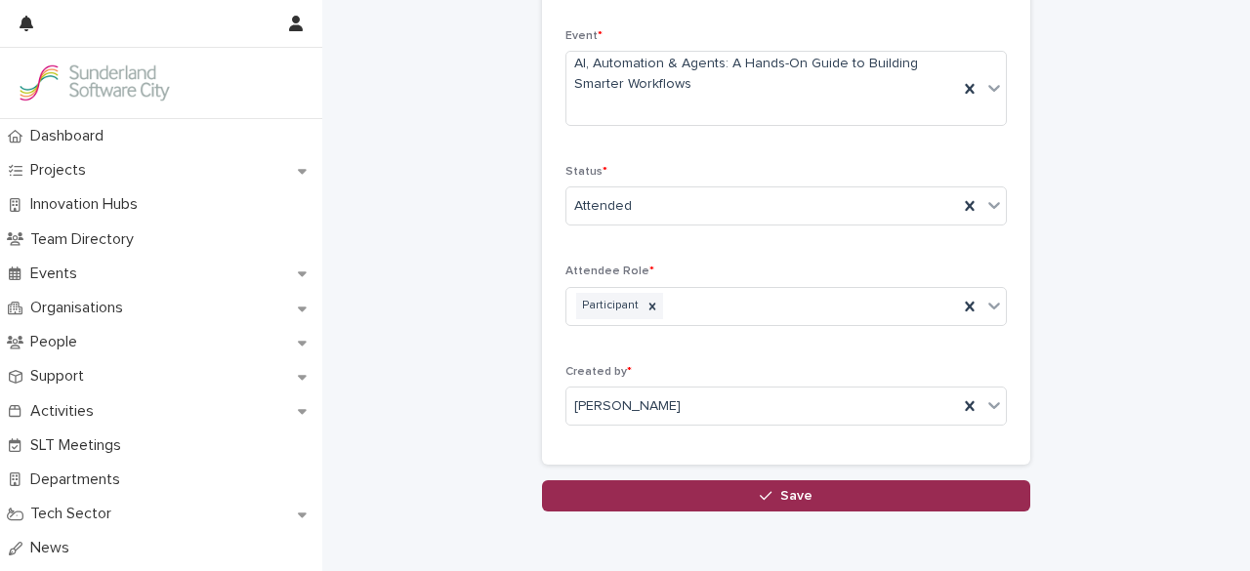
click at [714, 489] on button "Save" at bounding box center [786, 496] width 488 height 31
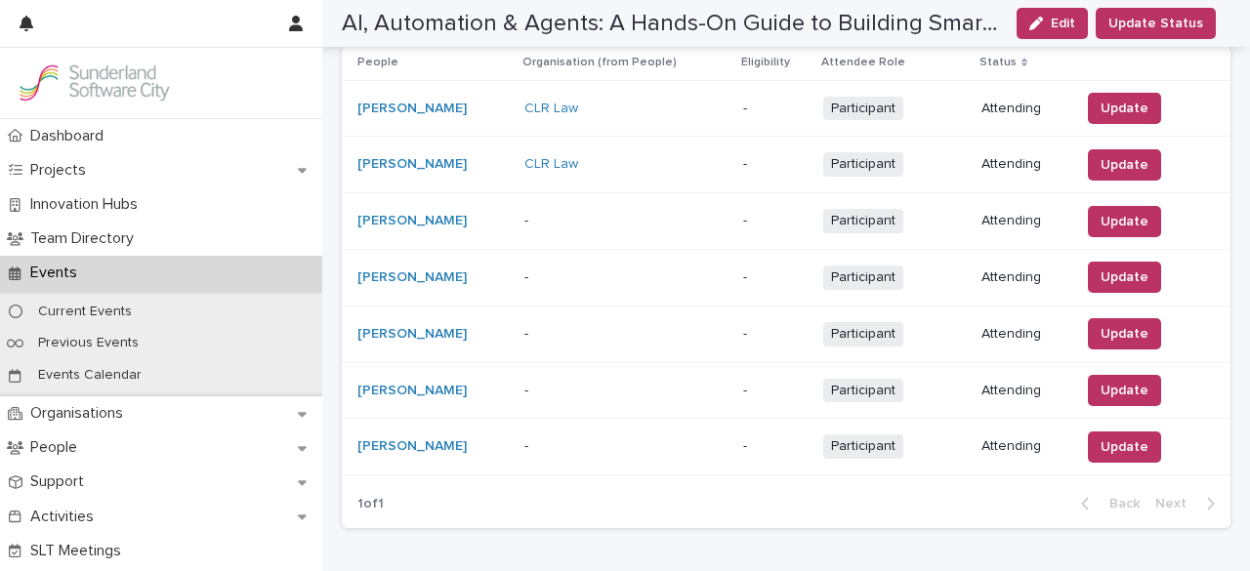
scroll to position [1227, 0]
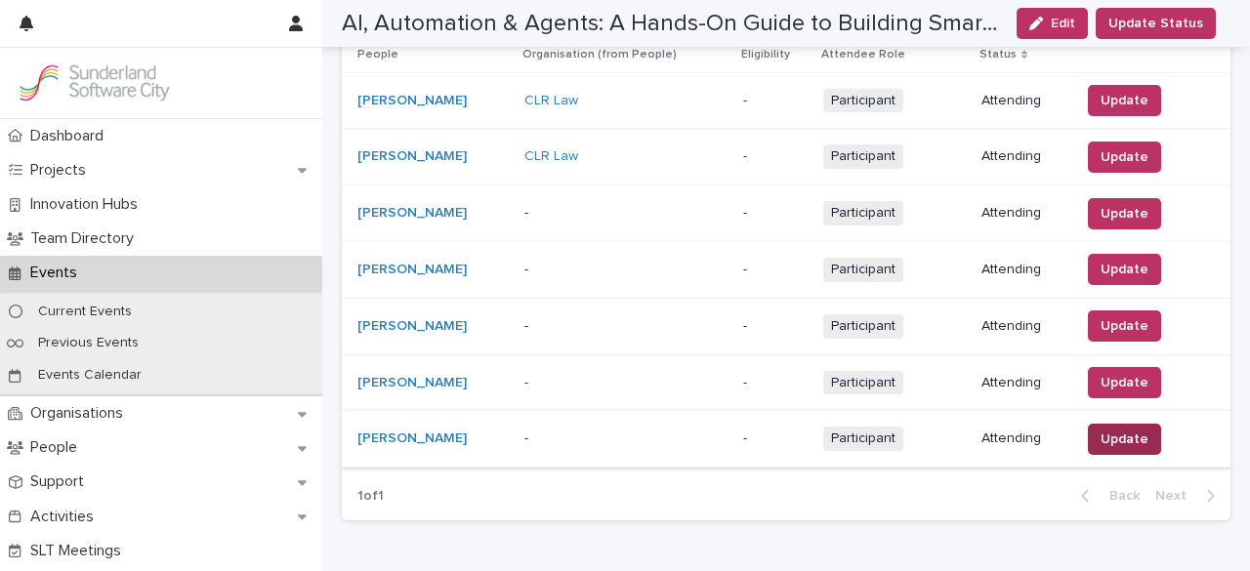
click at [1114, 433] on span "Update" at bounding box center [1125, 440] width 48 height 20
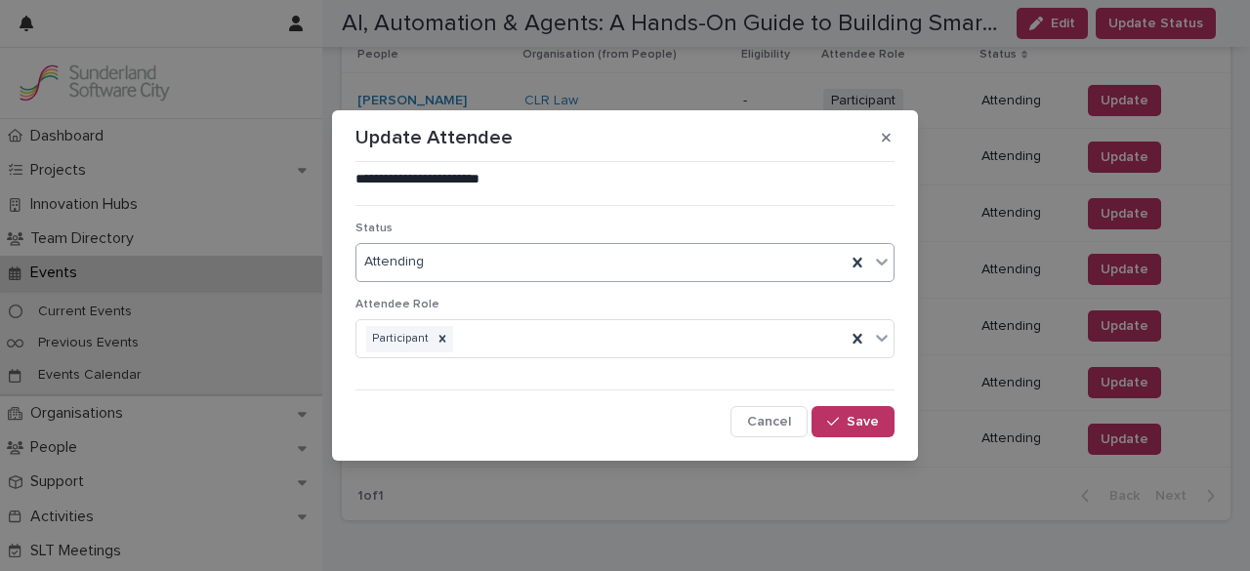
click at [749, 274] on div "Attending" at bounding box center [601, 262] width 489 height 32
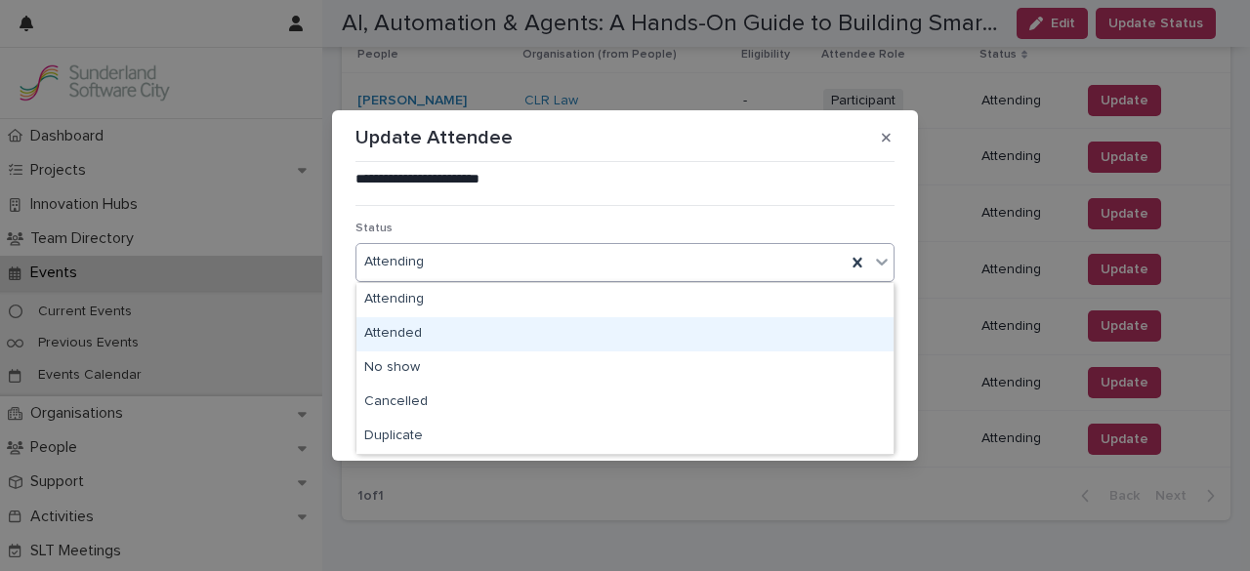
click at [723, 329] on div "Attended" at bounding box center [625, 334] width 537 height 34
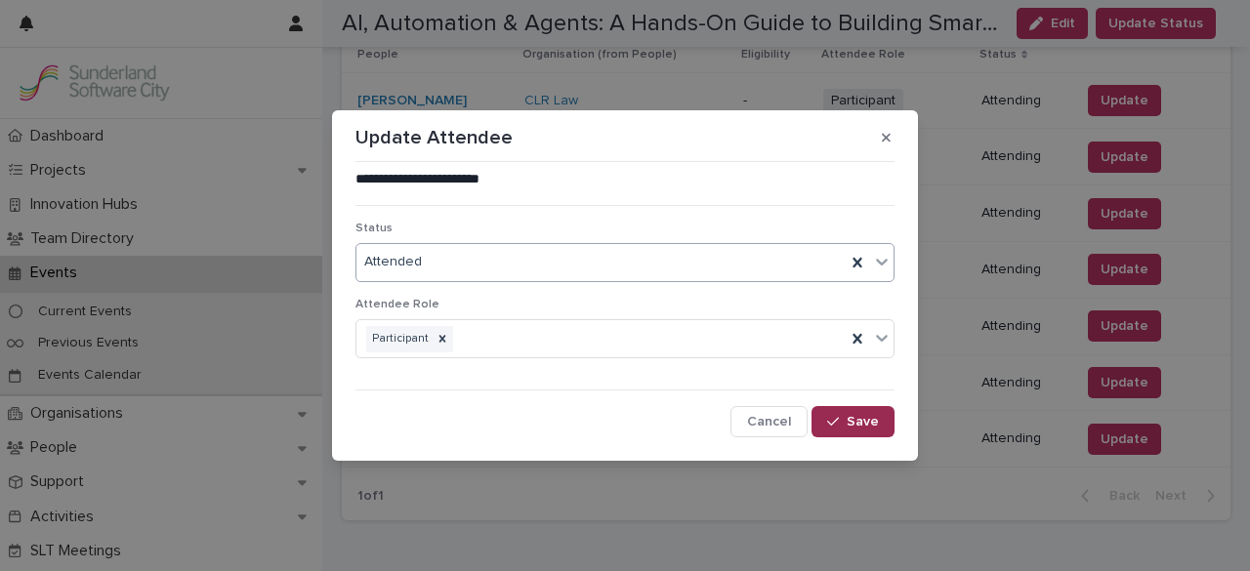
click at [854, 425] on span "Save" at bounding box center [863, 422] width 32 height 14
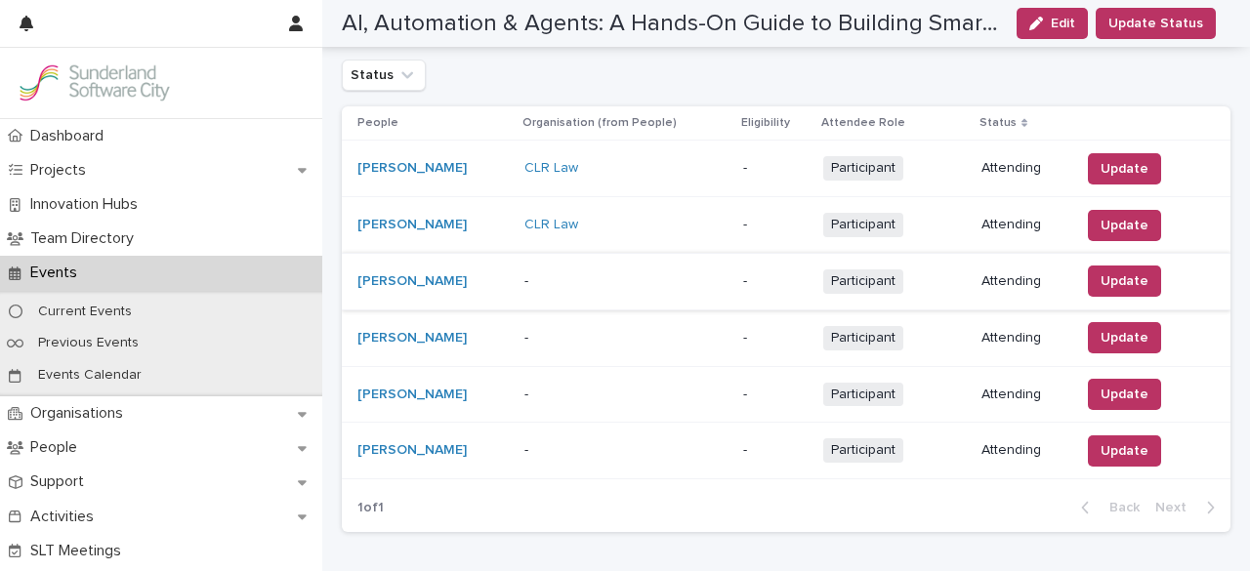
scroll to position [1215, 0]
click at [1122, 273] on span "Update" at bounding box center [1125, 282] width 48 height 20
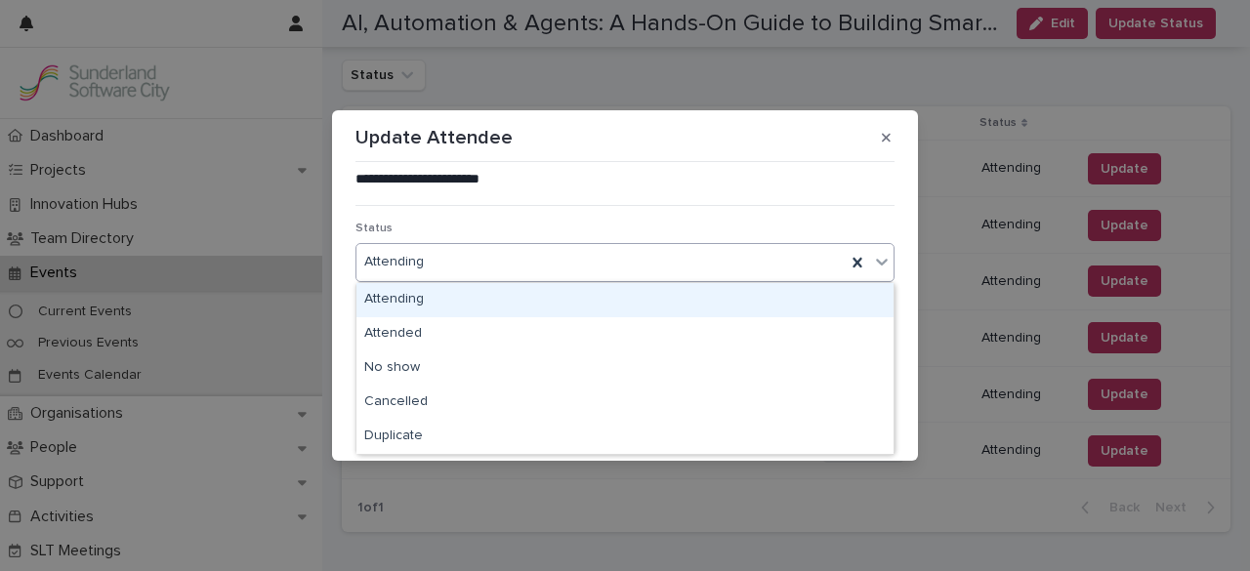
click at [772, 277] on div "Attending" at bounding box center [601, 262] width 489 height 32
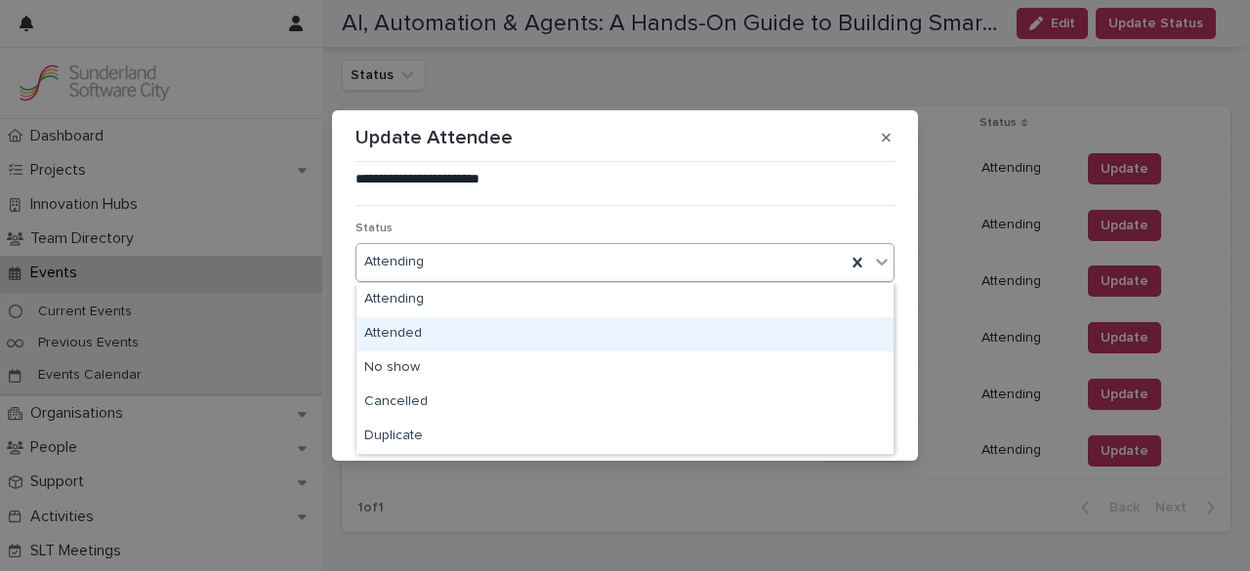
click at [717, 337] on div "Attended" at bounding box center [625, 334] width 537 height 34
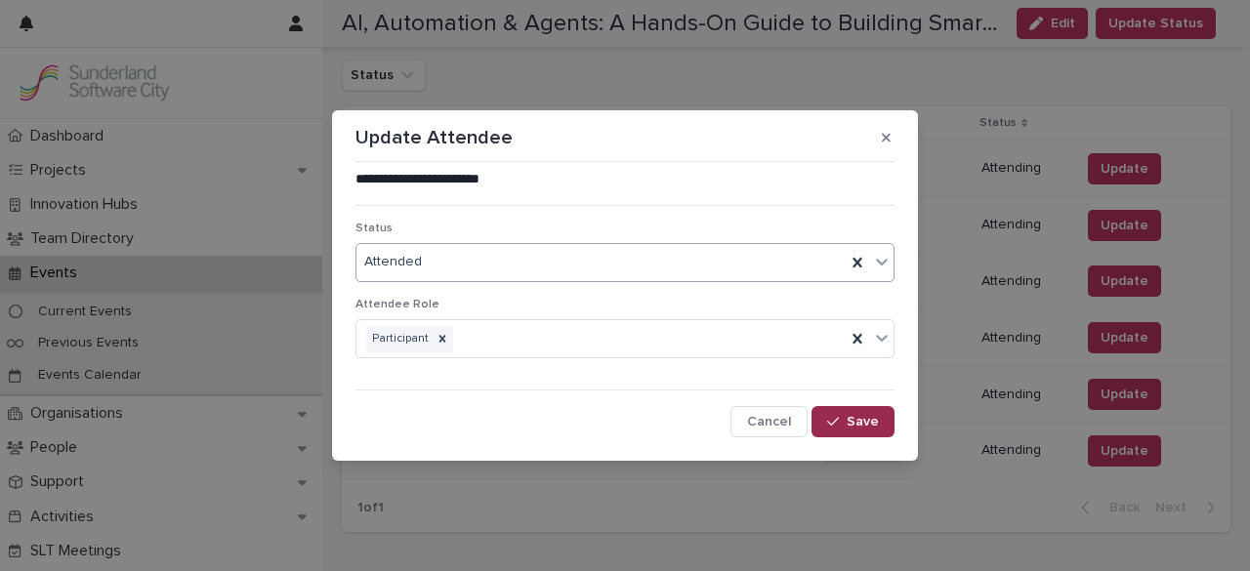
click at [852, 425] on span "Save" at bounding box center [863, 422] width 32 height 14
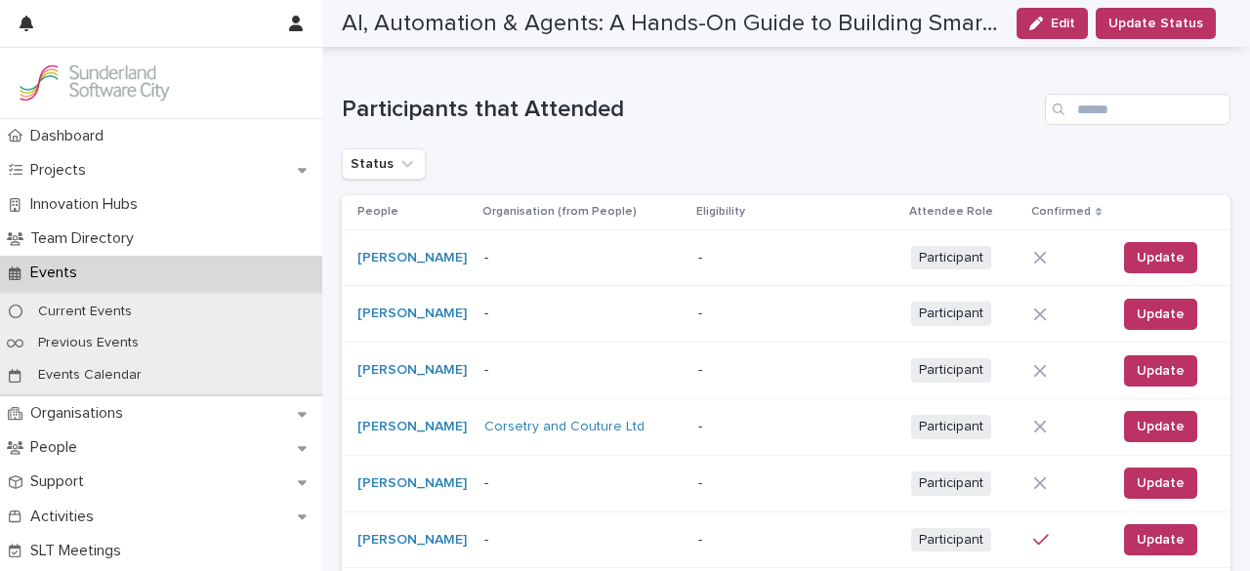
scroll to position [305, 0]
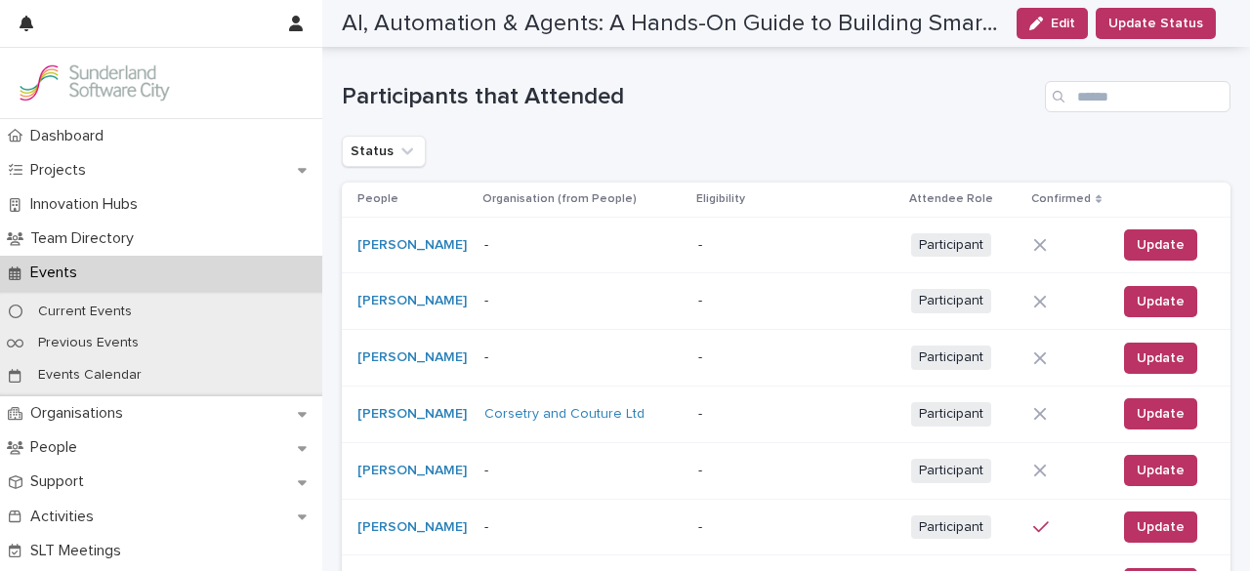
click at [1042, 244] on div at bounding box center [1067, 245] width 67 height 14
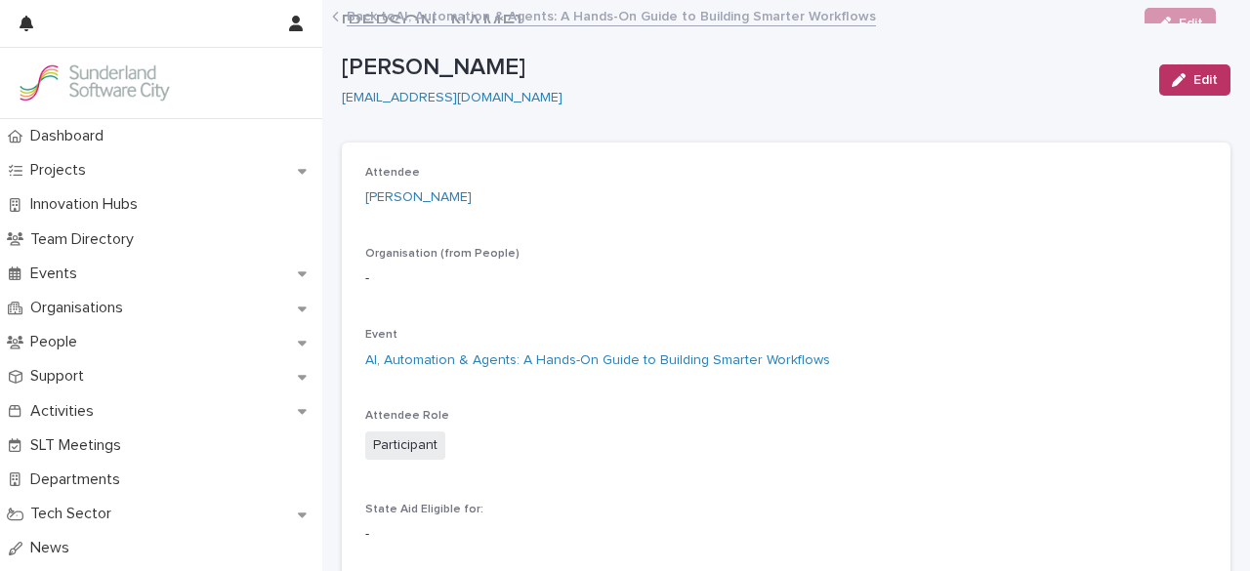
scroll to position [2, 0]
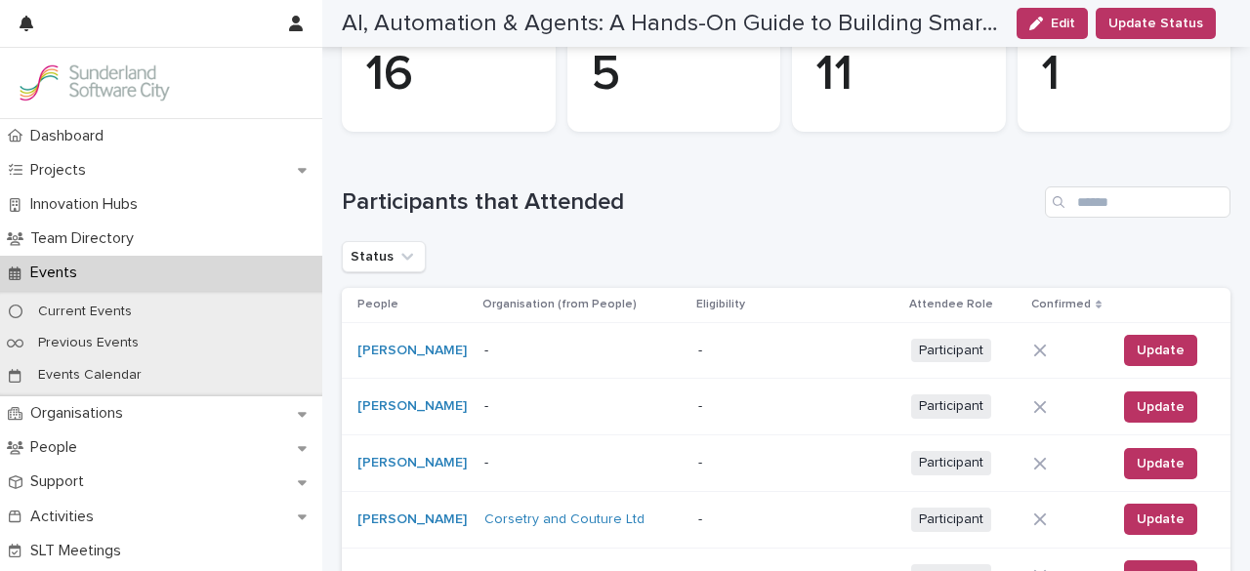
scroll to position [201, 0]
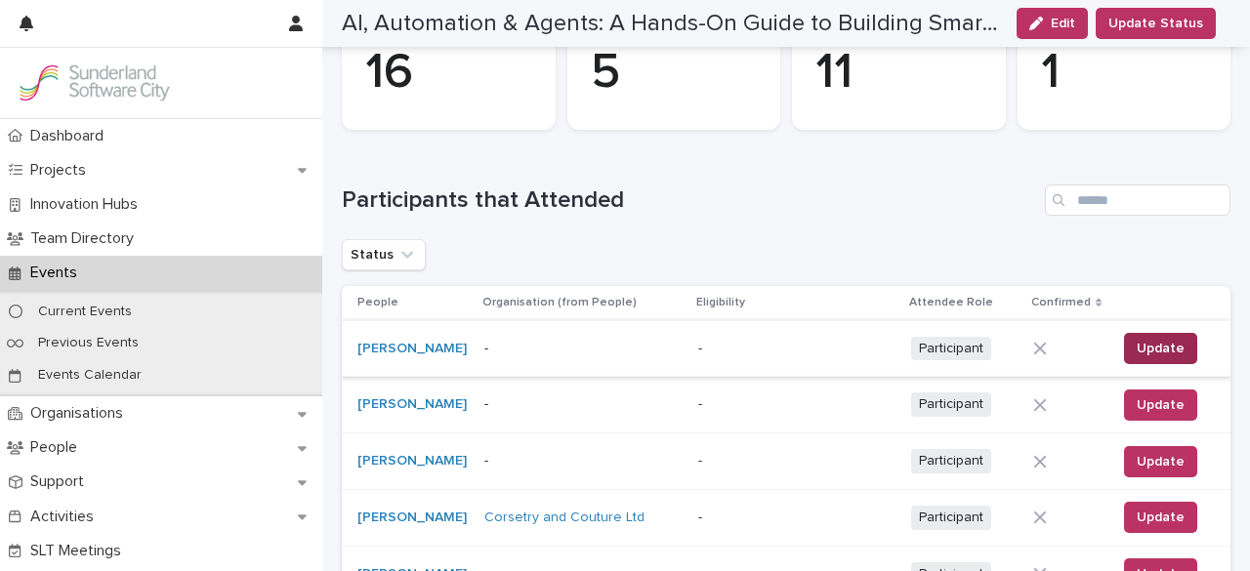
click at [1133, 359] on button "Update" at bounding box center [1160, 348] width 73 height 31
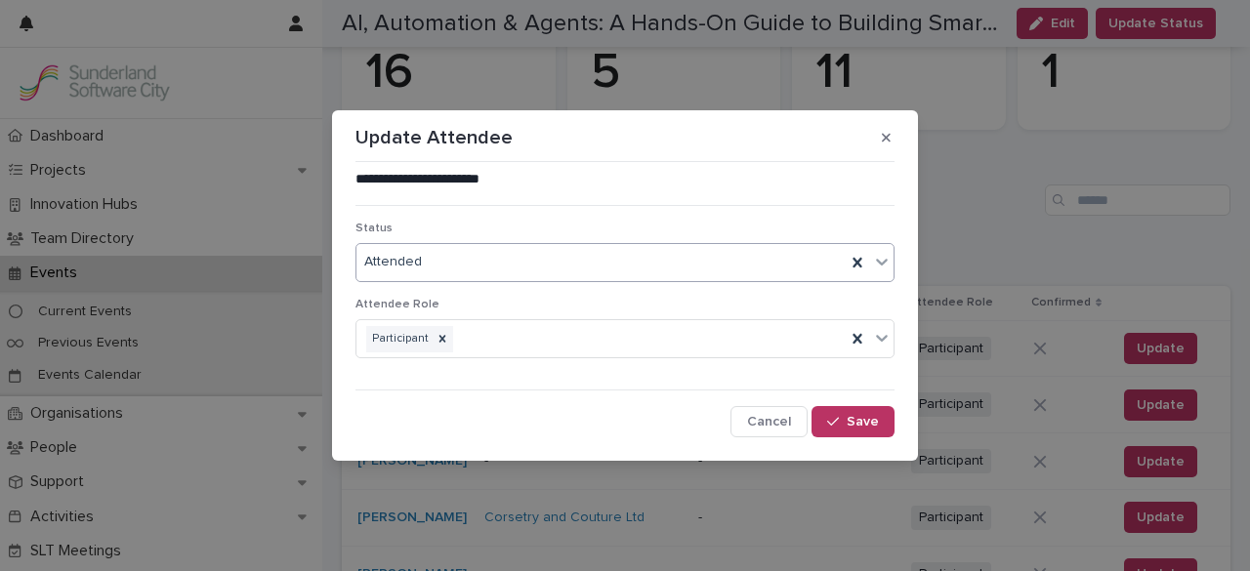
click at [776, 265] on div "Attended" at bounding box center [601, 262] width 489 height 32
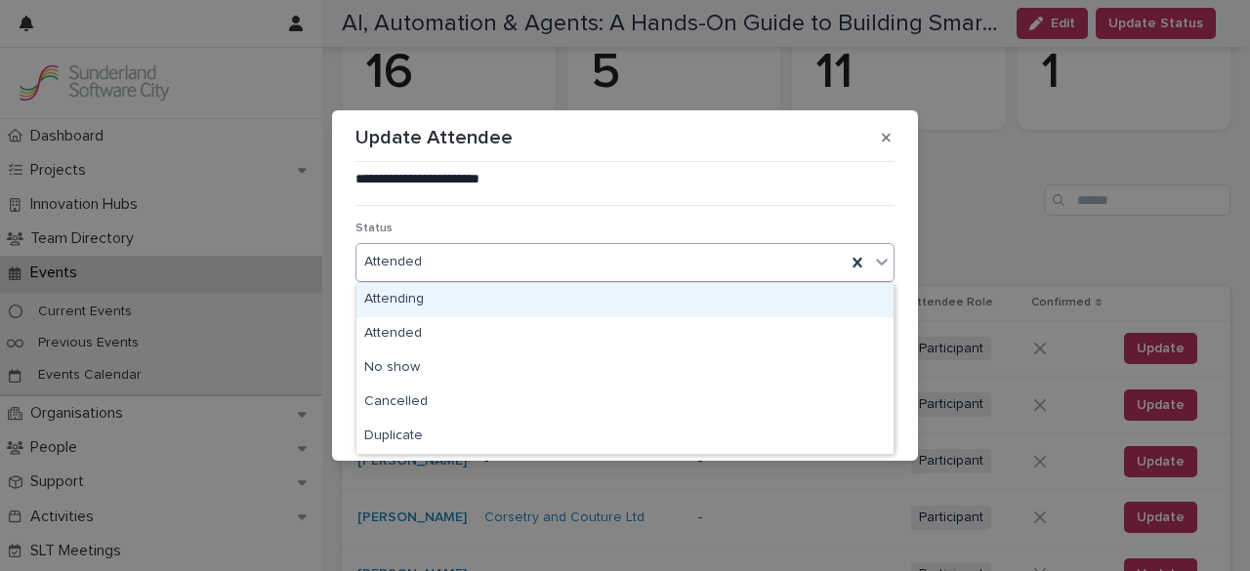
click at [1020, 230] on div "**********" at bounding box center [625, 285] width 1250 height 571
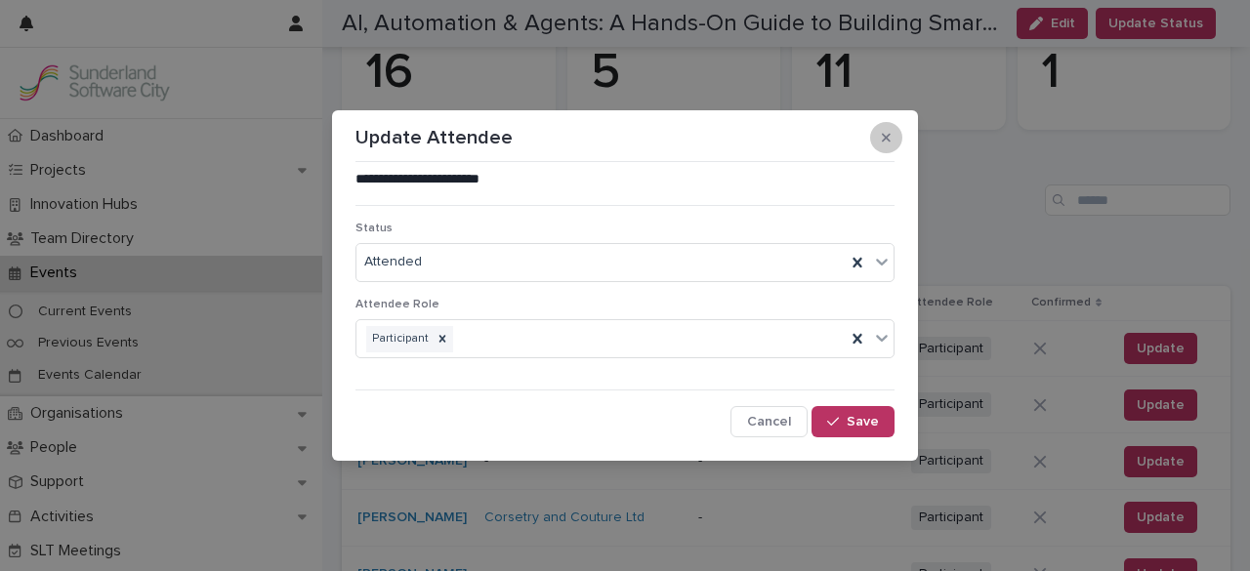
click at [900, 134] on button "button" at bounding box center [886, 137] width 32 height 31
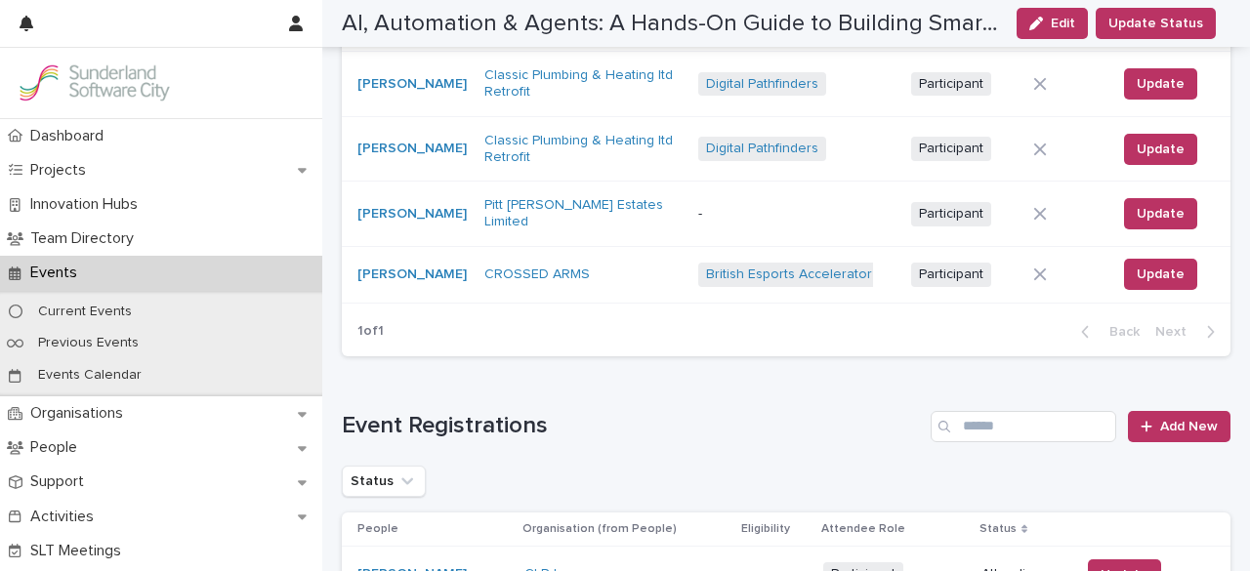
scroll to position [867, 0]
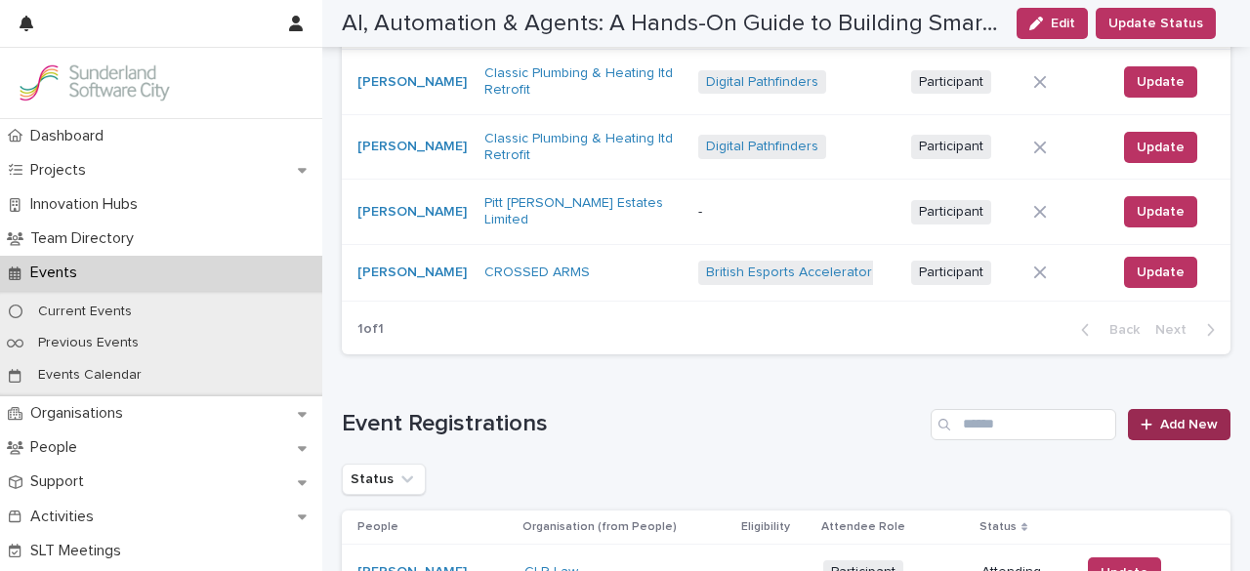
click at [1144, 418] on div at bounding box center [1151, 425] width 20 height 14
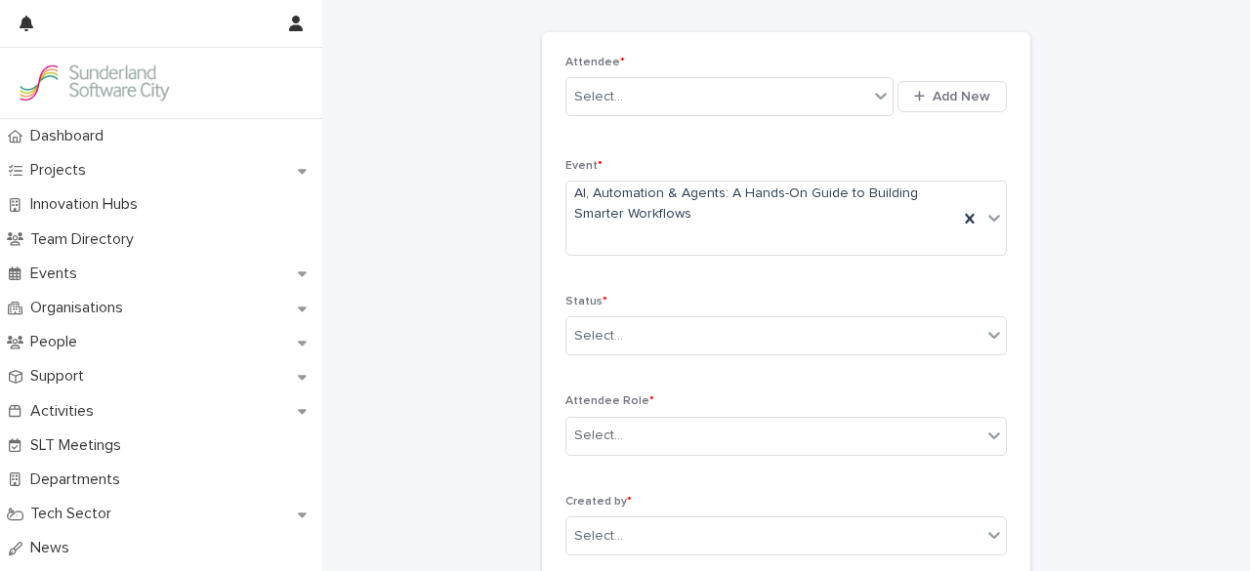
scroll to position [2, 0]
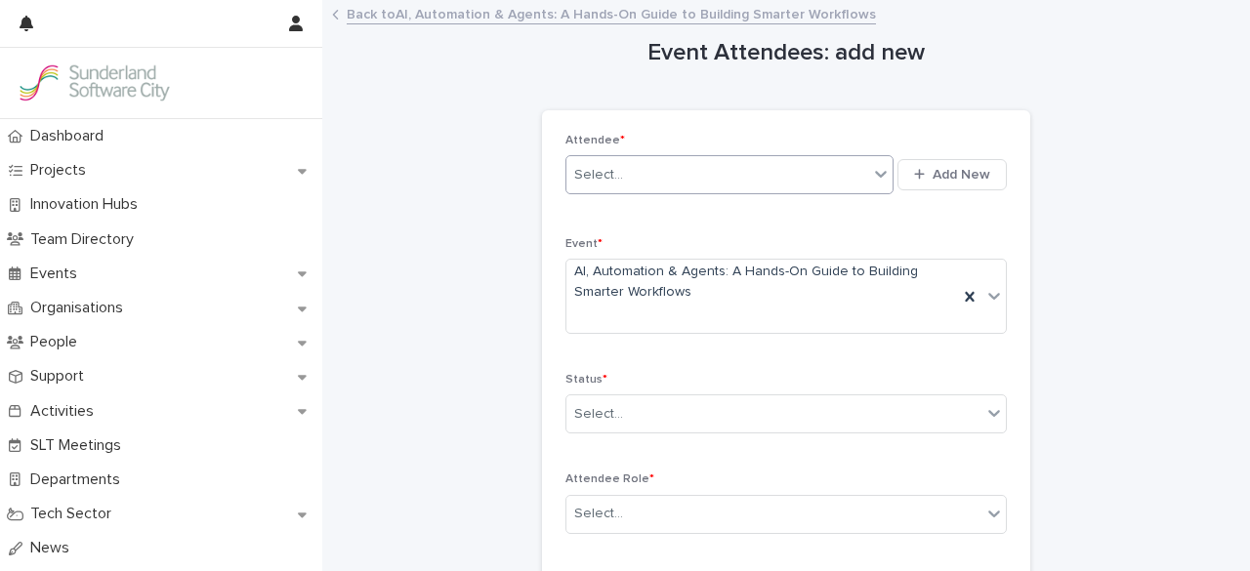
click at [680, 179] on div "Select..." at bounding box center [718, 175] width 302 height 32
type input "**********"
click at [940, 171] on span "Add New" at bounding box center [962, 175] width 58 height 14
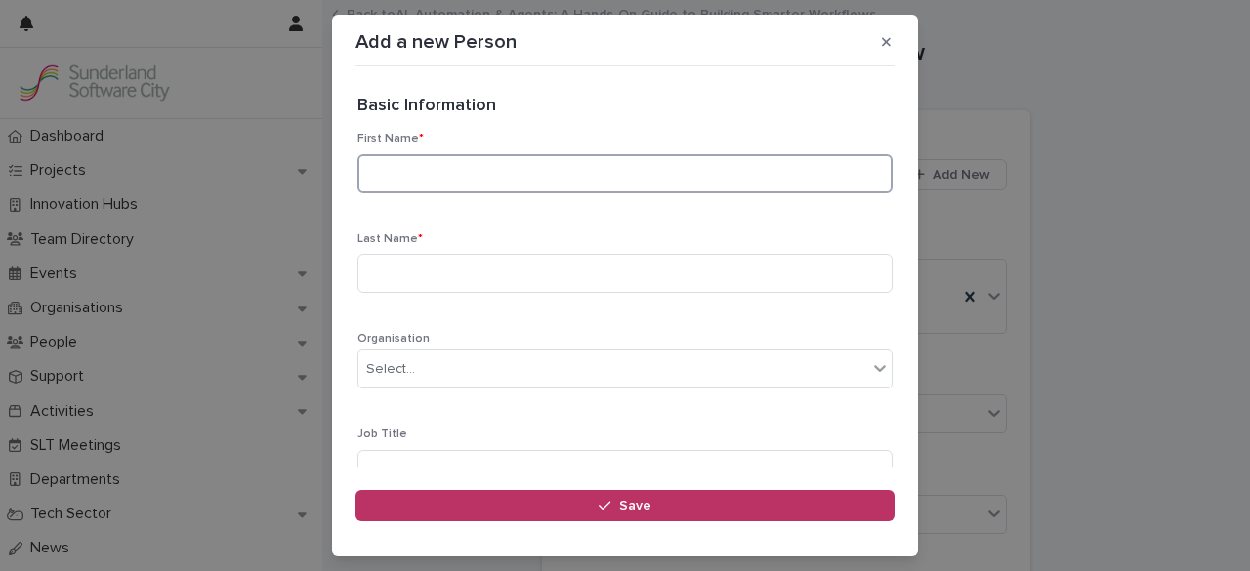
click at [774, 179] on input at bounding box center [625, 173] width 535 height 39
type input "********"
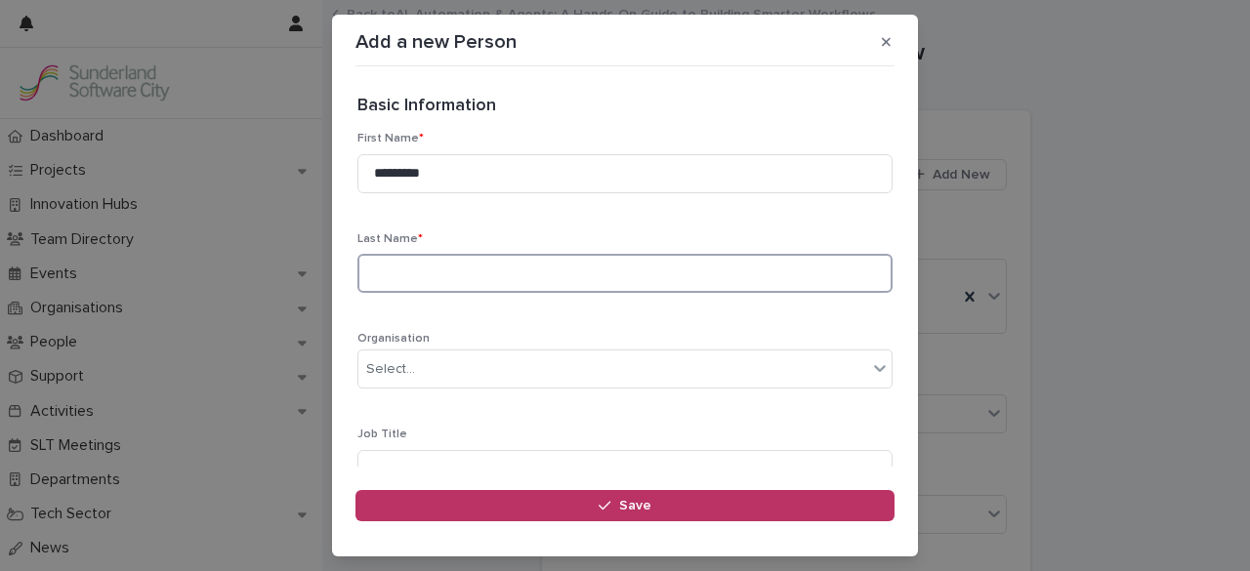
click at [675, 278] on input at bounding box center [625, 273] width 535 height 39
type input "******"
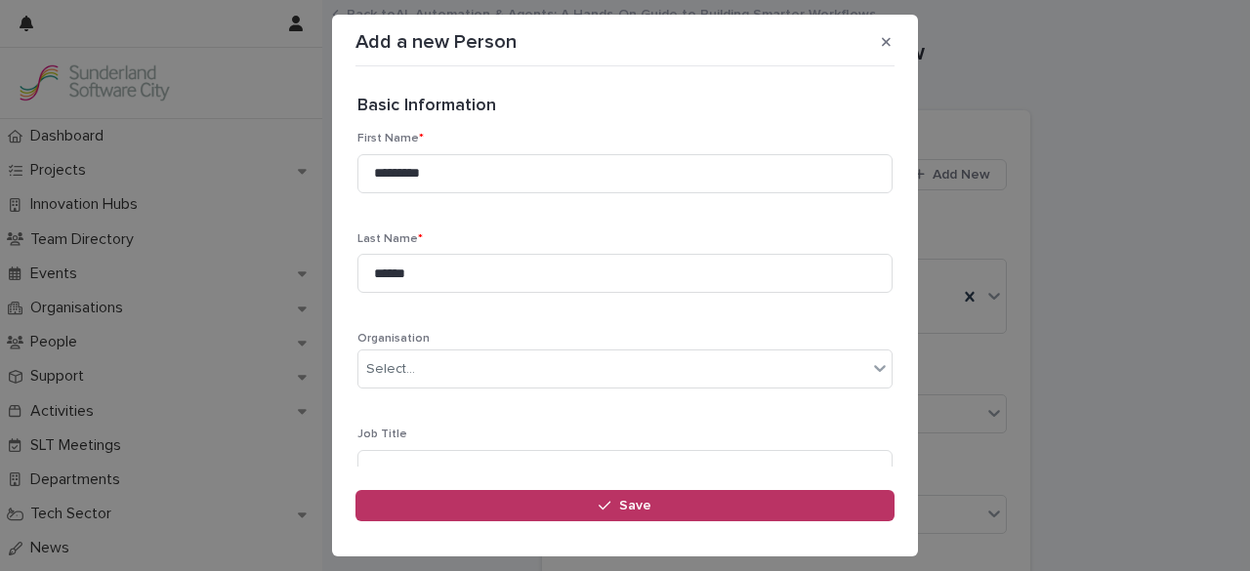
click at [456, 302] on div "Last Name * ******" at bounding box center [625, 270] width 535 height 76
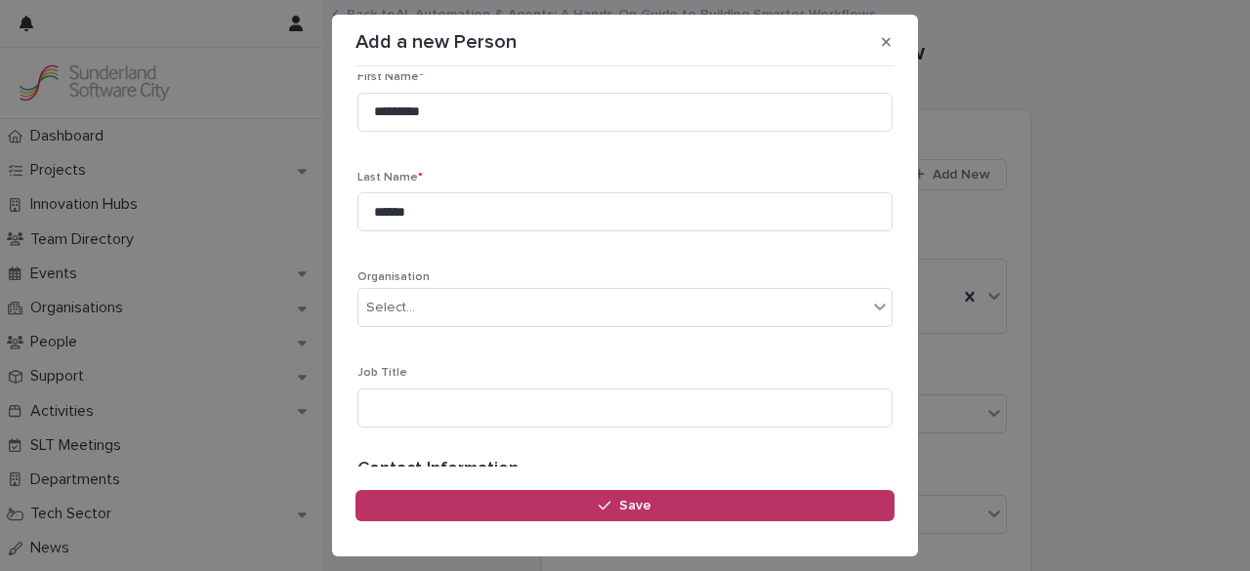
scroll to position [63, 0]
click at [456, 302] on div "Select..." at bounding box center [613, 307] width 509 height 32
type input "****"
click at [885, 46] on icon "button" at bounding box center [886, 42] width 9 height 14
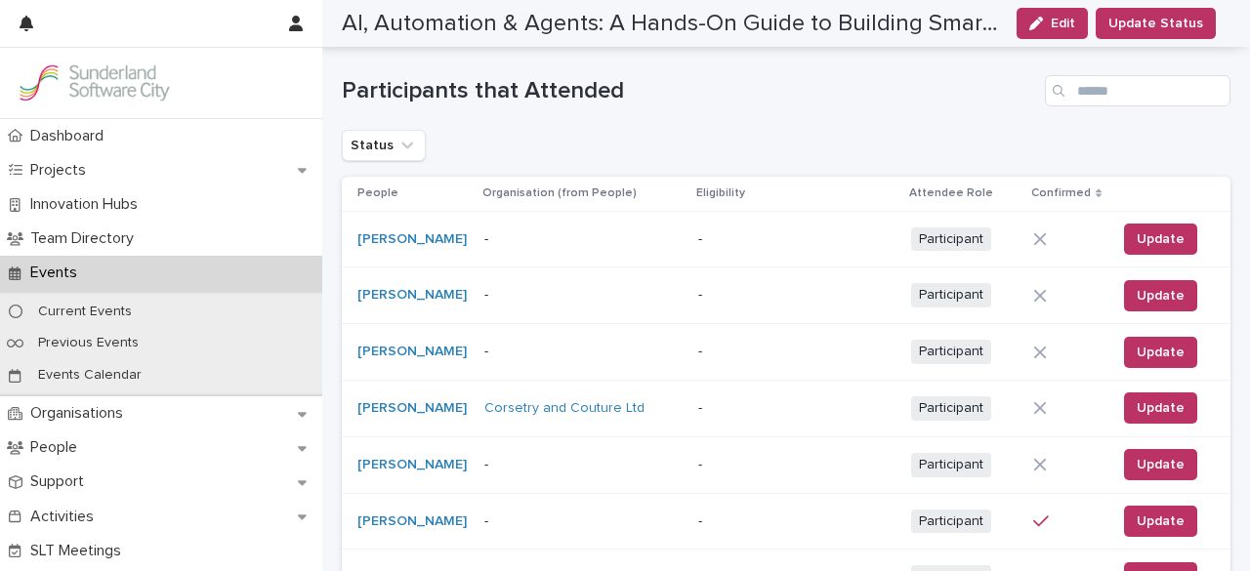
scroll to position [313, 0]
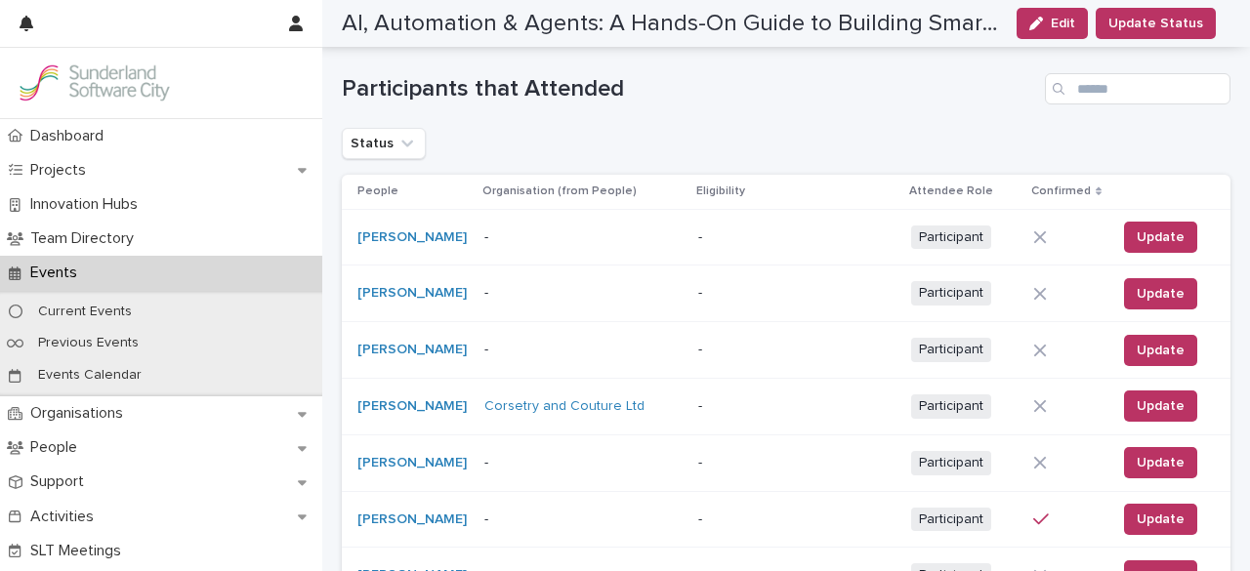
click at [467, 219] on td "[PERSON_NAME]" at bounding box center [409, 237] width 135 height 57
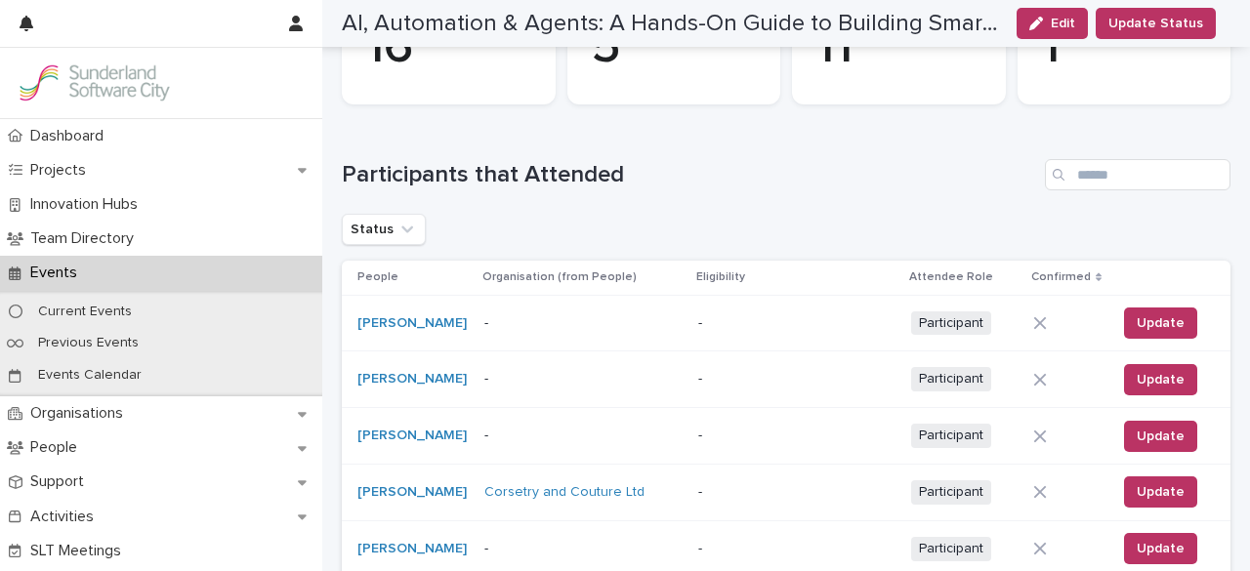
scroll to position [229, 0]
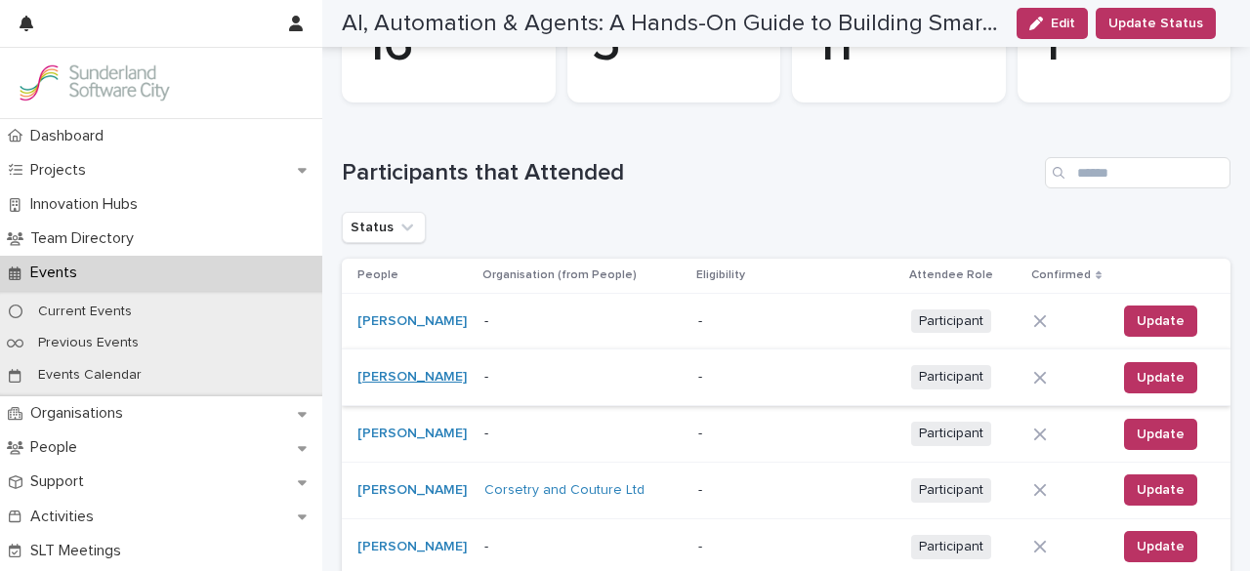
click at [395, 377] on link "[PERSON_NAME]" at bounding box center [412, 377] width 109 height 17
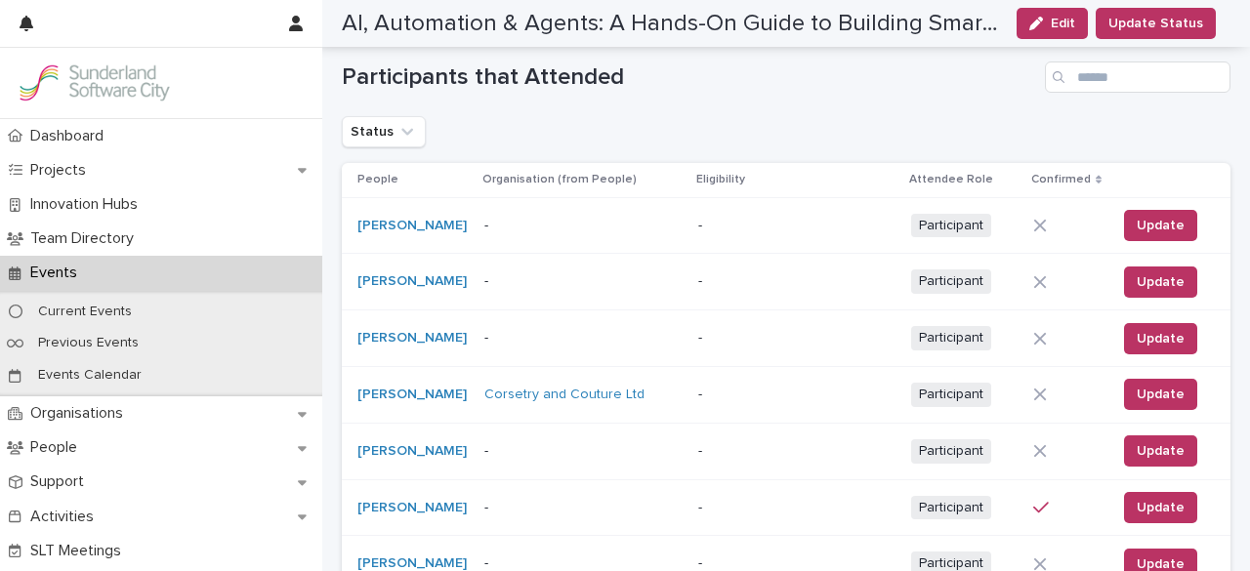
scroll to position [318, 0]
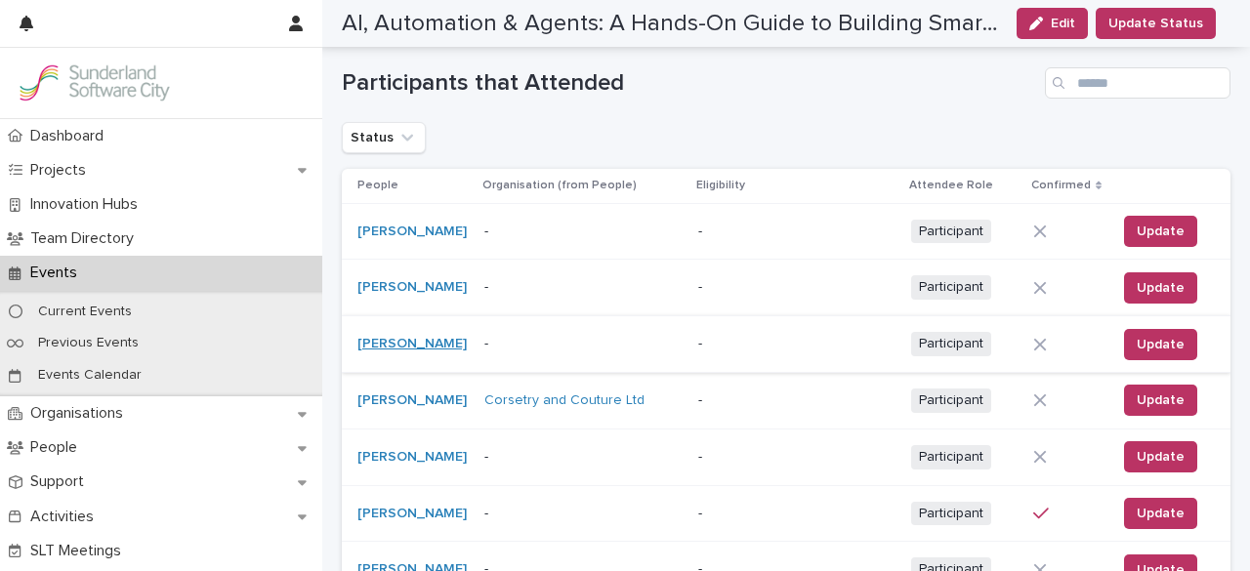
click at [407, 343] on link "[PERSON_NAME]" at bounding box center [412, 344] width 109 height 17
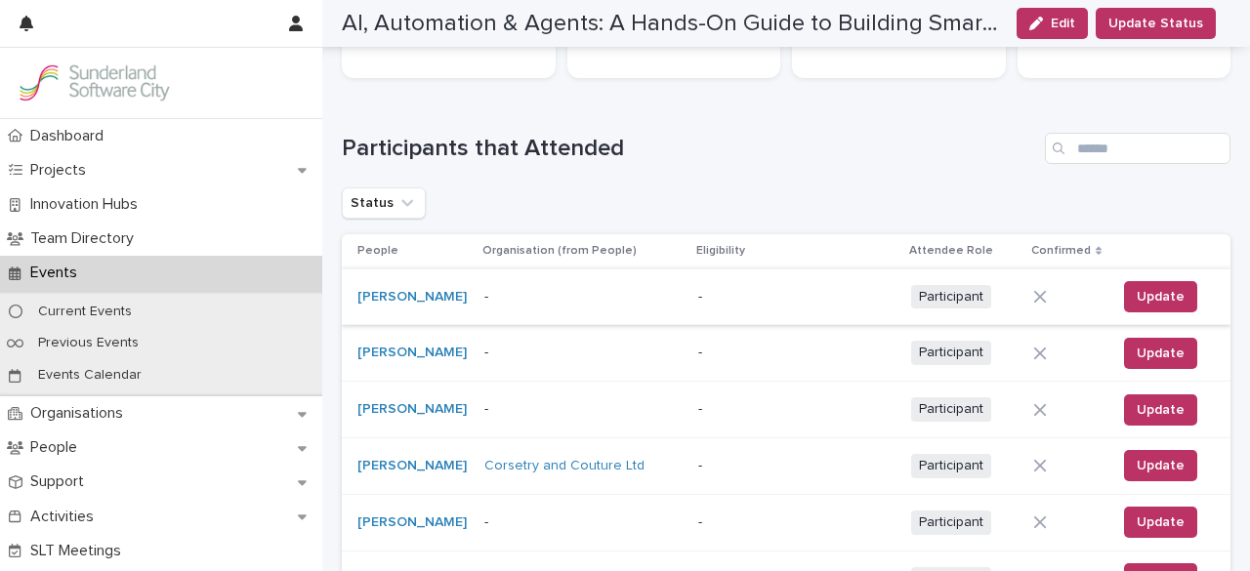
scroll to position [254, 0]
click at [418, 457] on link "[PERSON_NAME]" at bounding box center [412, 465] width 109 height 17
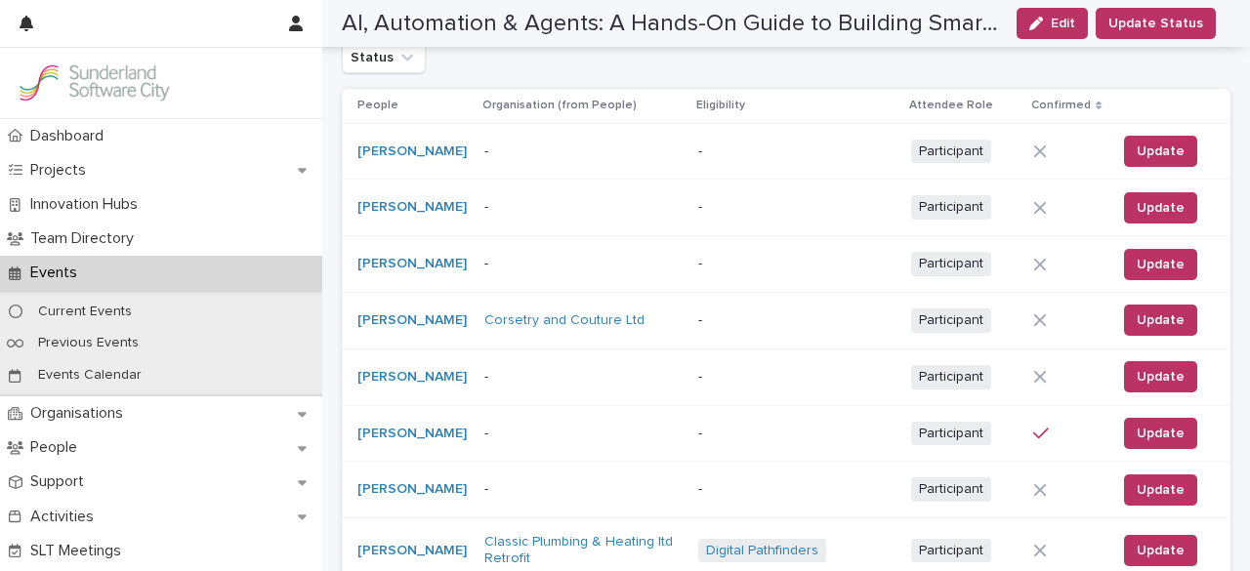
scroll to position [404, 0]
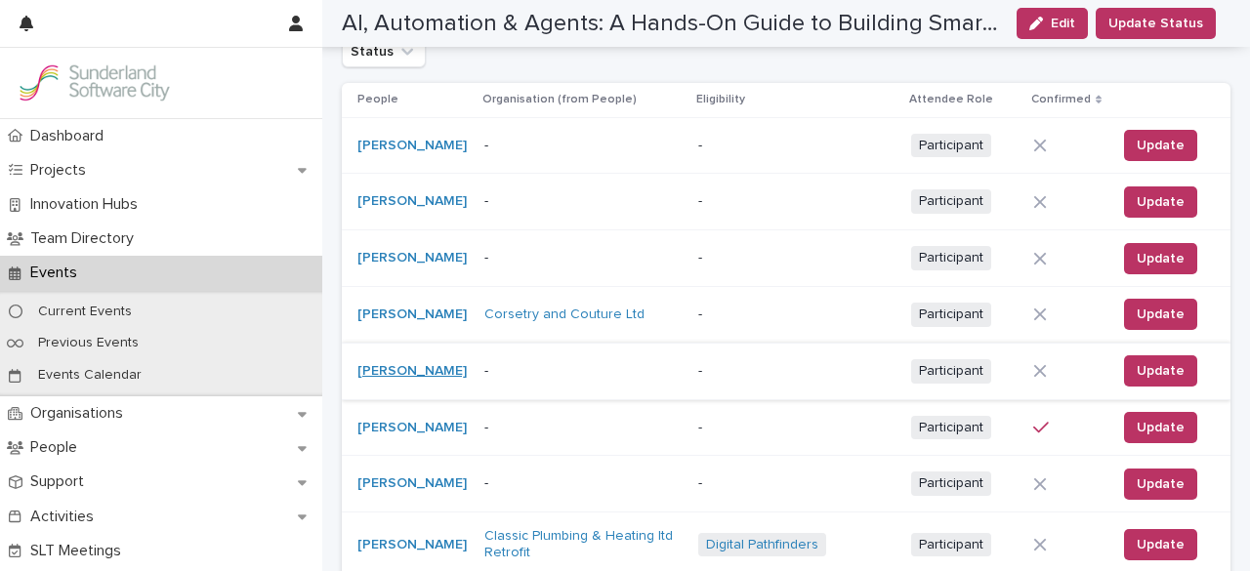
click at [383, 376] on link "[PERSON_NAME]" at bounding box center [412, 371] width 109 height 17
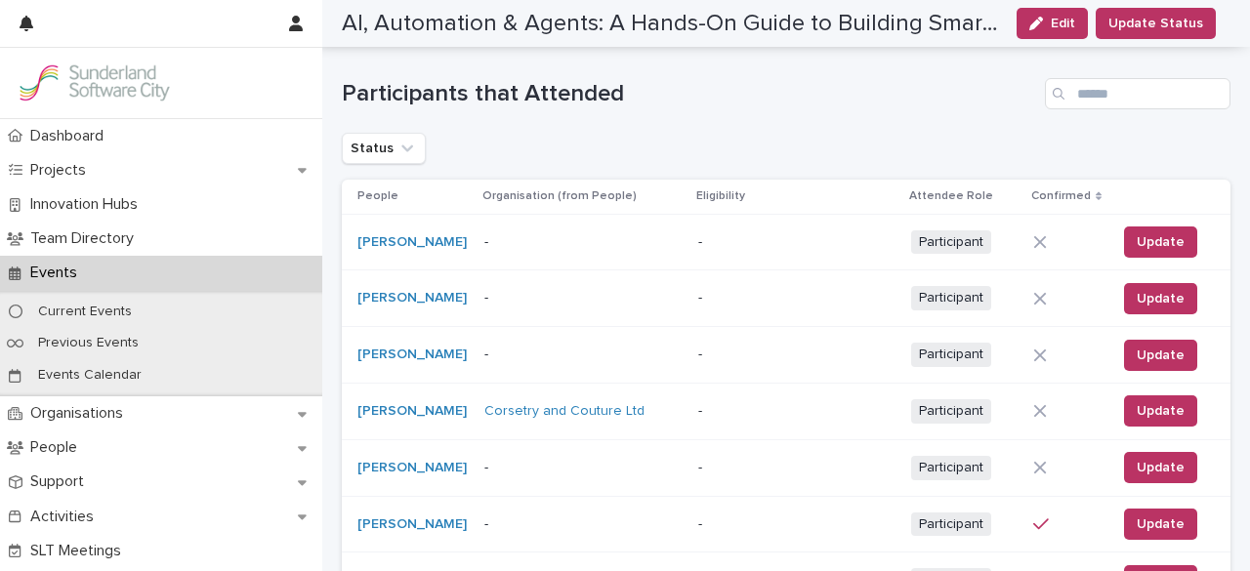
scroll to position [366, 0]
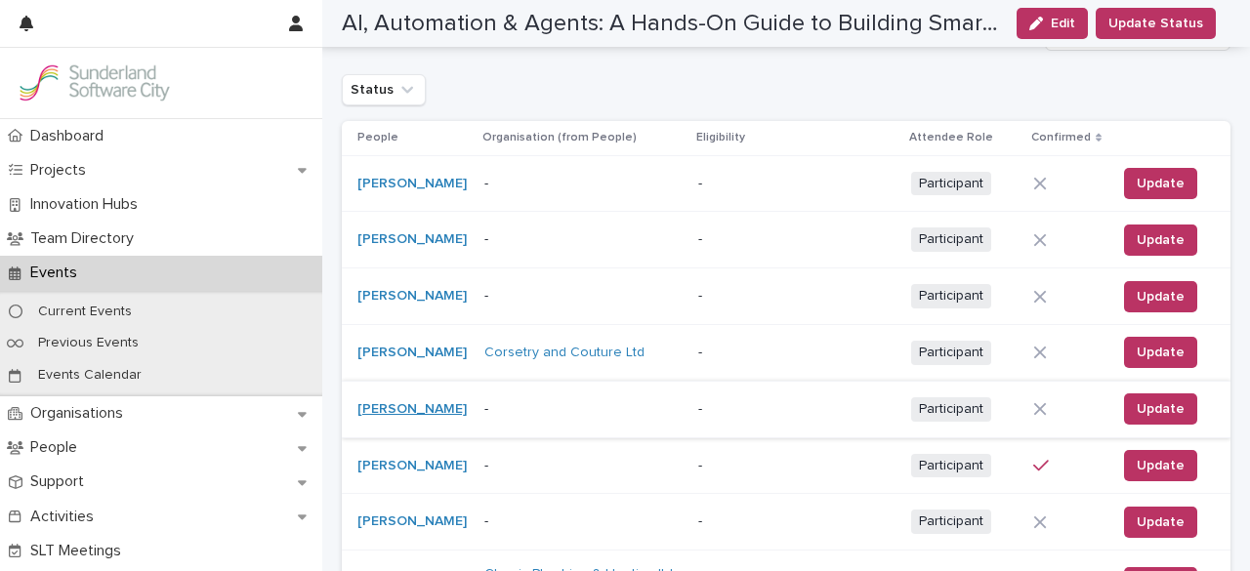
click at [388, 401] on link "[PERSON_NAME]" at bounding box center [412, 409] width 109 height 17
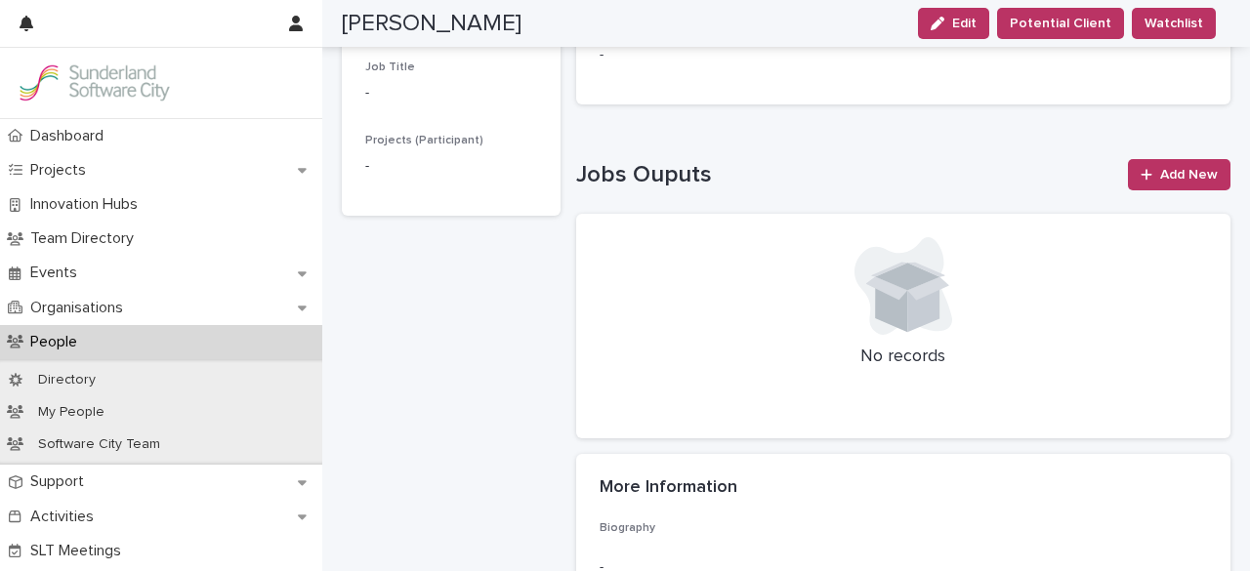
scroll to position [3, 0]
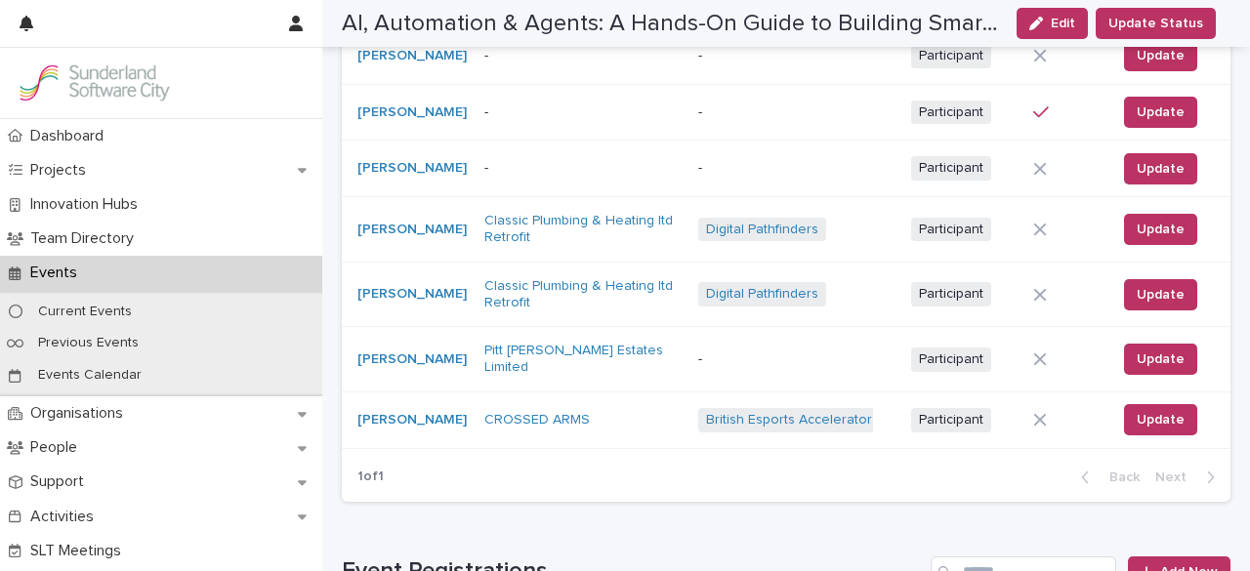
scroll to position [721, 0]
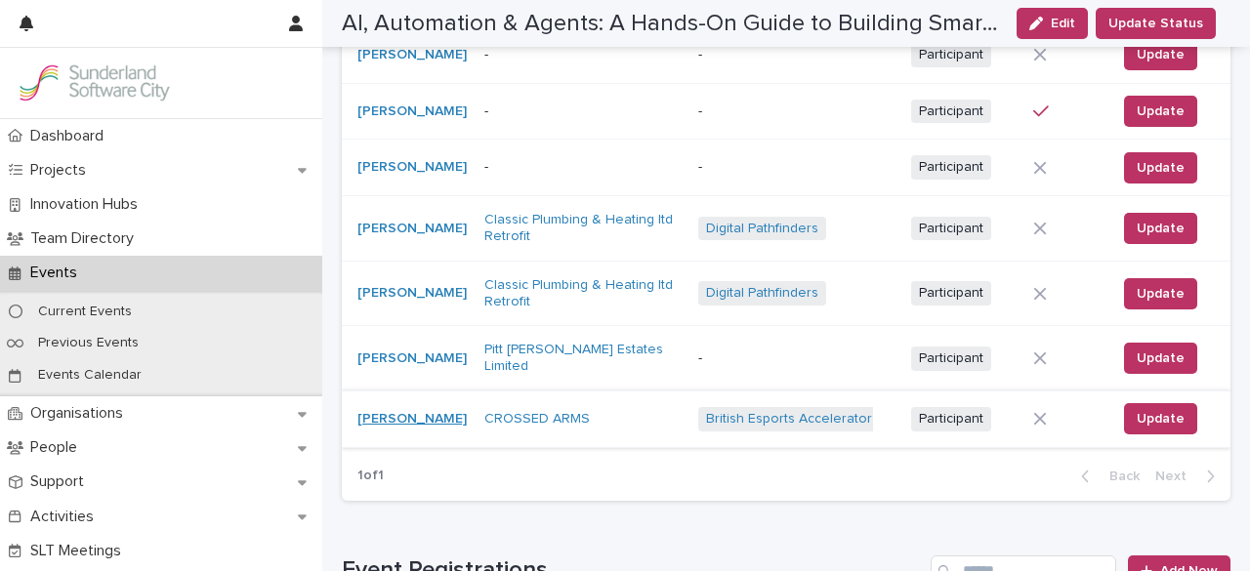
click at [412, 414] on link "[PERSON_NAME]" at bounding box center [412, 419] width 109 height 17
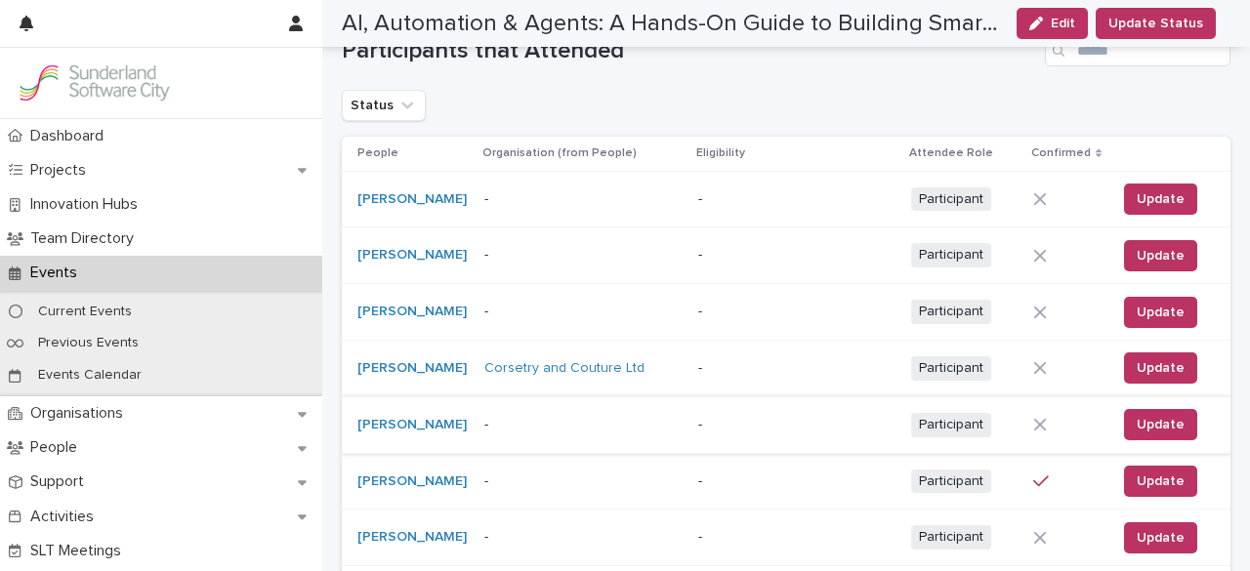
scroll to position [350, 0]
click at [506, 208] on p "-" at bounding box center [582, 200] width 195 height 17
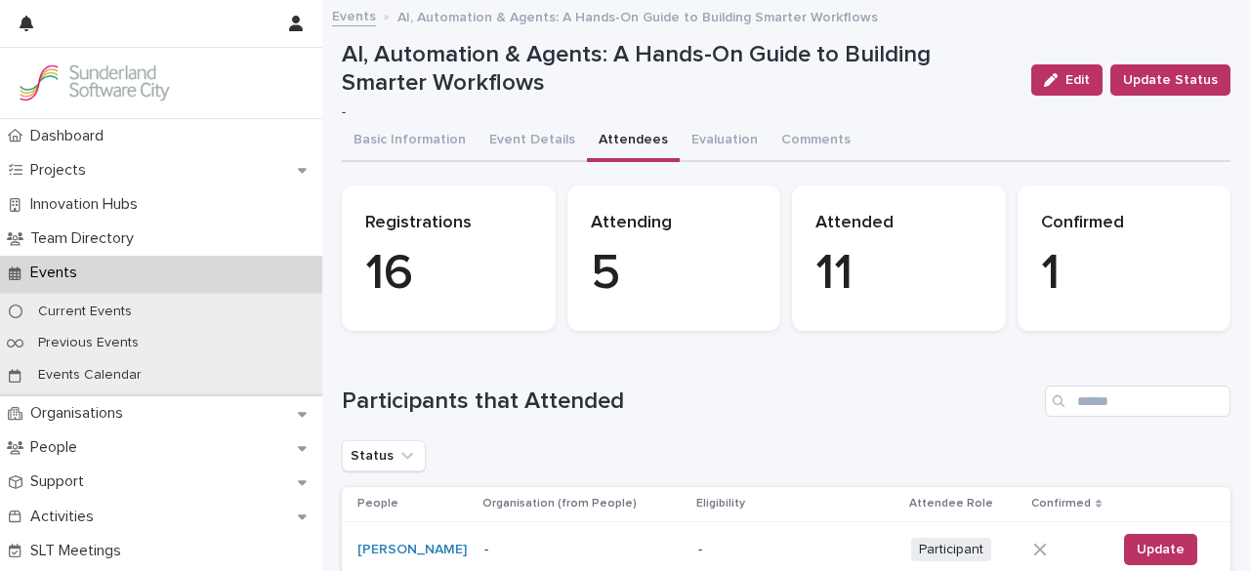
scroll to position [701, 0]
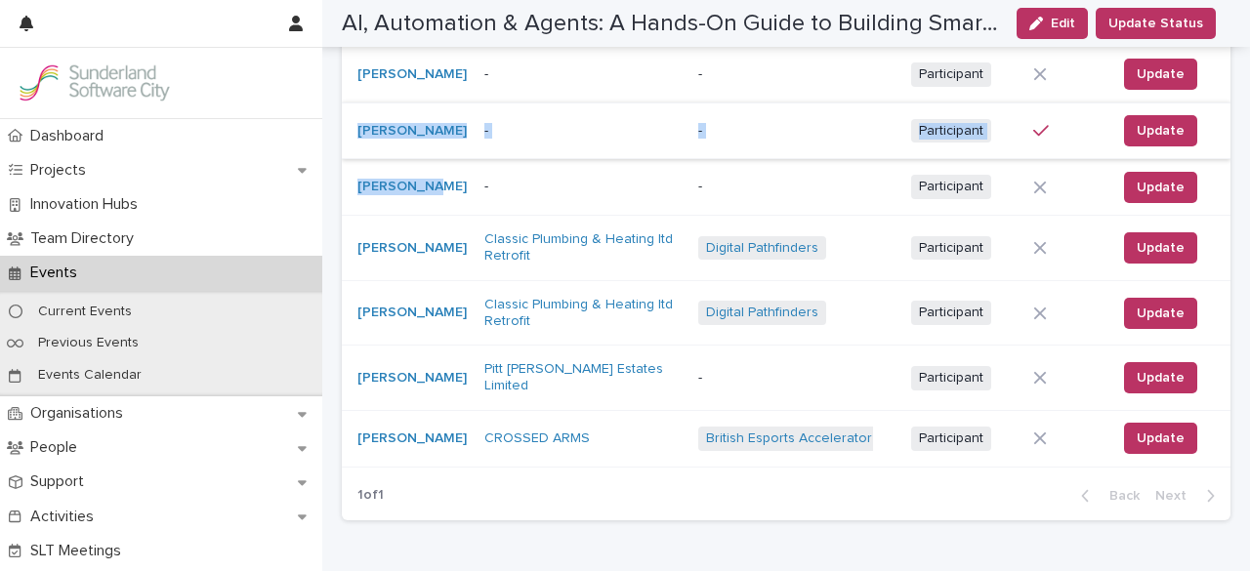
drag, startPoint x: 456, startPoint y: 211, endPoint x: 352, endPoint y: 134, distance: 129.9
click at [352, 134] on tbody "[PERSON_NAME] - - Participant + 0 Update [PERSON_NAME] - - Participant + 0 Upda…" at bounding box center [786, 143] width 889 height 647
copy tbody "[PERSON_NAME] - - Participant + 0 Update [PERSON_NAME]"
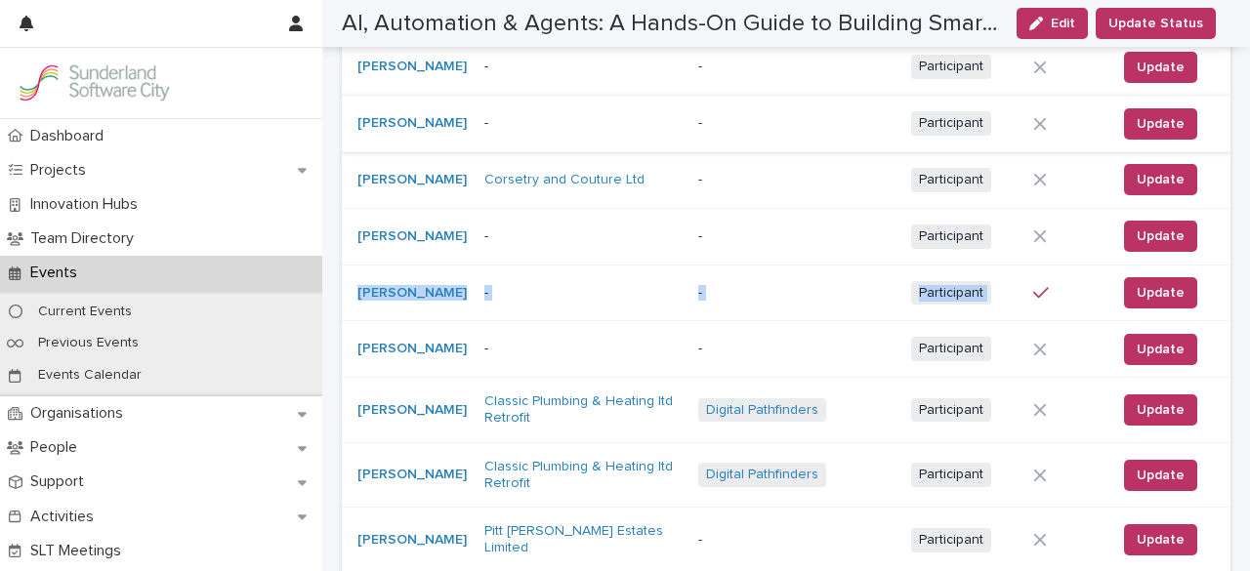
scroll to position [503, 0]
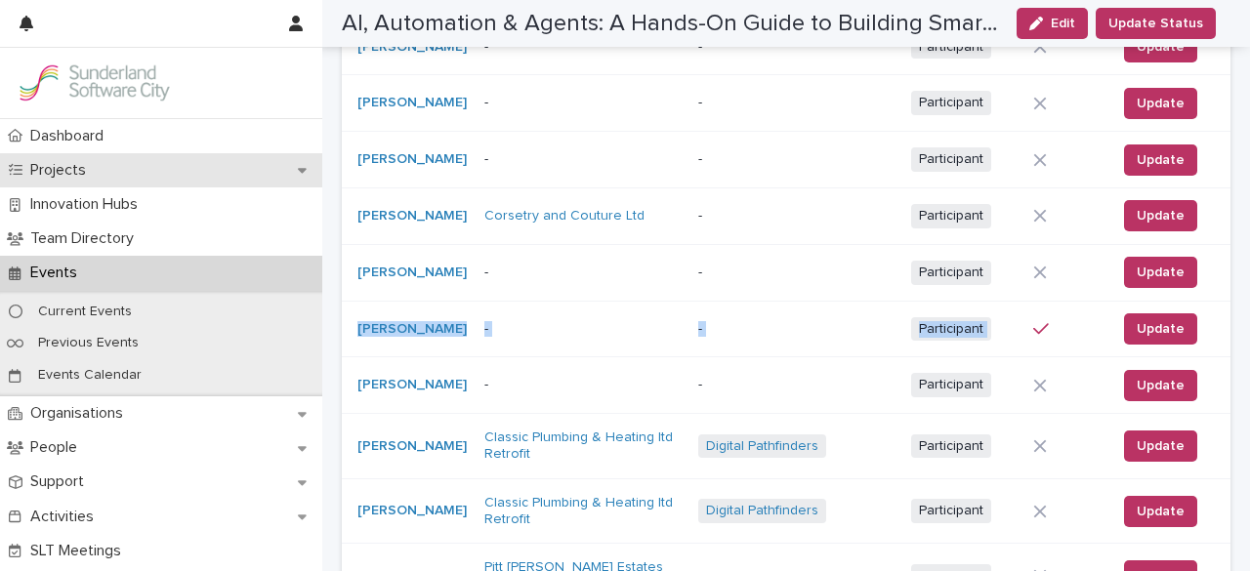
click at [121, 180] on div "Projects" at bounding box center [161, 170] width 322 height 34
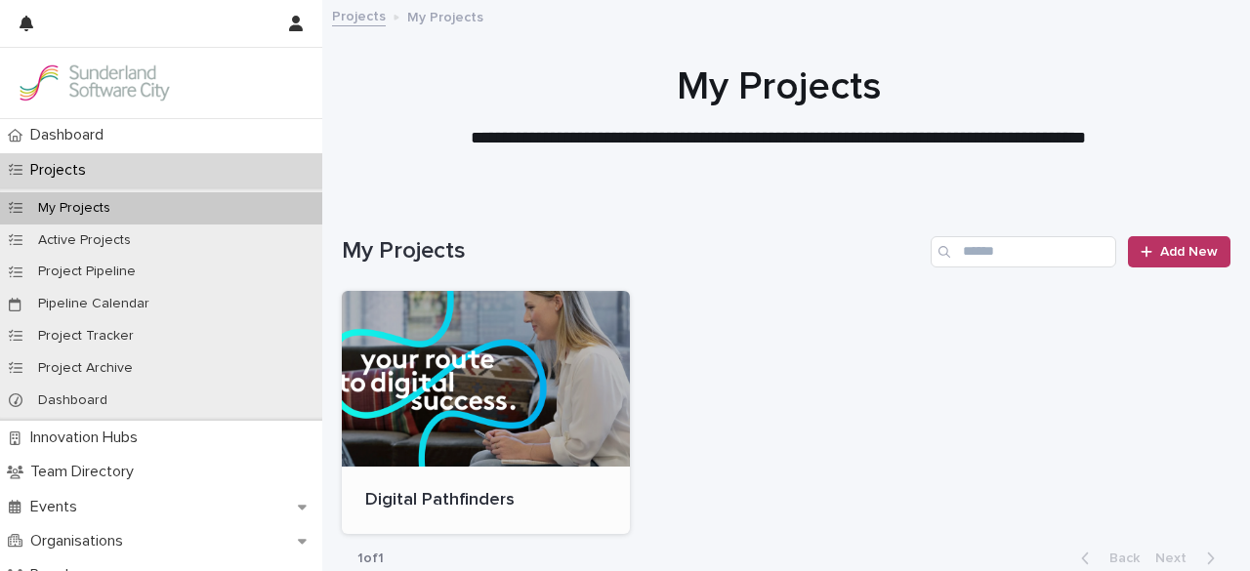
click at [473, 382] on div at bounding box center [486, 379] width 288 height 176
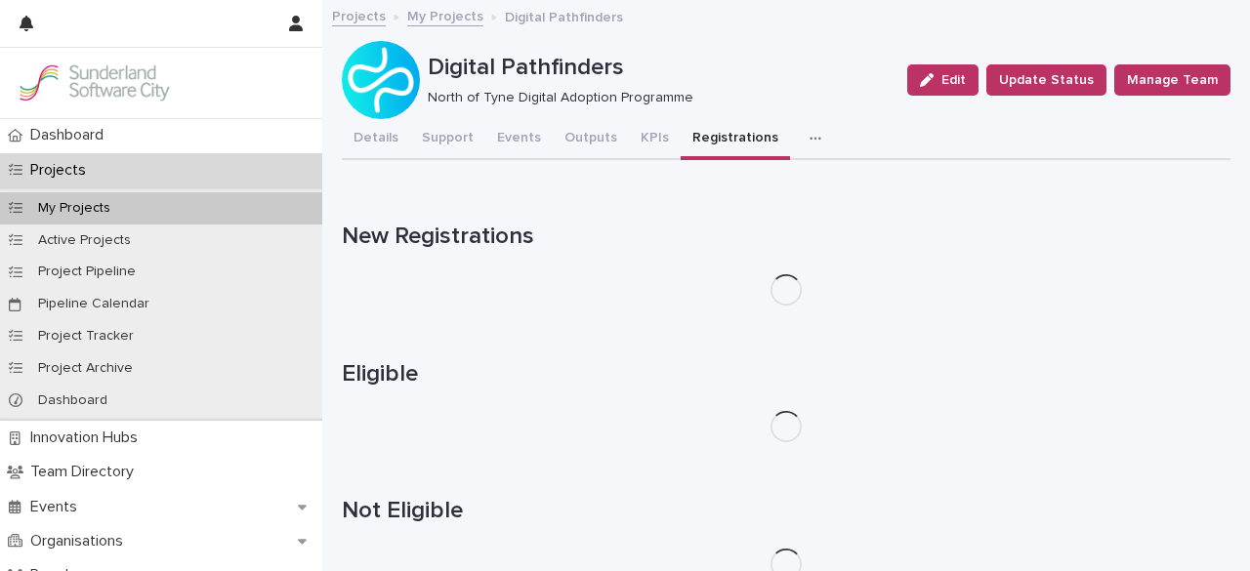
click at [696, 140] on button "Registrations" at bounding box center [735, 139] width 109 height 41
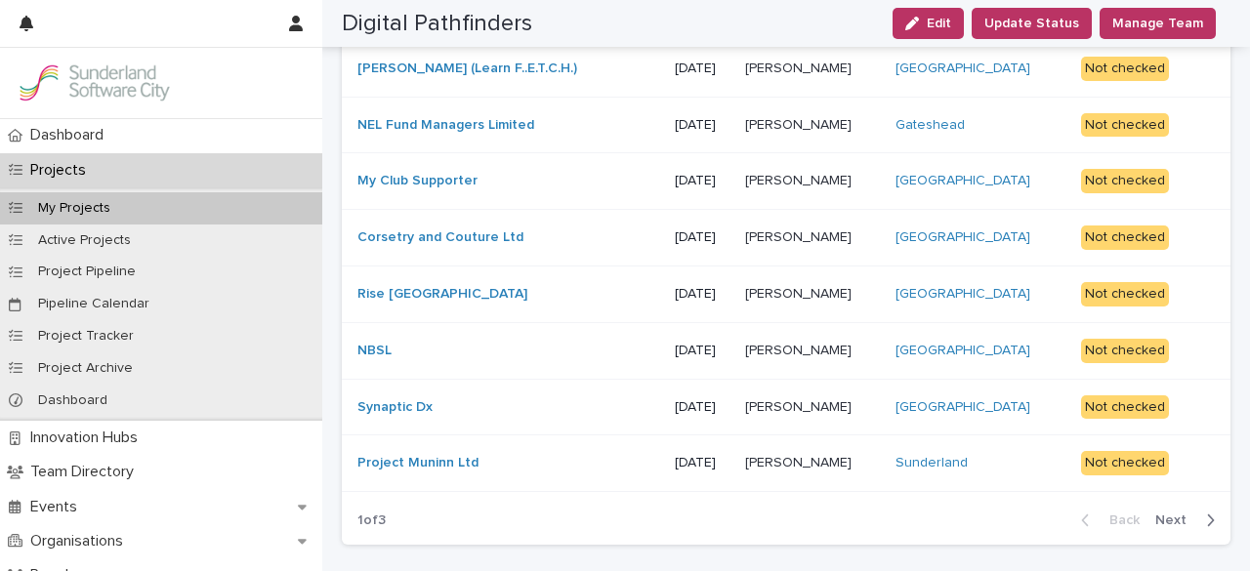
scroll to position [385, 0]
click at [1171, 523] on button "Next" at bounding box center [1189, 520] width 83 height 18
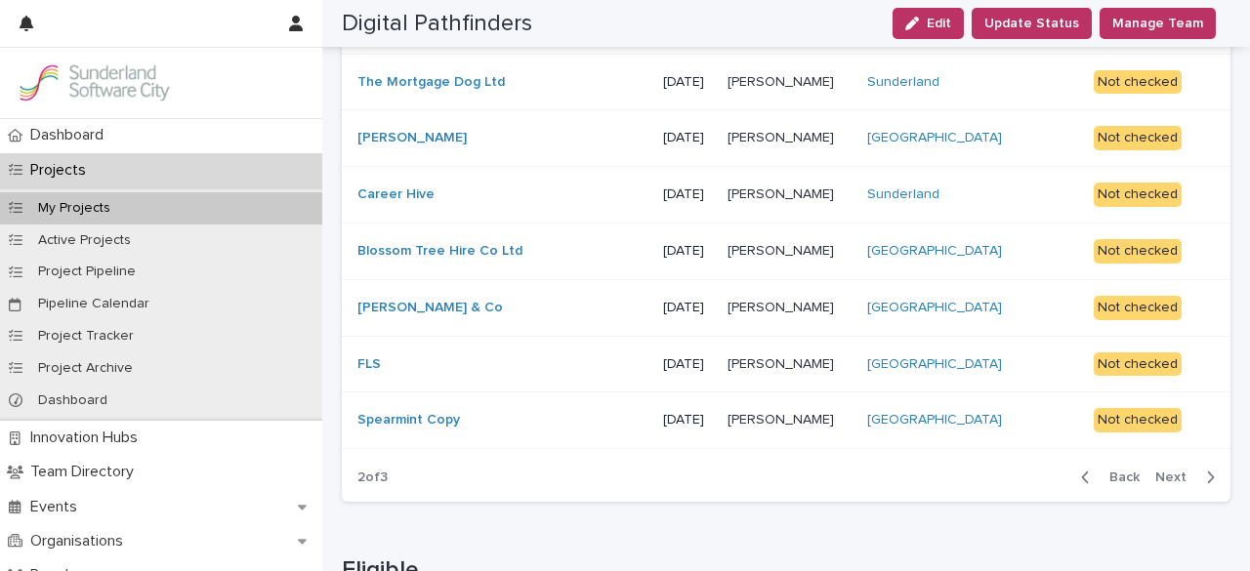
scroll to position [444, 0]
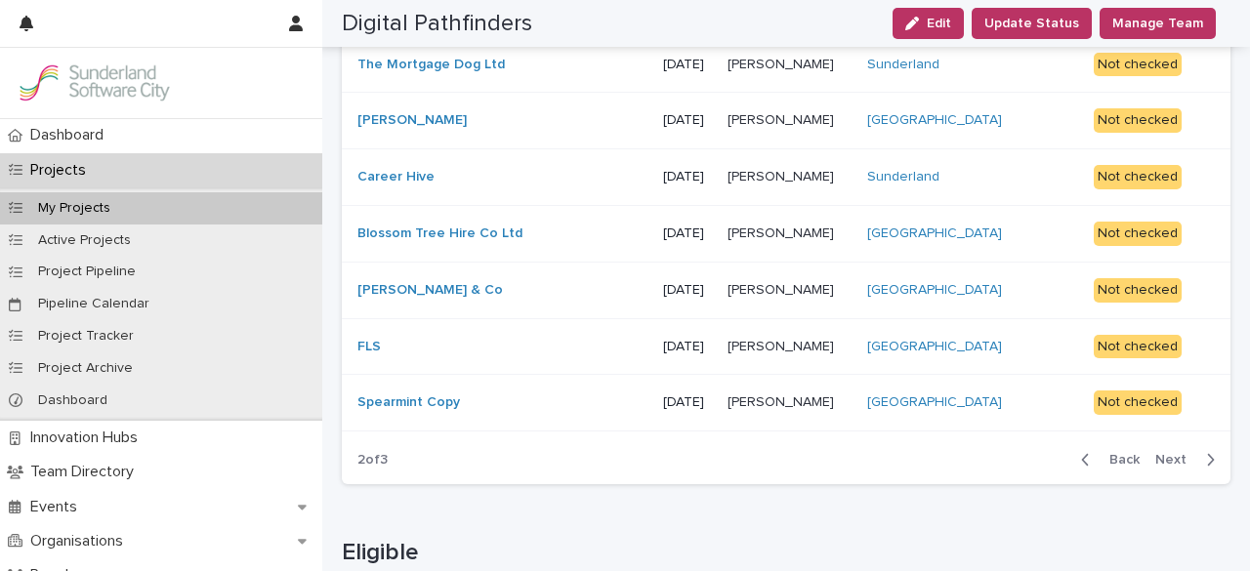
click at [1166, 458] on span "Next" at bounding box center [1177, 460] width 43 height 14
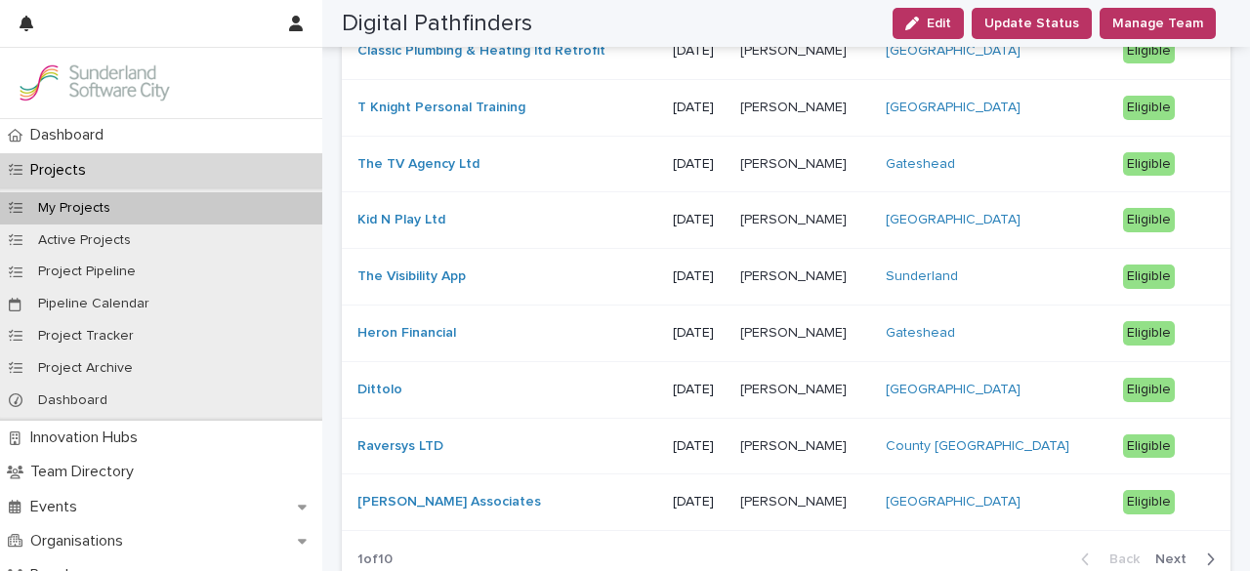
scroll to position [876, 0]
click at [1157, 560] on span "Next" at bounding box center [1177, 561] width 43 height 14
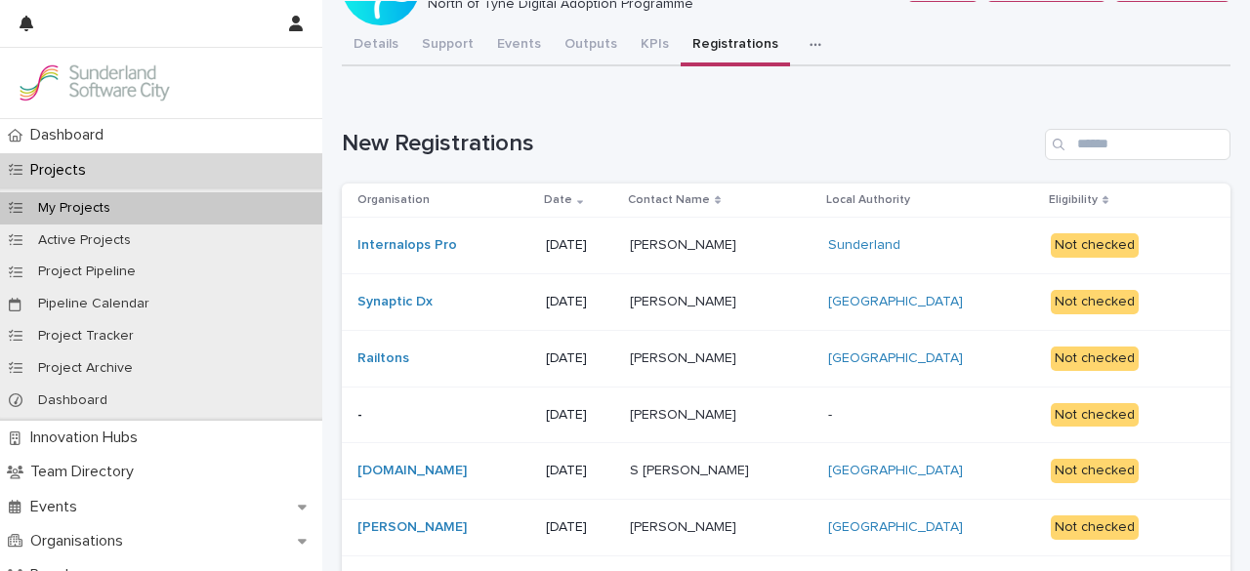
scroll to position [0, 0]
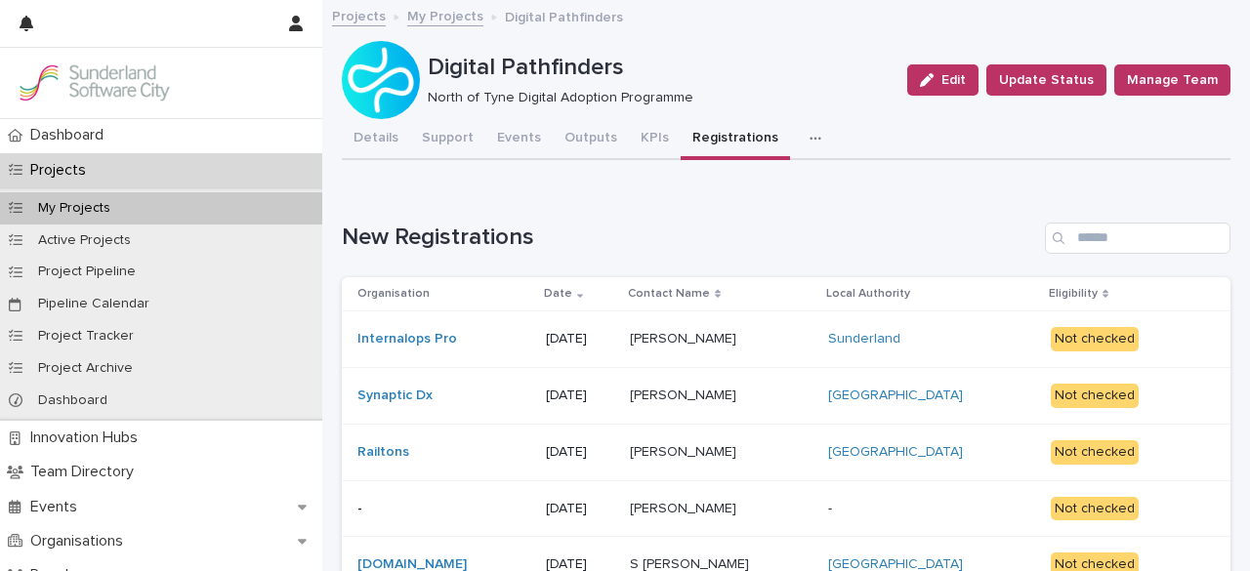
click at [106, 106] on div at bounding box center [161, 83] width 322 height 70
click at [123, 79] on img at bounding box center [94, 82] width 156 height 39
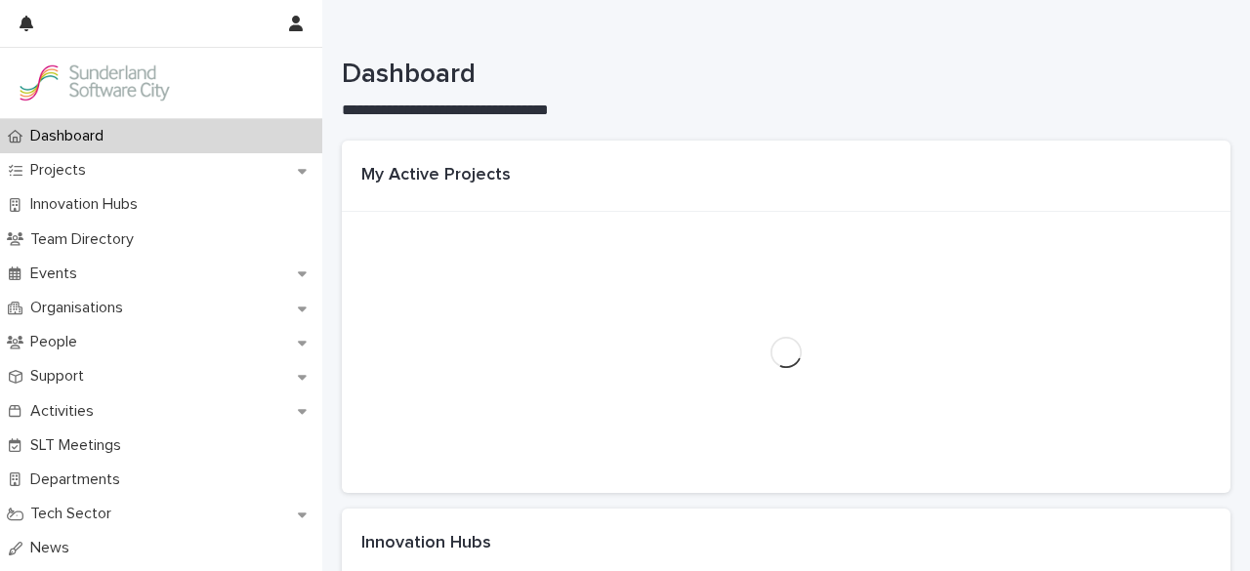
click at [687, 141] on div "My Active Projects" at bounding box center [786, 176] width 889 height 71
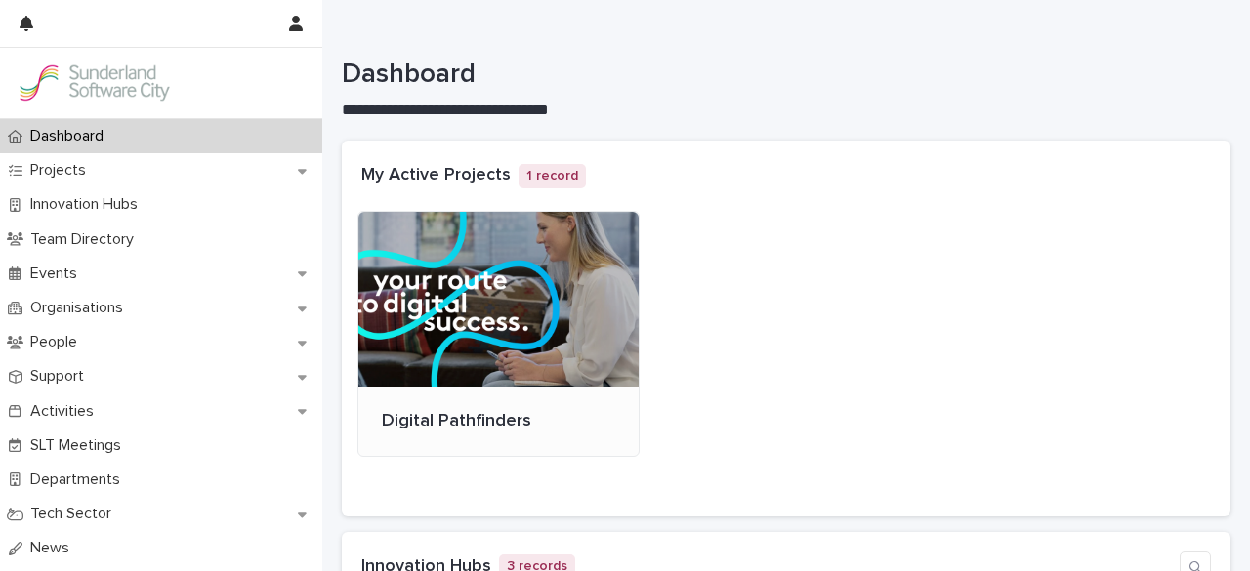
click at [479, 345] on div at bounding box center [499, 300] width 280 height 176
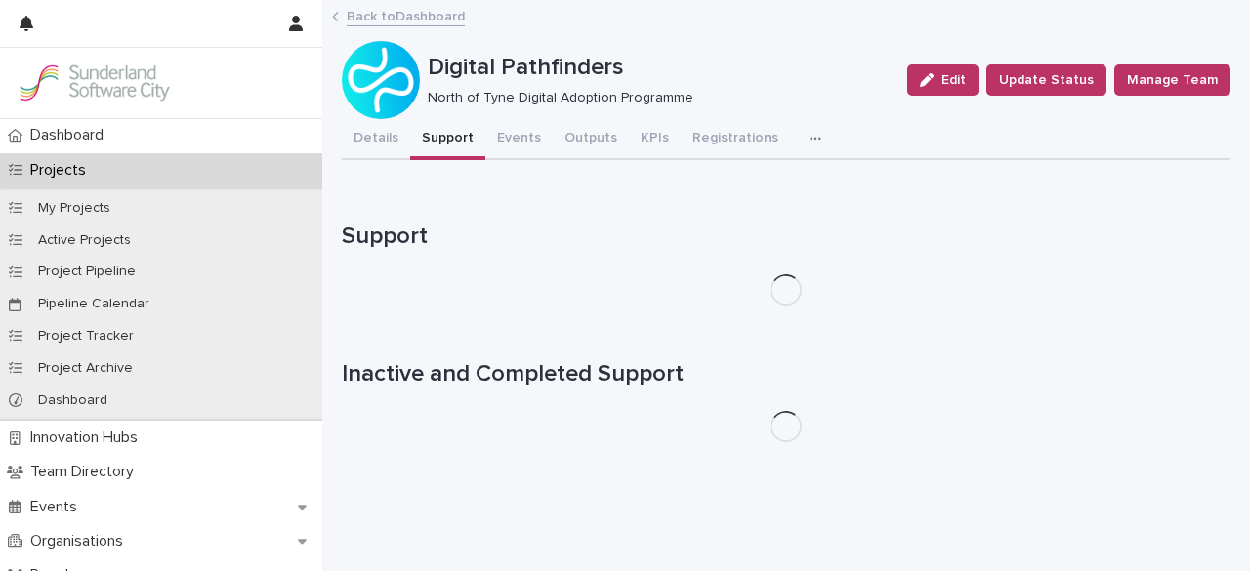
click at [438, 140] on button "Support" at bounding box center [447, 139] width 75 height 41
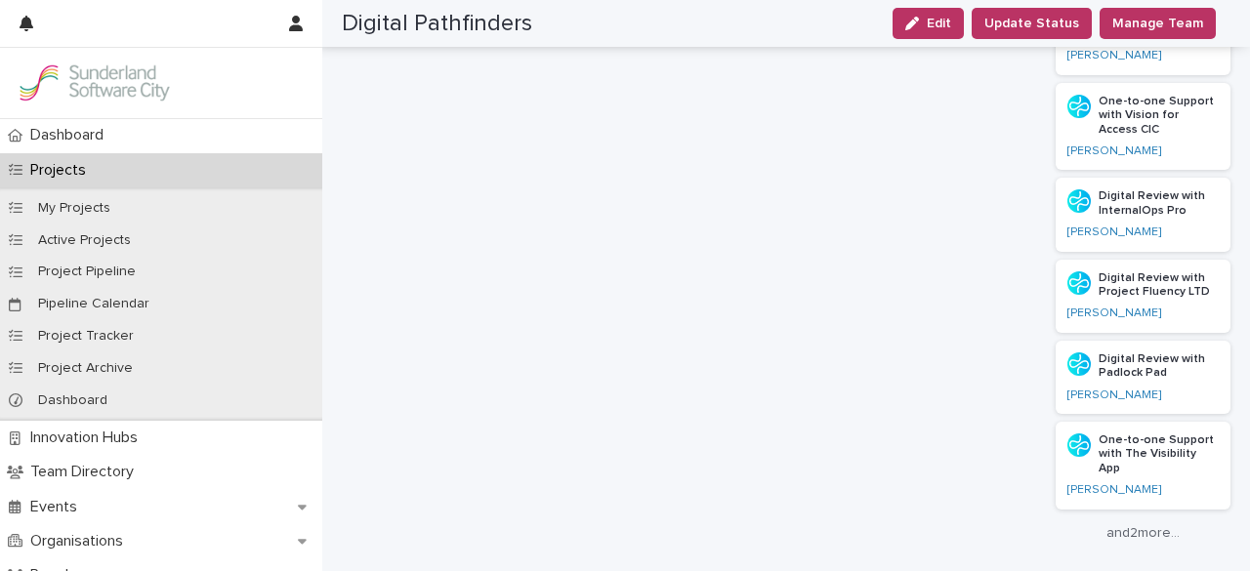
scroll to position [1919, 0]
click at [1119, 525] on link "and 2 more..." at bounding box center [1143, 533] width 175 height 17
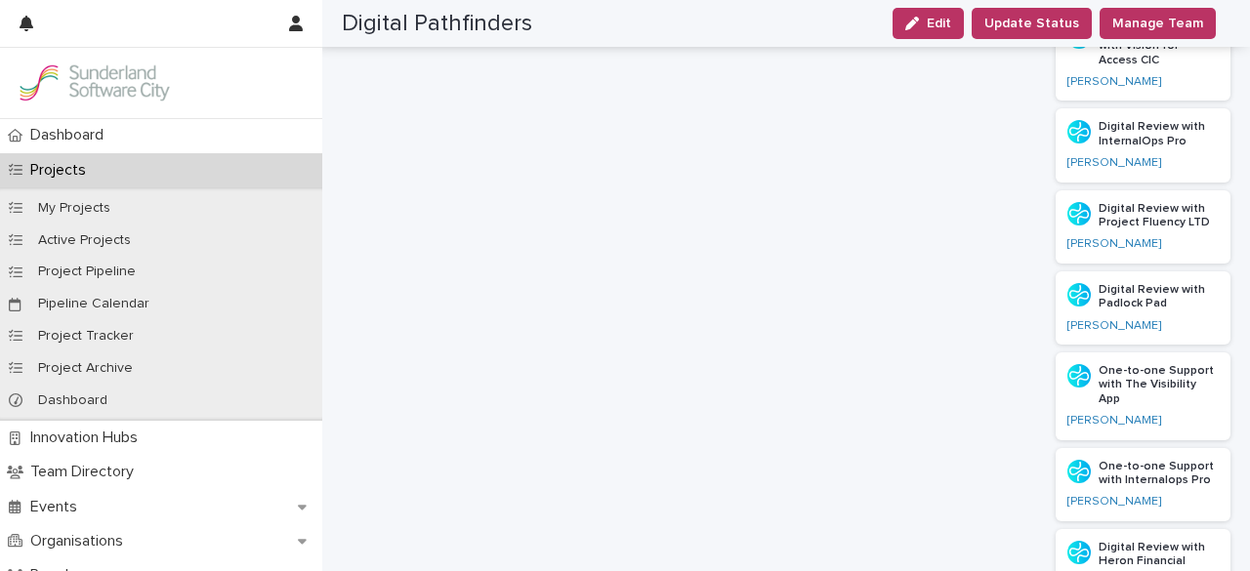
click at [1120, 541] on p "Digital Review with Heron Financial" at bounding box center [1159, 555] width 120 height 28
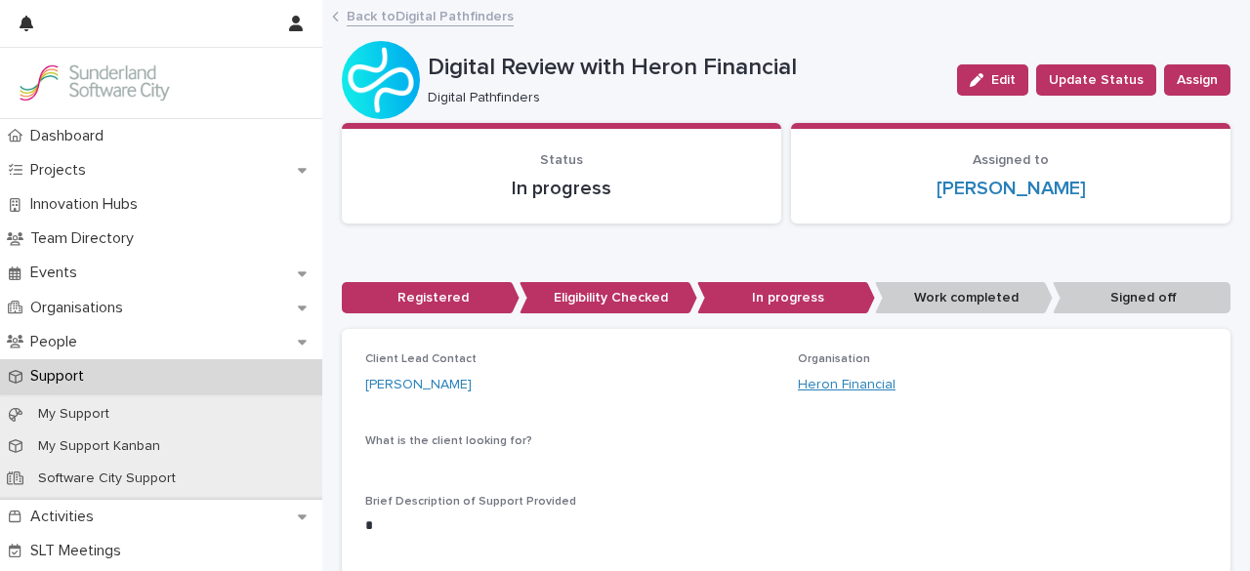
scroll to position [20, 0]
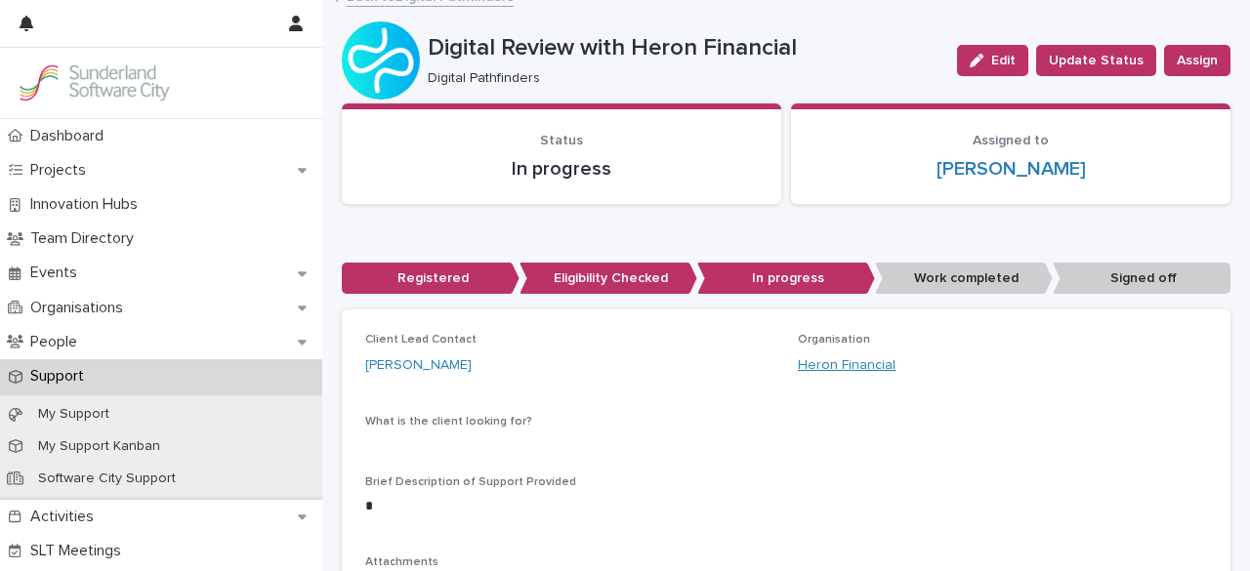
click at [806, 366] on link "Heron Financial" at bounding box center [847, 366] width 98 height 21
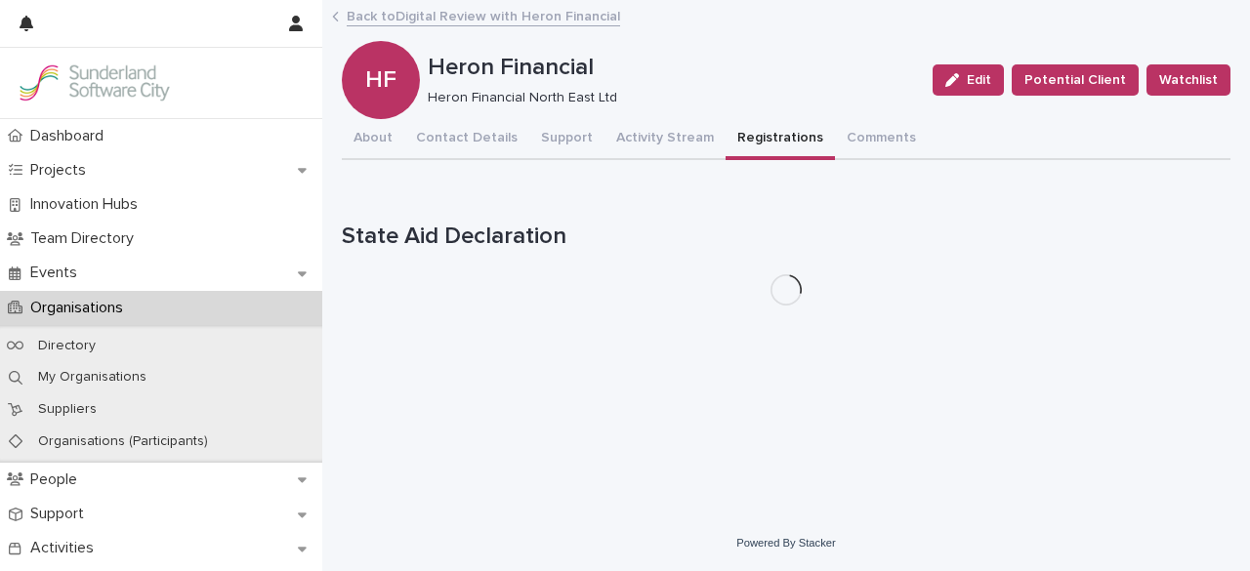
click at [726, 133] on button "Registrations" at bounding box center [780, 139] width 109 height 41
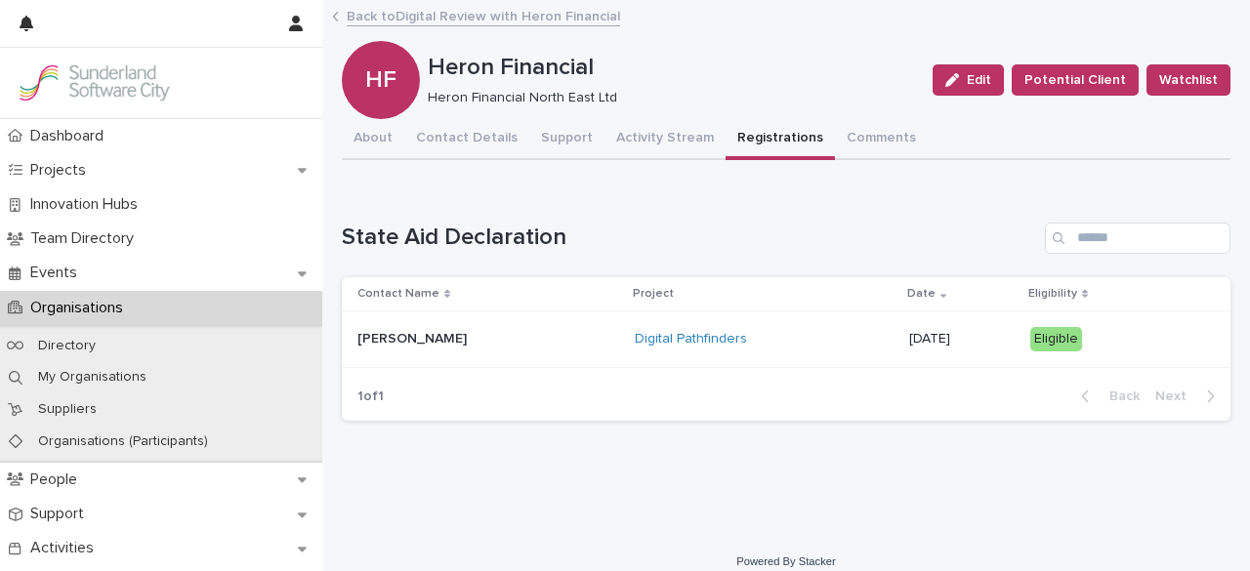
click at [635, 327] on div "Digital Pathfinders" at bounding box center [764, 339] width 259 height 32
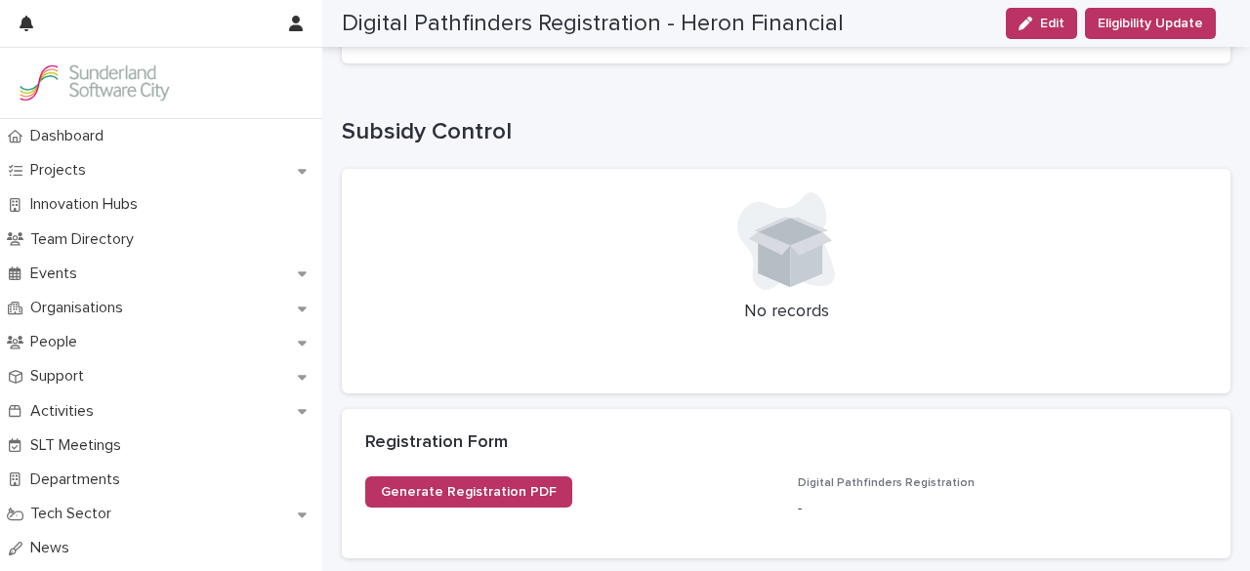
scroll to position [889, 0]
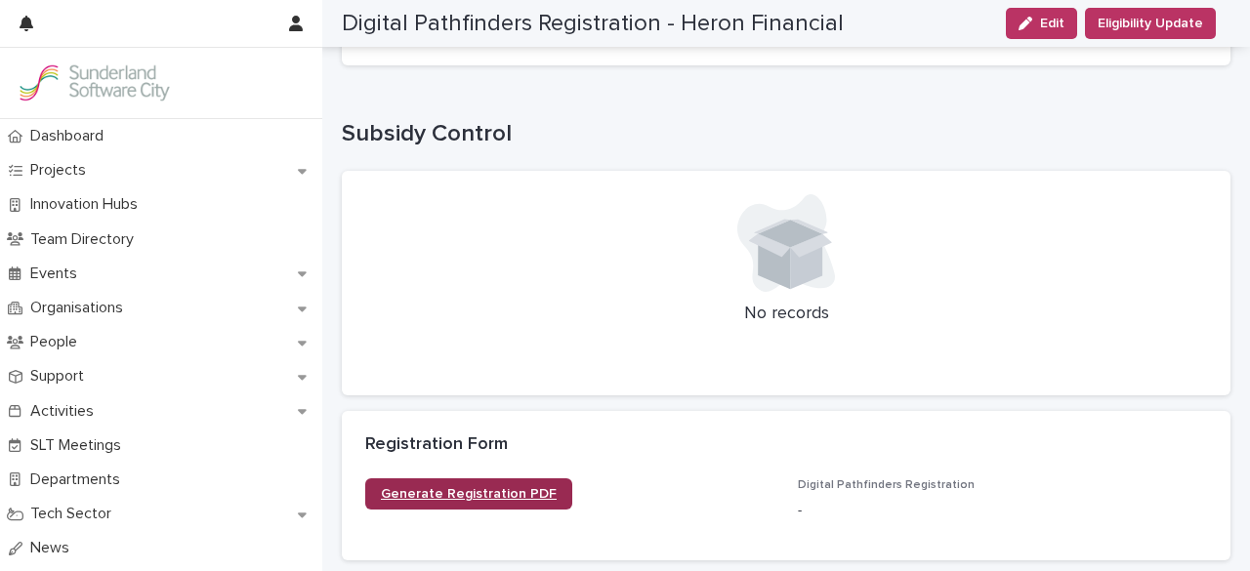
click at [469, 499] on span "Generate Registration PDF" at bounding box center [469, 494] width 176 height 14
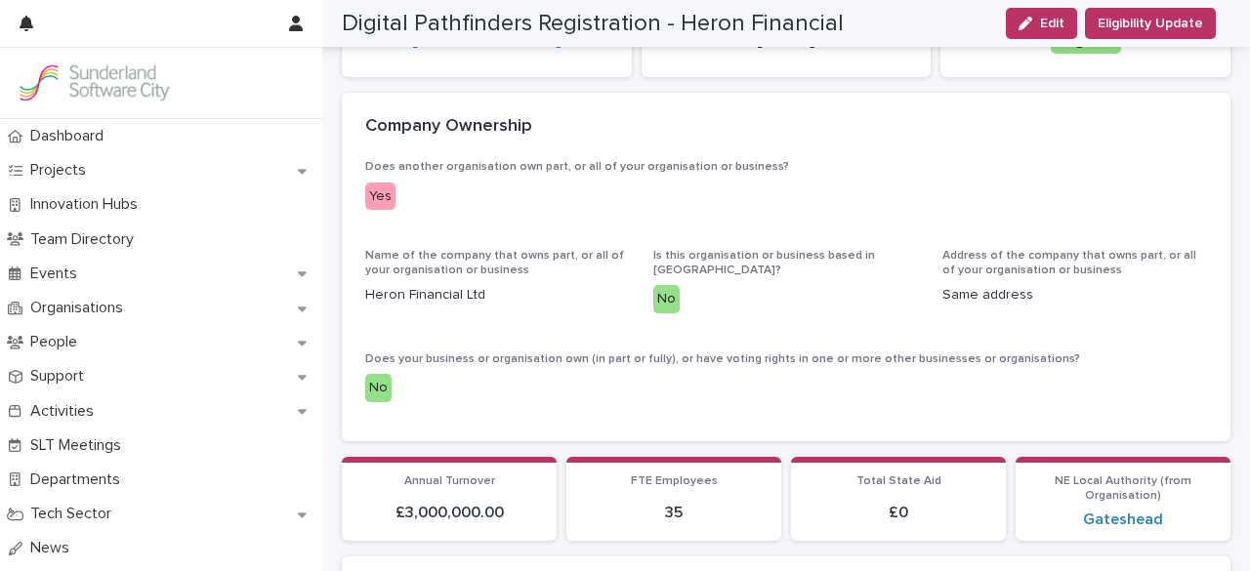
scroll to position [225, 0]
